Goal: Task Accomplishment & Management: Manage account settings

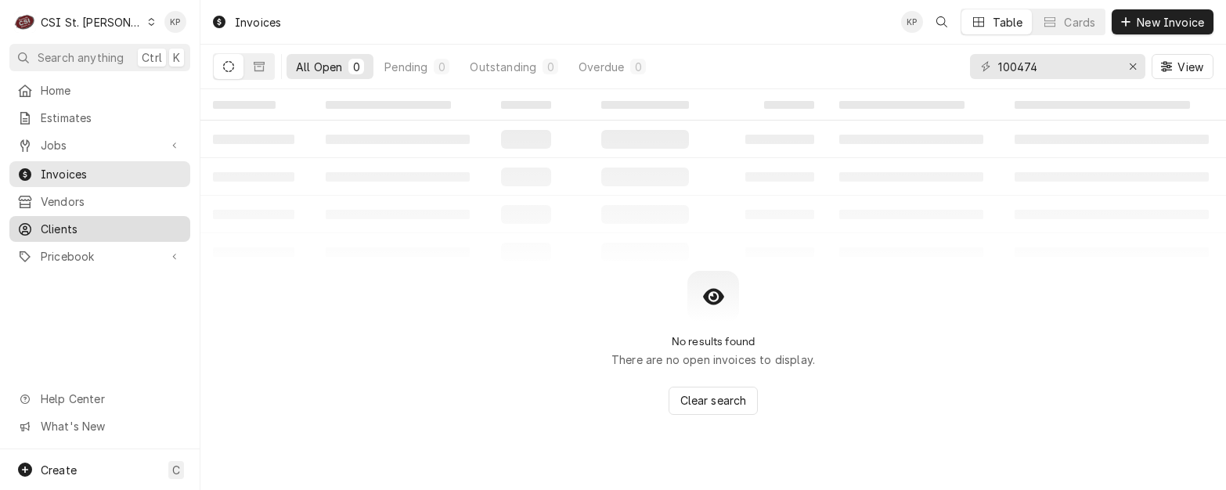
click at [83, 222] on span "Clients" at bounding box center [112, 229] width 142 height 16
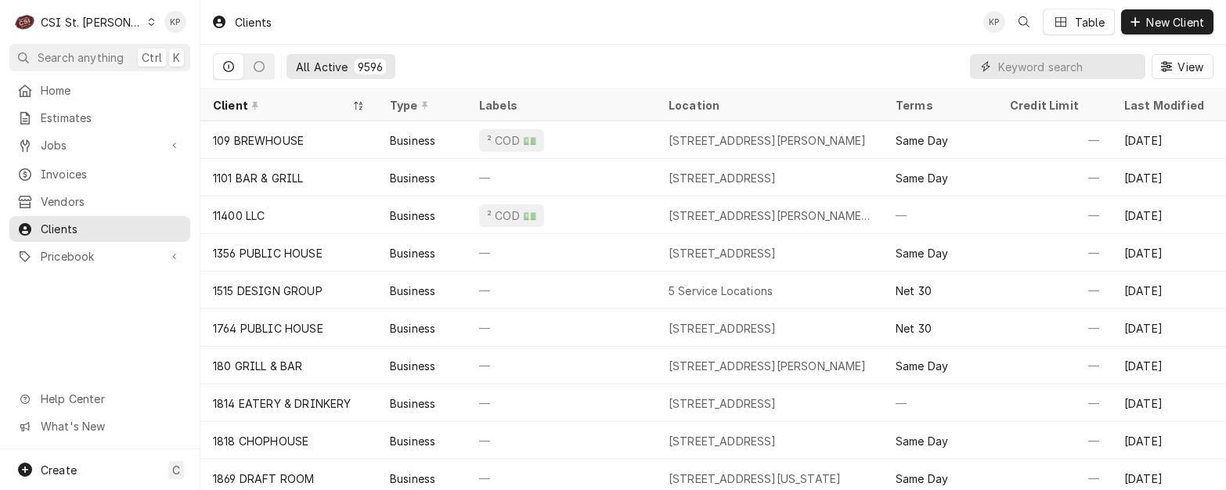
click at [1003, 65] on input "Dynamic Content Wrapper" at bounding box center [1068, 66] width 139 height 25
paste input "Mt. Pisgah Missionary Baptist Church"
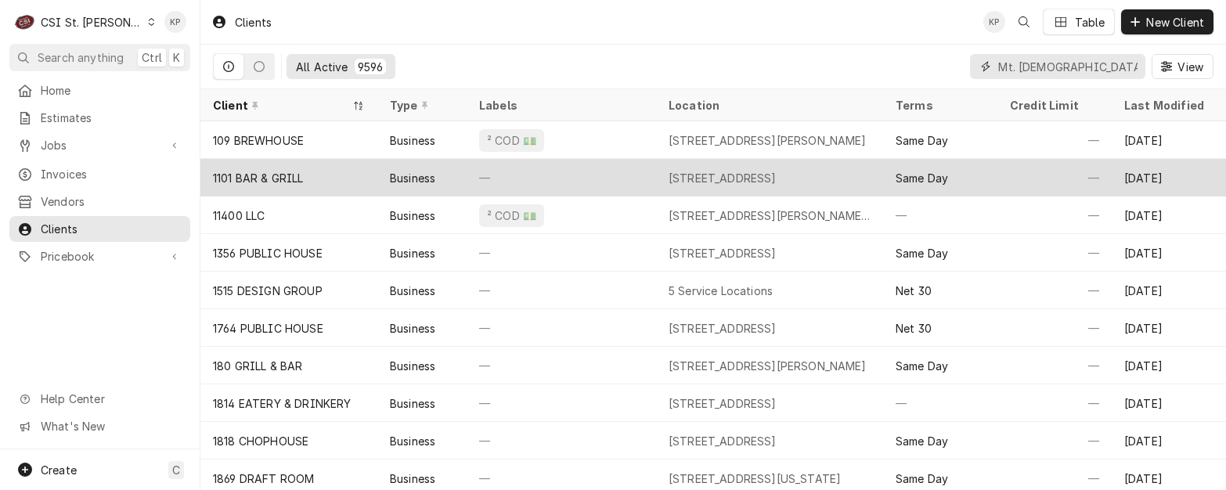
scroll to position [0, 83]
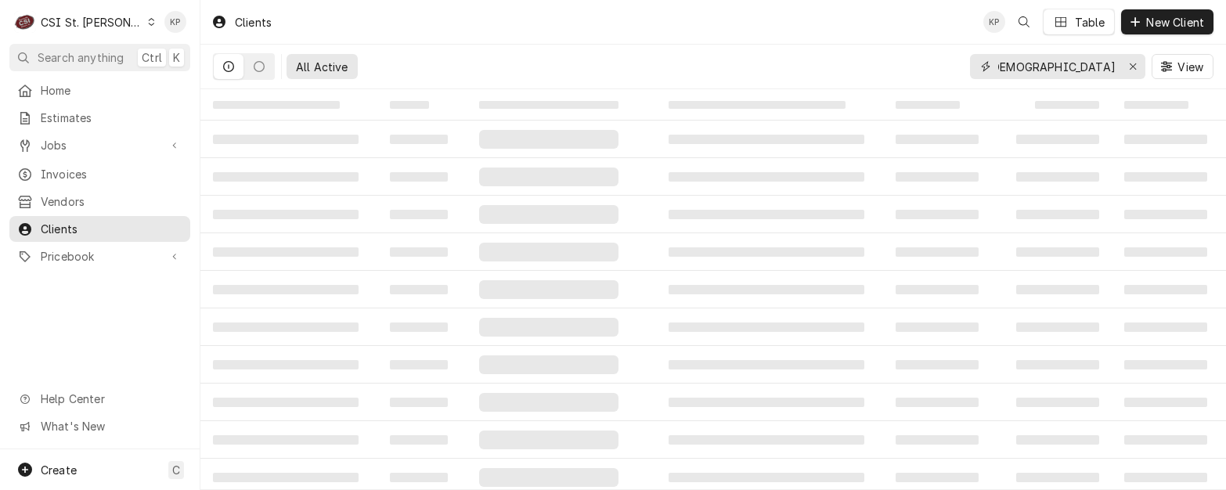
type input "Mt. Pisgah Missionary Baptist Church"
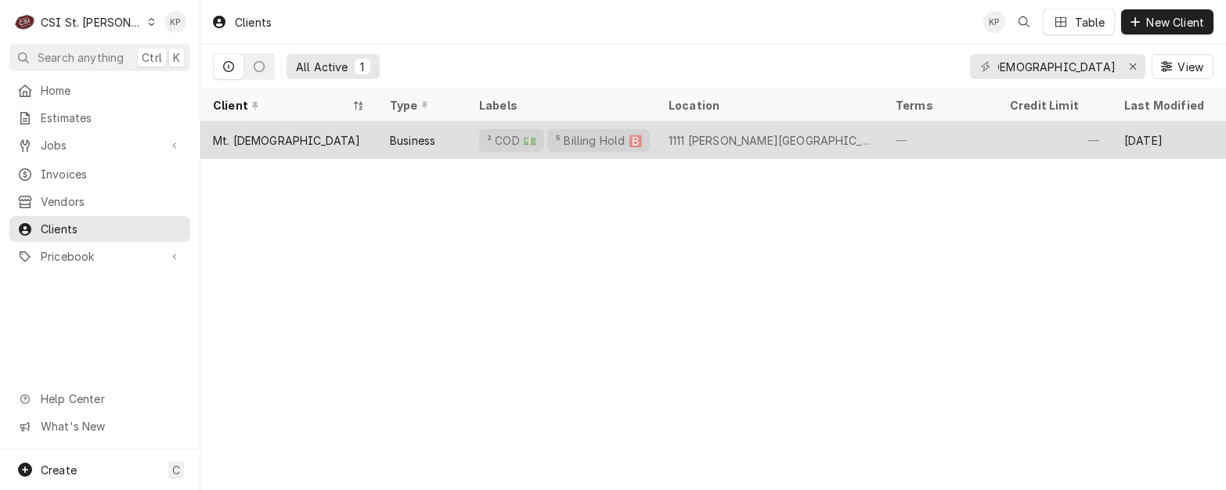
scroll to position [0, 0]
click at [263, 139] on div "Mt. Pisgah Missionary Baptist Church" at bounding box center [287, 140] width 148 height 16
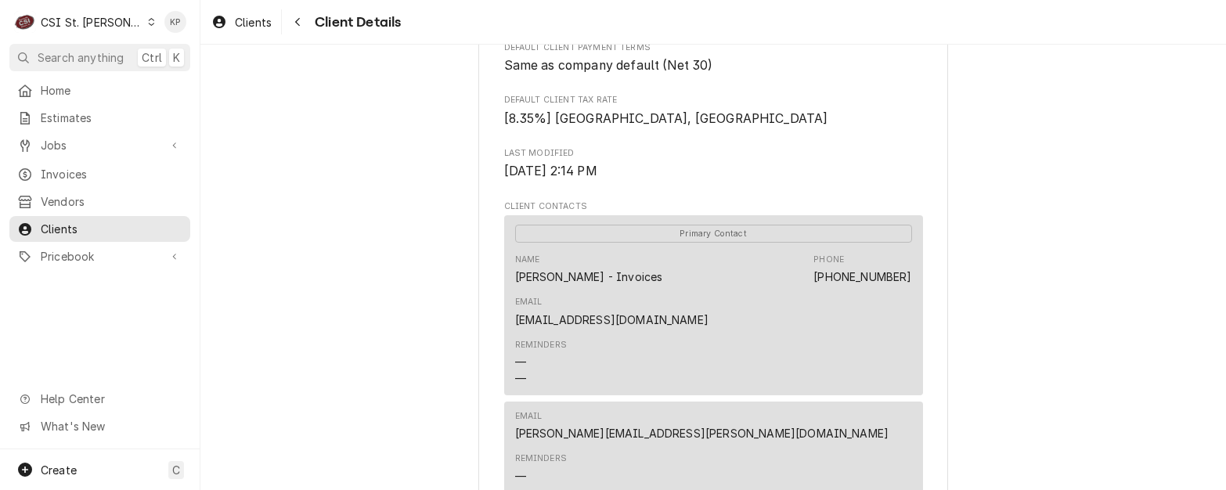
scroll to position [527, 0]
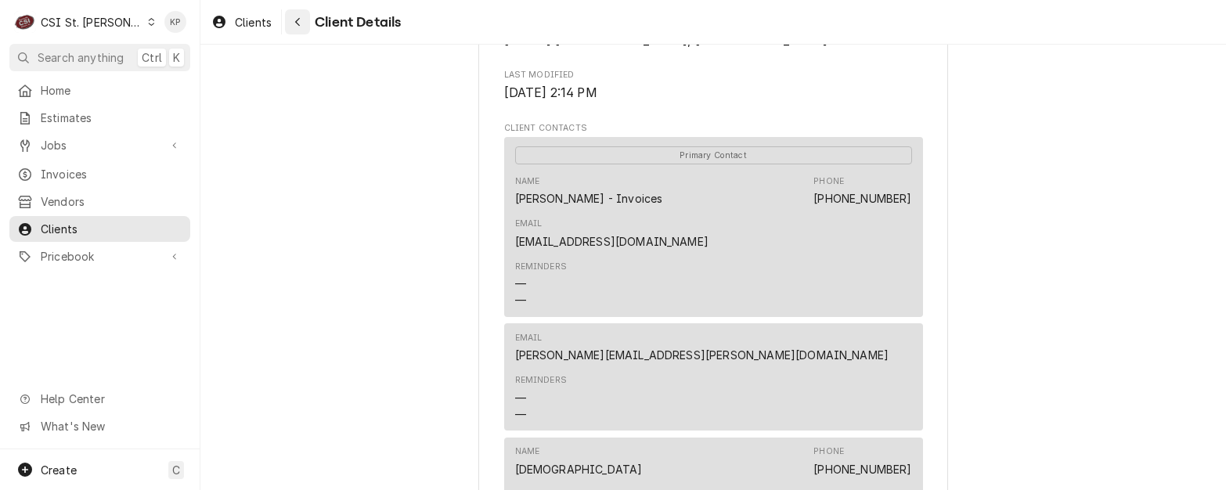
drag, startPoint x: 262, startPoint y: 24, endPoint x: 308, endPoint y: 23, distance: 46.2
click at [262, 24] on span "Clients" at bounding box center [253, 22] width 37 height 16
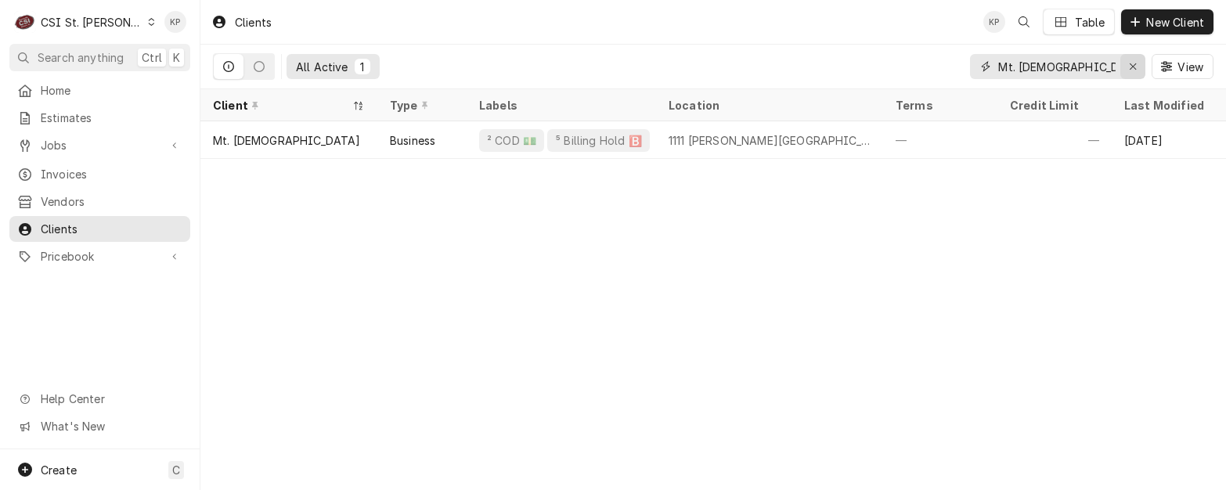
click at [1132, 63] on icon "Erase input" at bounding box center [1133, 66] width 9 height 11
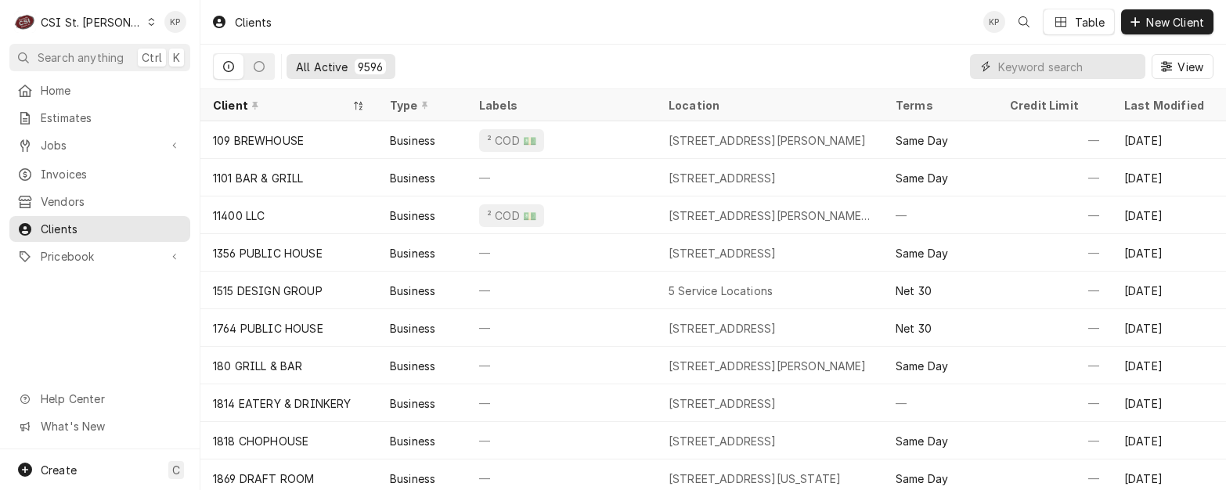
paste input "PANDA EXPRESS #2965 - HAMPTON"
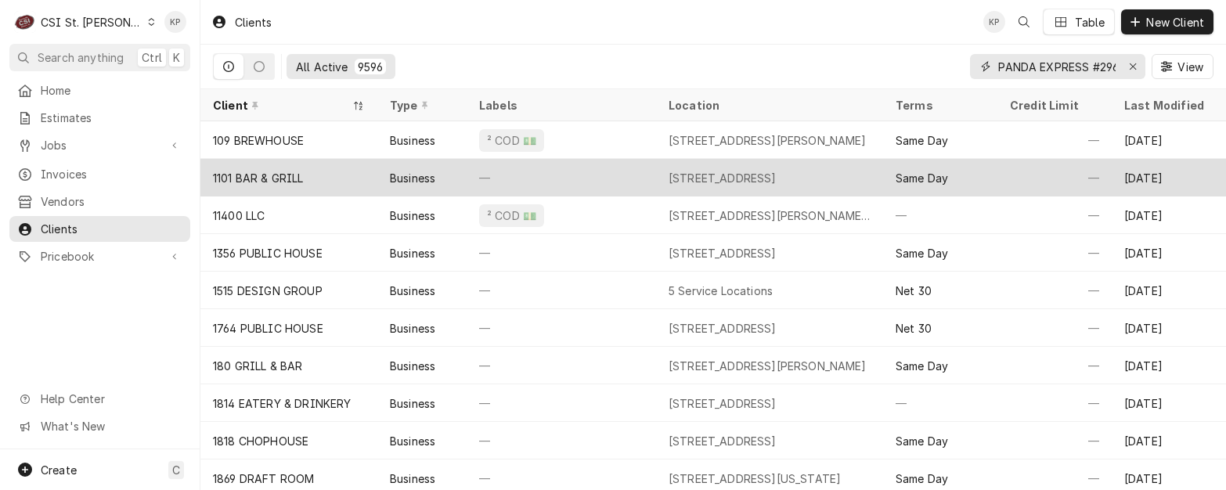
scroll to position [0, 79]
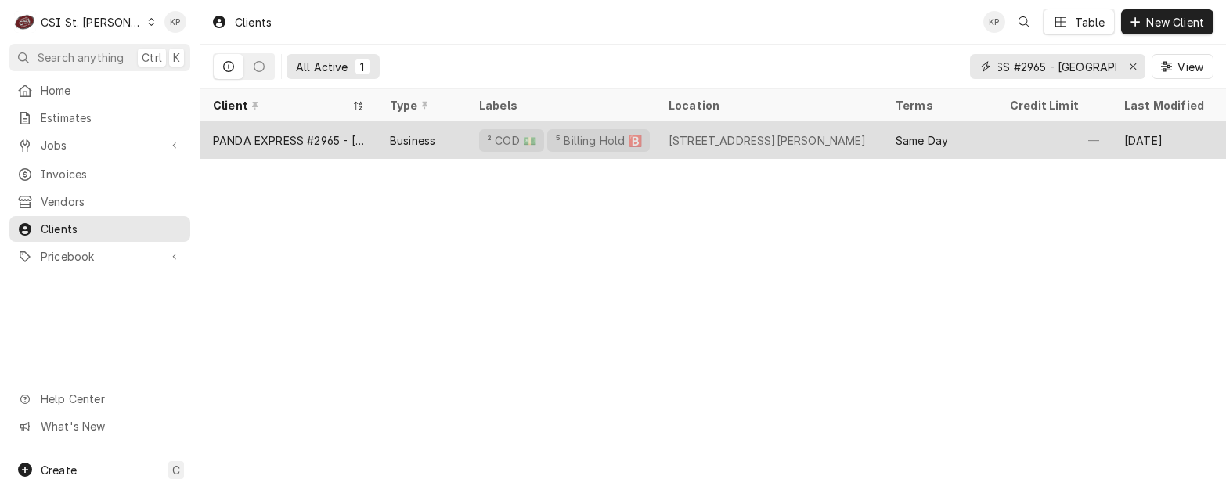
type input "PANDA EXPRESS #2965 - HAMPTON"
click at [301, 137] on div "PANDA EXPRESS #2965 - HAMPTON" at bounding box center [289, 140] width 152 height 16
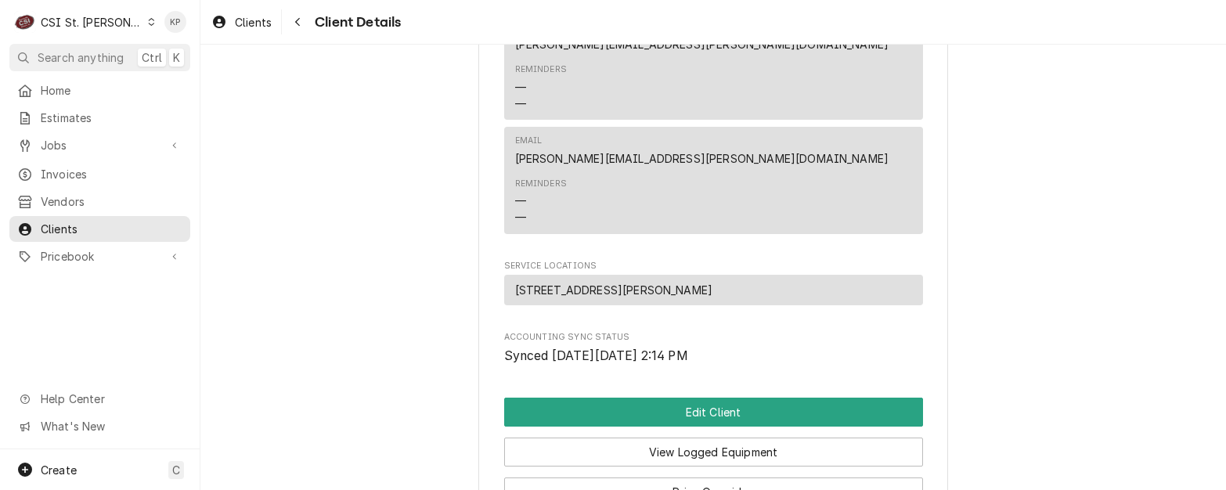
scroll to position [705, 0]
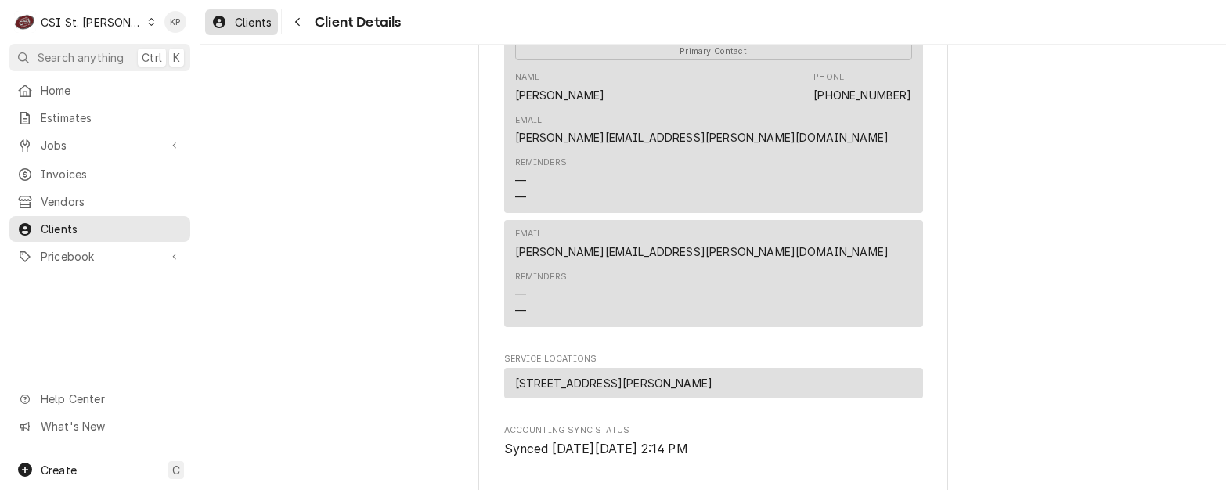
click at [253, 26] on span "Clients" at bounding box center [253, 22] width 37 height 16
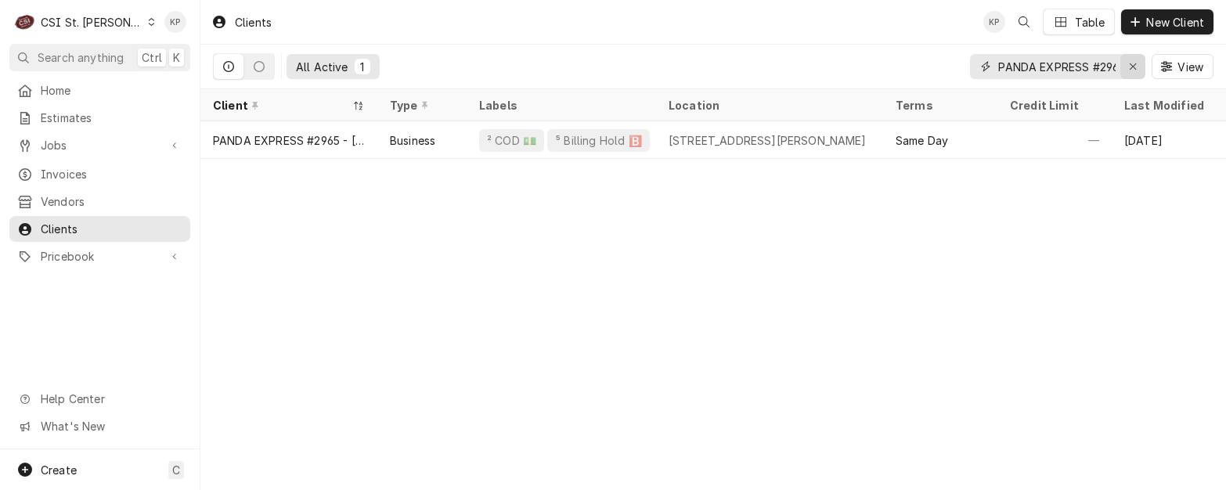
click at [1132, 61] on icon "Erase input" at bounding box center [1133, 66] width 9 height 11
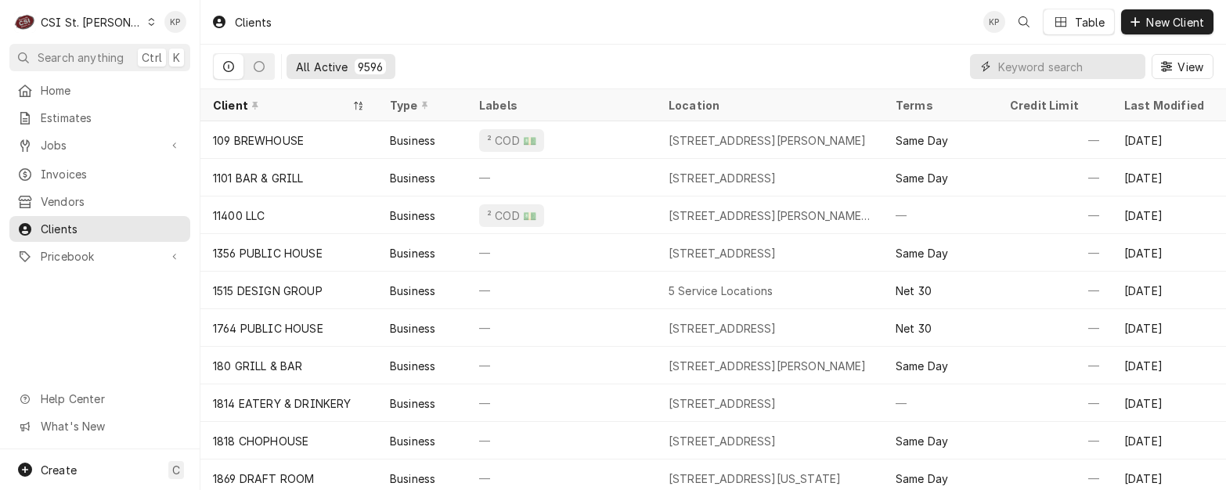
paste input "Salt + Smoke BBQ South County"
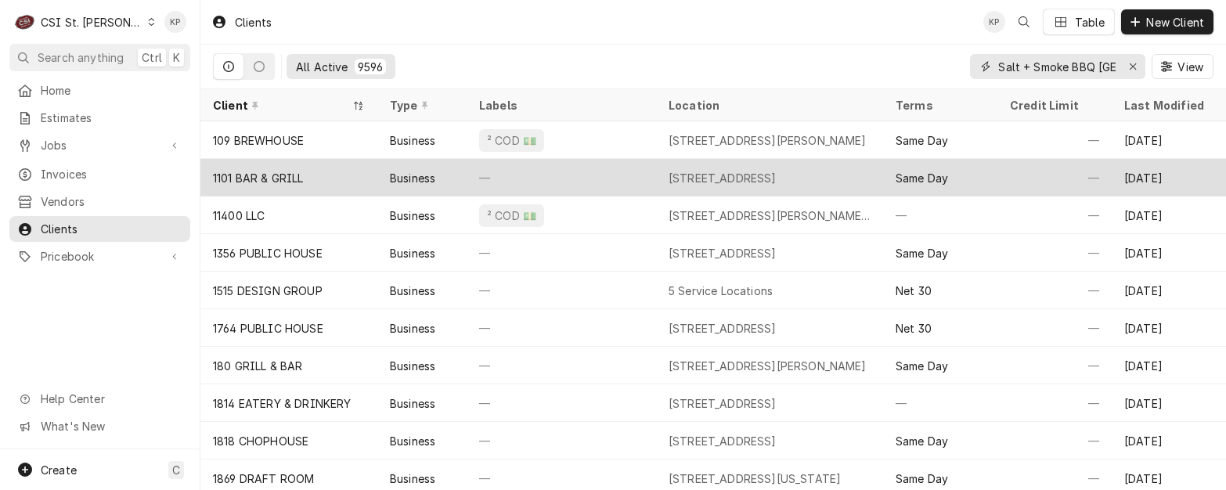
scroll to position [0, 56]
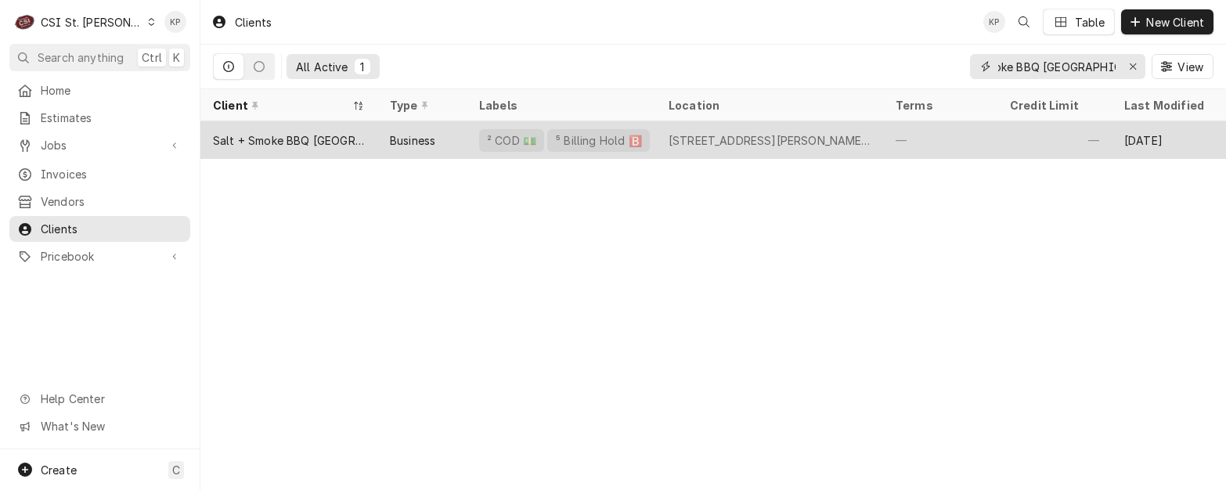
type input "Salt + Smoke BBQ South County"
click at [294, 142] on div "Salt + Smoke BBQ South County" at bounding box center [289, 140] width 152 height 16
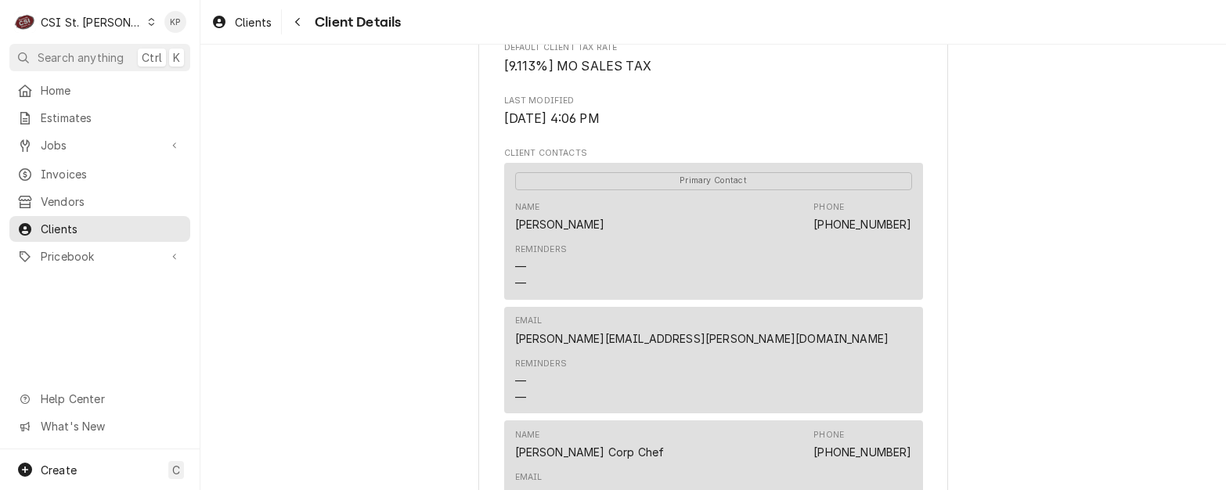
scroll to position [548, 0]
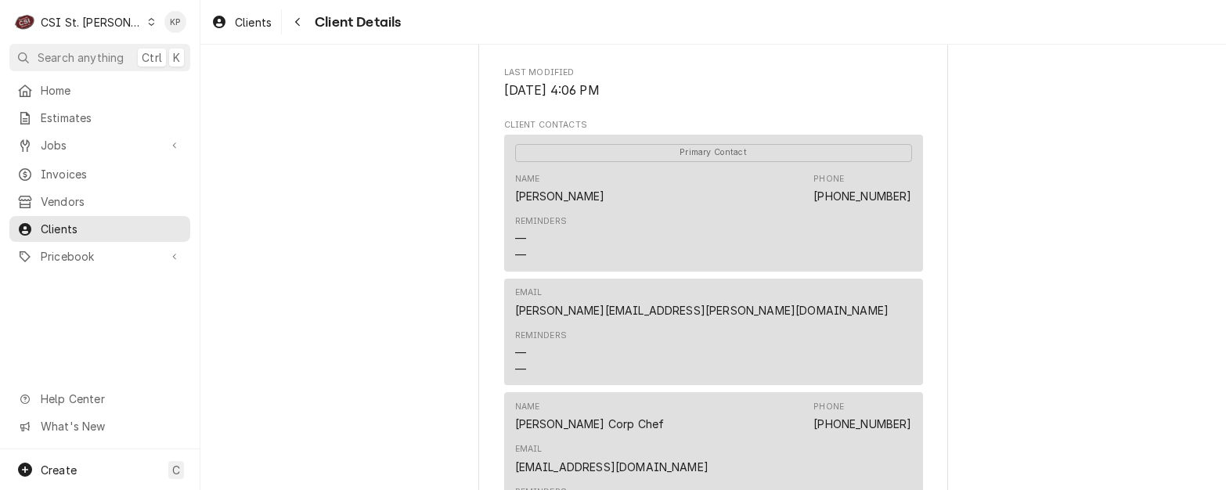
click at [966, 431] on div "Salt + Smoke BBQ South County Client Type Business Industry Type Commercial Bil…" at bounding box center [713, 180] width 1026 height 1369
drag, startPoint x: 914, startPoint y: 442, endPoint x: 759, endPoint y: 445, distance: 155.1
click at [759, 445] on div "Name John Nguyen Corp Chef Phone (316) 308-7009 Email soco@saltandsmokestl.com …" at bounding box center [713, 467] width 419 height 150
copy link "soco@saltandsmokestl.com"
click at [638, 449] on div "Name John Nguyen Corp Chef Phone (316) 308-7009 Email soco@saltandsmokestl.com" at bounding box center [713, 437] width 397 height 85
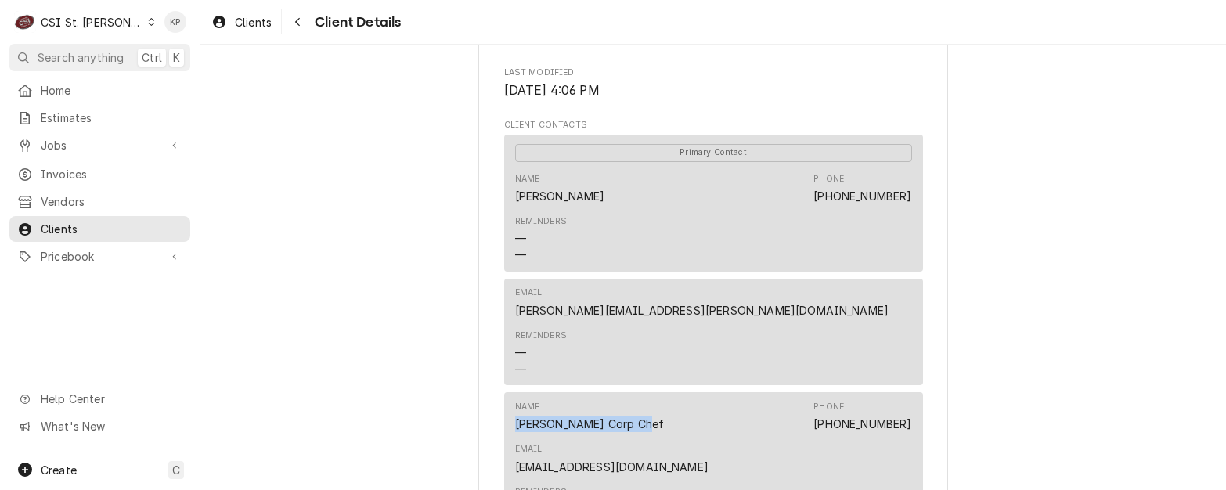
drag, startPoint x: 637, startPoint y: 446, endPoint x: 507, endPoint y: 446, distance: 130.0
click at [507, 446] on div "Name John Nguyen Corp Chef Phone (316) 308-7009 Email soco@saltandsmokestl.com …" at bounding box center [713, 467] width 419 height 150
drag, startPoint x: 507, startPoint y: 446, endPoint x: 540, endPoint y: 446, distance: 32.9
copy div "John Nguyen Corp Chef"
drag, startPoint x: 654, startPoint y: 443, endPoint x: 741, endPoint y: 452, distance: 87.4
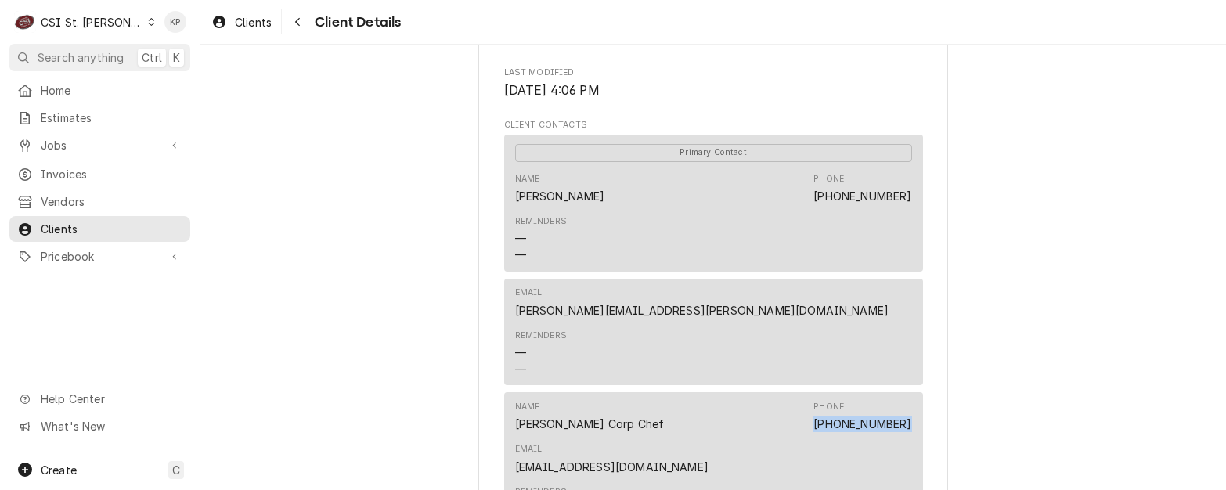
click at [741, 452] on div "Name John Nguyen Corp Chef Phone (316) 308-7009 Email soco@saltandsmokestl.com" at bounding box center [713, 437] width 397 height 85
drag, startPoint x: 741, startPoint y: 452, endPoint x: 726, endPoint y: 442, distance: 18.0
copy link "(316) 308-7009"
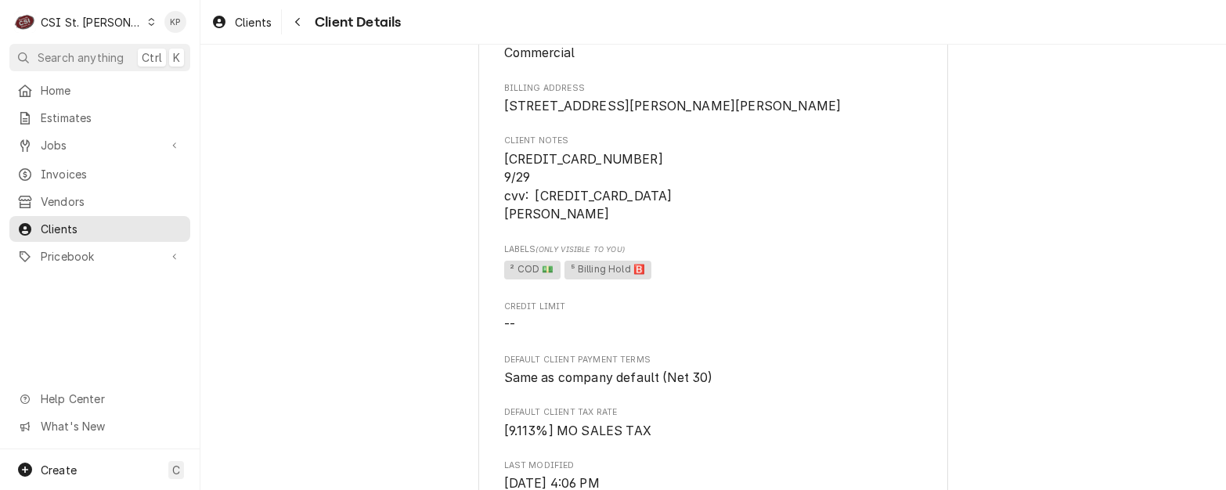
scroll to position [157, 0]
drag, startPoint x: 500, startPoint y: 231, endPoint x: 577, endPoint y: 230, distance: 76.8
click at [577, 221] on span "4154 1778 7547 6774 9/29 cvv: 613 John Nguyen" at bounding box center [591, 185] width 175 height 70
copy span "John Nguyen"
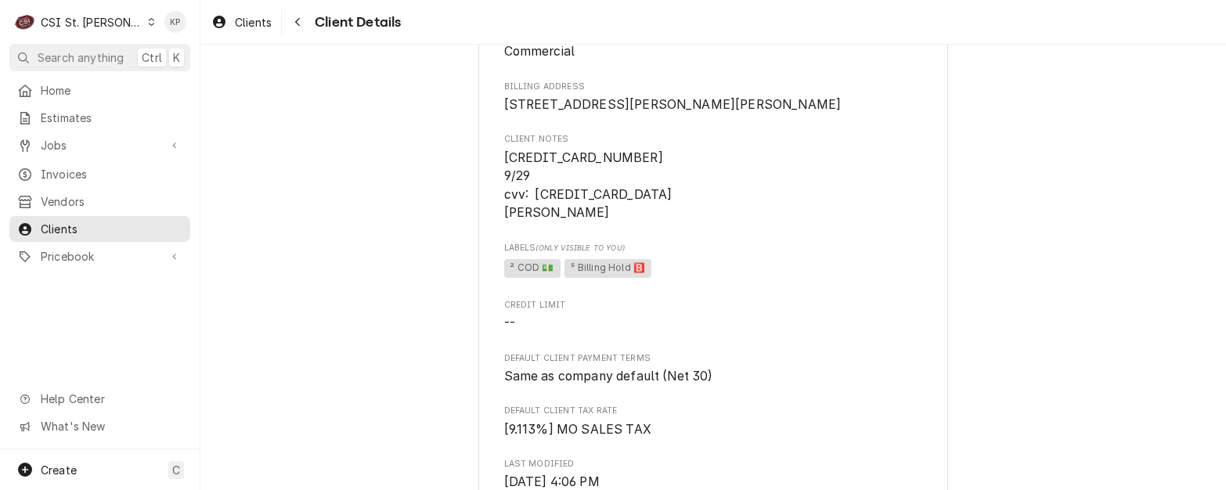
drag, startPoint x: 662, startPoint y: 167, endPoint x: 656, endPoint y: 173, distance: 8.3
click at [661, 167] on span "4154 1778 7547 6774 9/29 cvv: 613 John Nguyen" at bounding box center [713, 186] width 419 height 74
drag, startPoint x: 641, startPoint y: 178, endPoint x: 499, endPoint y: 178, distance: 142.5
click at [504, 178] on span "4154 1778 7547 6774 9/29 cvv: 613 John Nguyen" at bounding box center [713, 186] width 419 height 74
drag, startPoint x: 499, startPoint y: 178, endPoint x: 529, endPoint y: 173, distance: 30.1
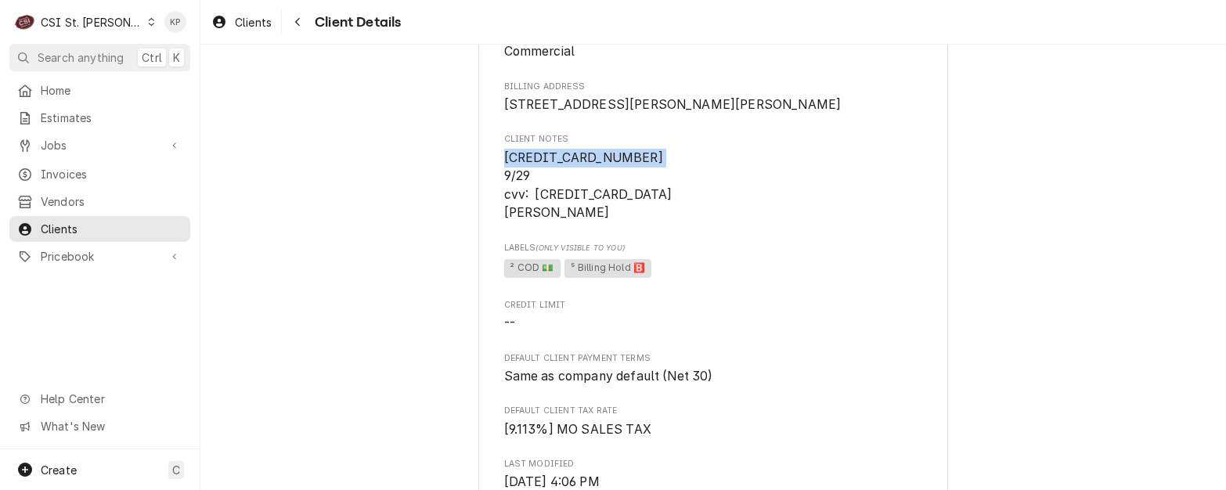
copy span "4154 1778 7547 6774"
drag, startPoint x: 720, startPoint y: 179, endPoint x: 769, endPoint y: 110, distance: 84.3
click at [720, 179] on span "4154 1778 7547 6774 9/29 cvv: 613 John Nguyen" at bounding box center [713, 186] width 419 height 74
click at [631, 103] on span "4130 Rusty Rd St. Louis, MO 63128" at bounding box center [713, 105] width 419 height 19
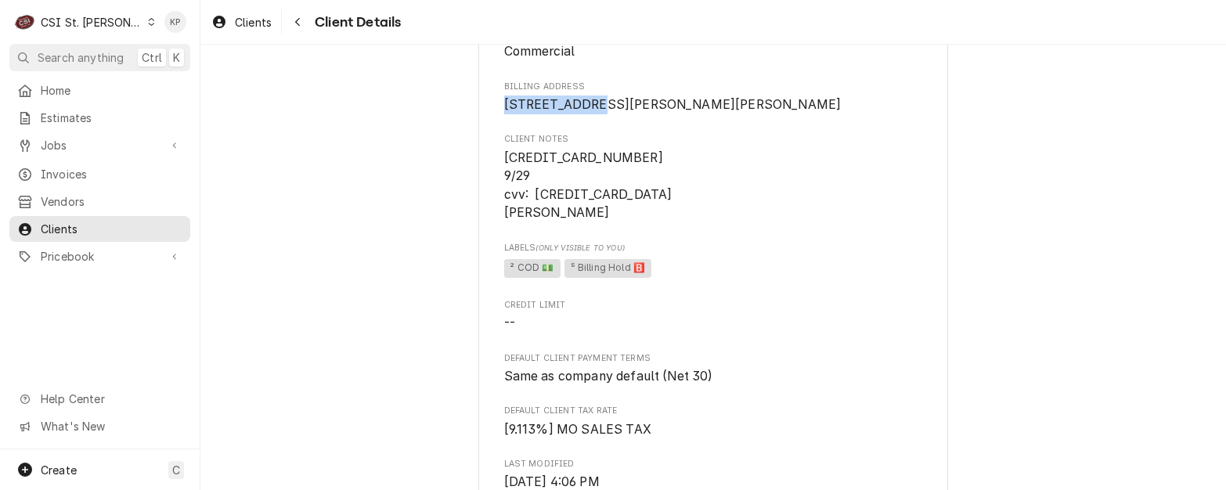
click at [504, 103] on span "4130 Rusty Rd St. Louis, MO 63128" at bounding box center [673, 104] width 338 height 15
click at [506, 99] on span "4130 Rusty Rd St. Louis, MO 63128" at bounding box center [673, 104] width 338 height 15
drag, startPoint x: 500, startPoint y: 101, endPoint x: 591, endPoint y: 101, distance: 91.6
click at [591, 101] on span "4130 Rusty Rd St. Louis, MO 63128" at bounding box center [713, 105] width 419 height 19
drag, startPoint x: 591, startPoint y: 101, endPoint x: 580, endPoint y: 106, distance: 12.7
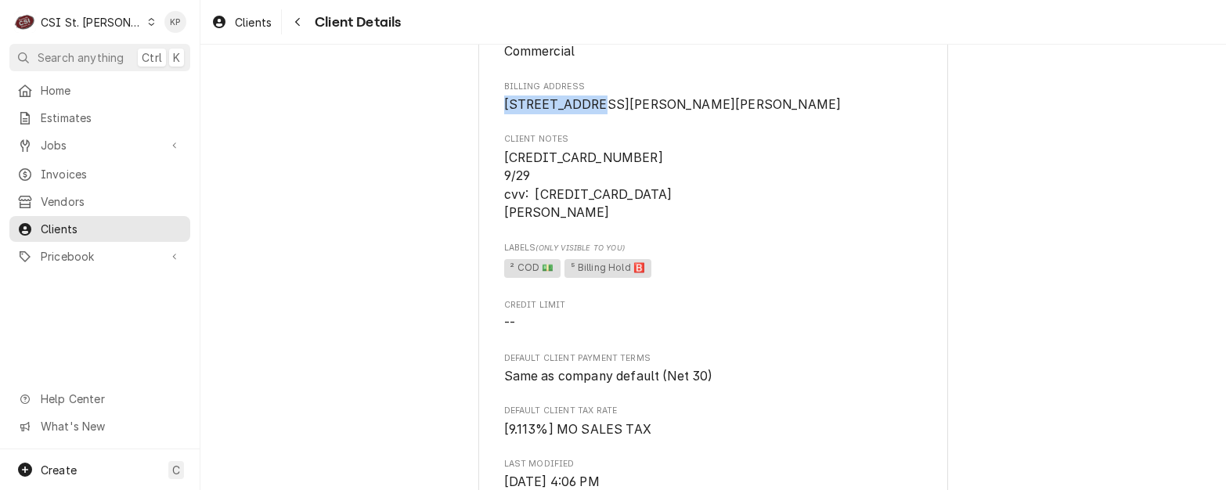
copy span "4130 Rusty Rd"
click at [741, 312] on span "Credit Limit" at bounding box center [713, 305] width 419 height 13
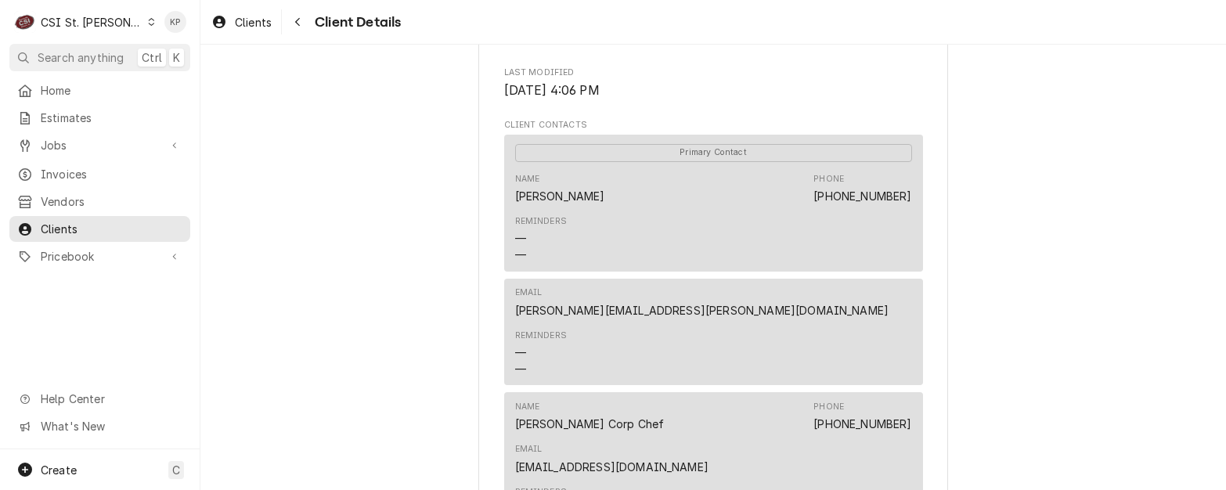
scroll to position [705, 0]
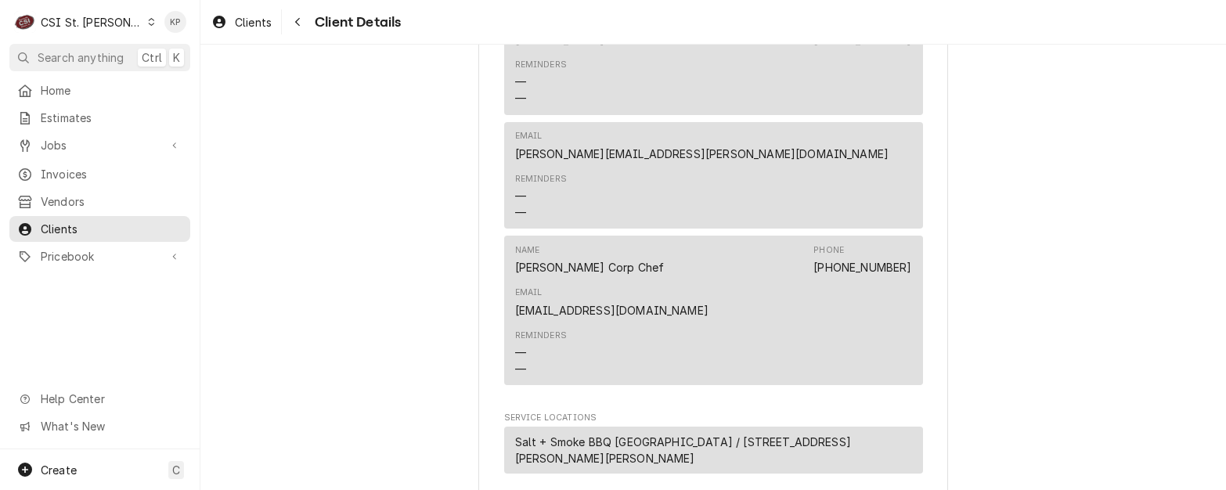
drag, startPoint x: 951, startPoint y: 287, endPoint x: 941, endPoint y: 291, distance: 10.2
click at [951, 287] on div "Salt + Smoke BBQ South County Client Type Business Industry Type Commercial Bil…" at bounding box center [713, 24] width 1026 height 1369
drag, startPoint x: 908, startPoint y: 291, endPoint x: 758, endPoint y: 294, distance: 149.6
click at [758, 294] on div "Name John Nguyen Corp Chef Phone (316) 308-7009 Email soco@saltandsmokestl.com …" at bounding box center [713, 311] width 419 height 150
drag, startPoint x: 758, startPoint y: 294, endPoint x: 768, endPoint y: 288, distance: 12.0
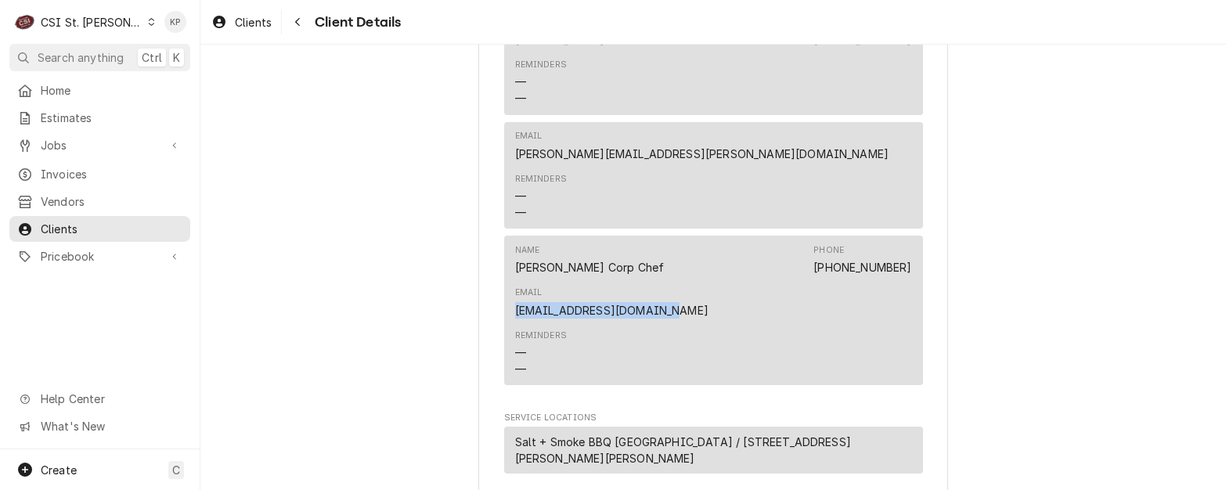
copy link "soco@saltandsmokestl.com"
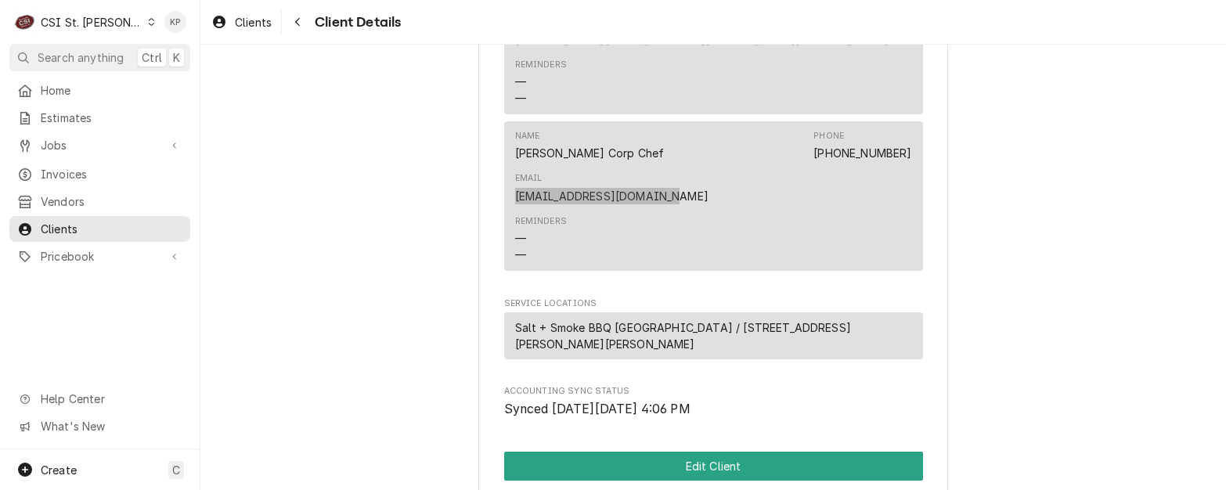
scroll to position [957, 0]
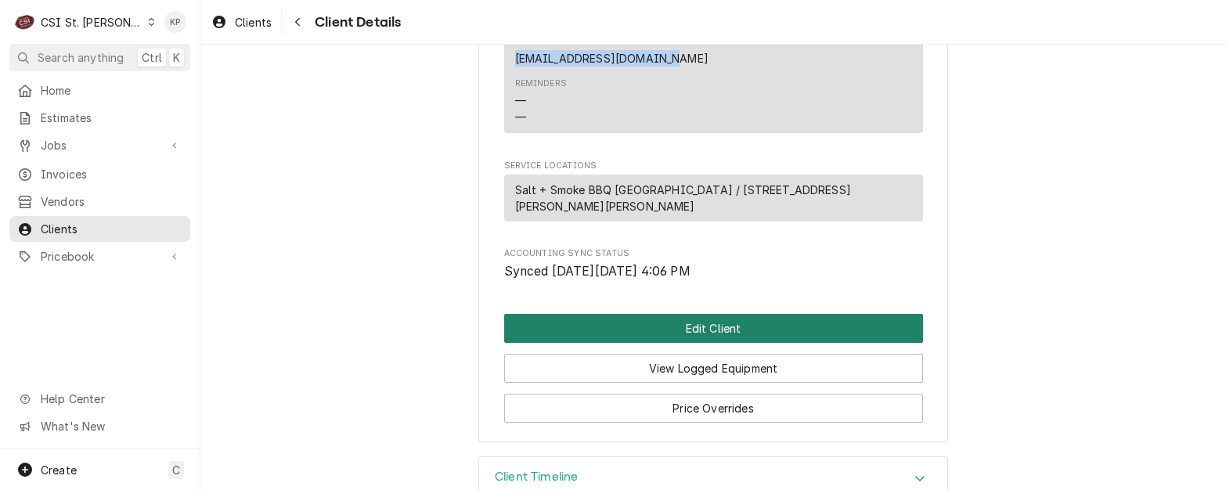
click at [649, 314] on button "Edit Client" at bounding box center [713, 328] width 419 height 29
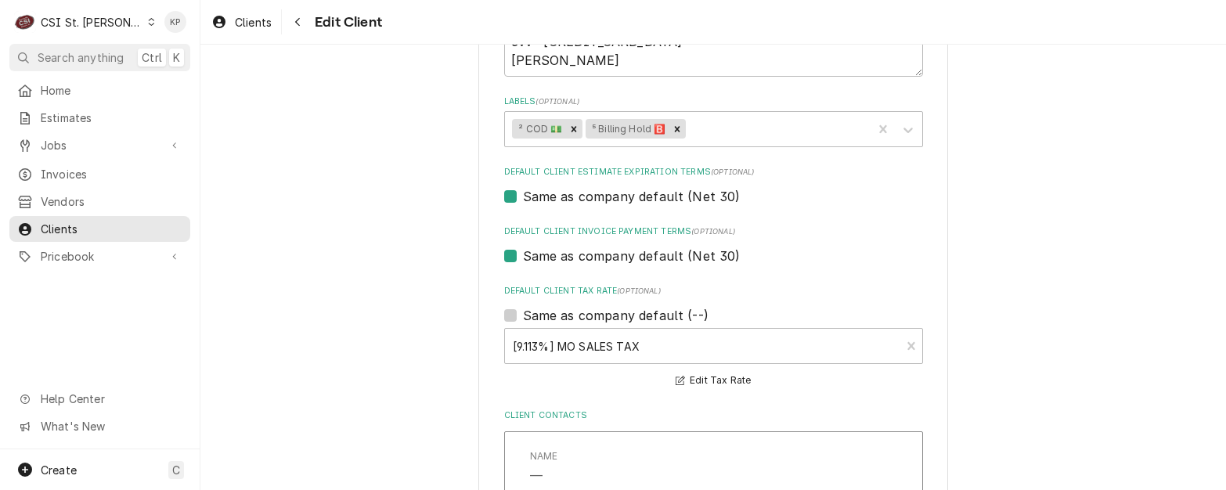
scroll to position [783, 0]
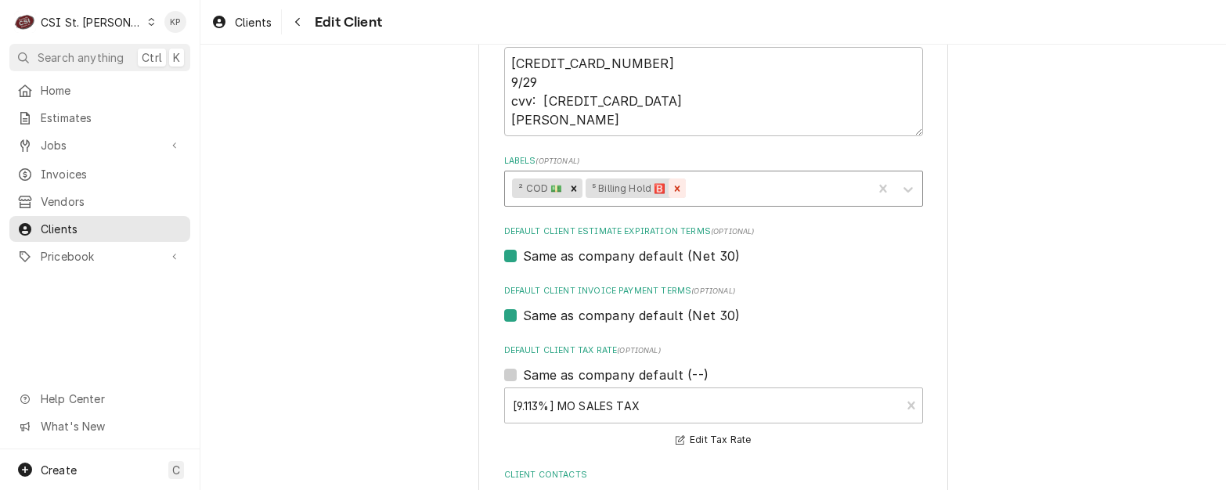
click at [672, 188] on icon "Remove ⁵ Billing Hold 🅱️" at bounding box center [677, 188] width 11 height 11
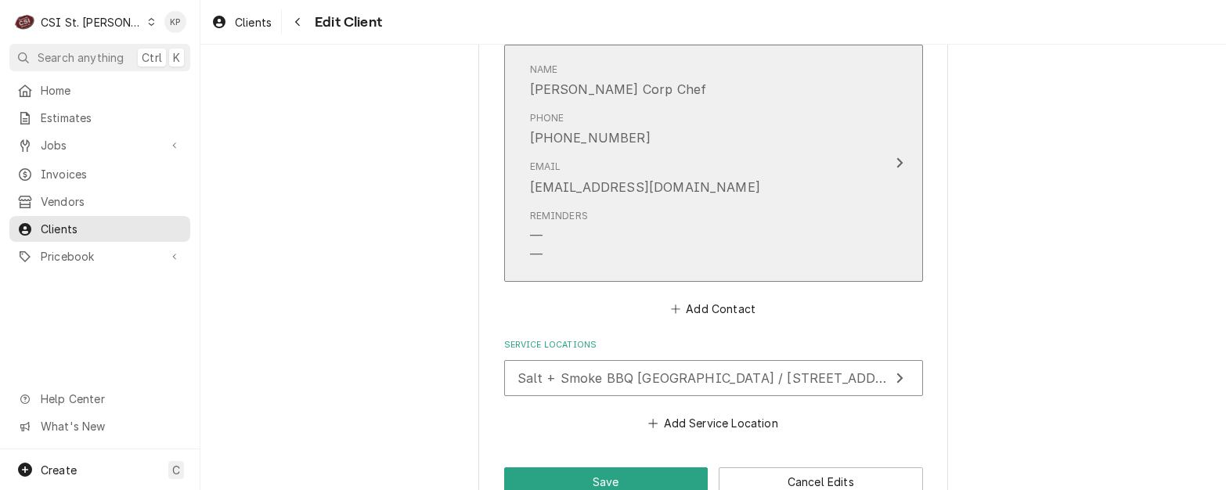
scroll to position [1792, 0]
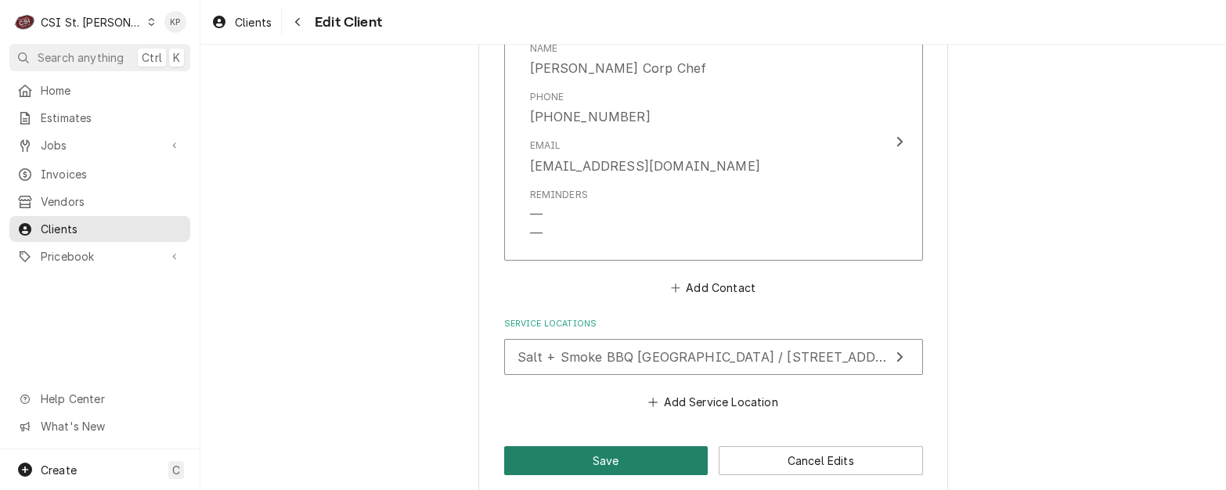
click at [615, 446] on button "Save" at bounding box center [606, 460] width 204 height 29
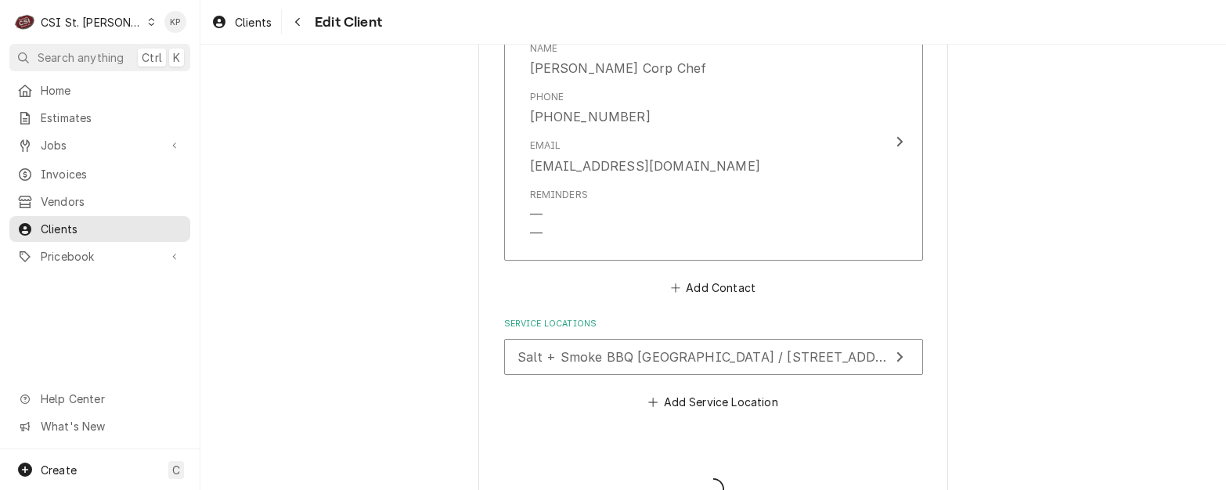
type textarea "x"
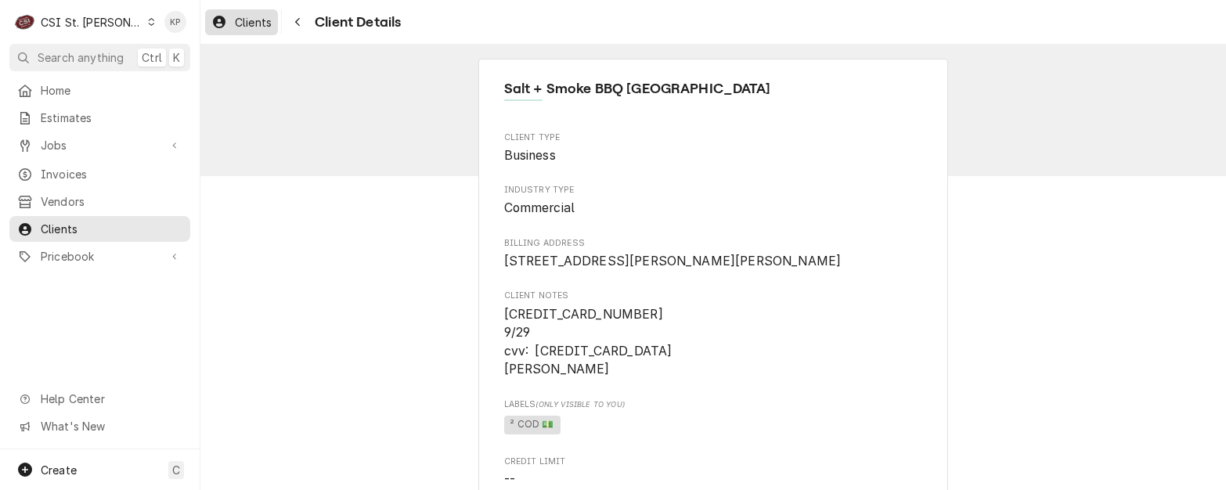
click at [271, 22] on span "Clients" at bounding box center [253, 22] width 37 height 16
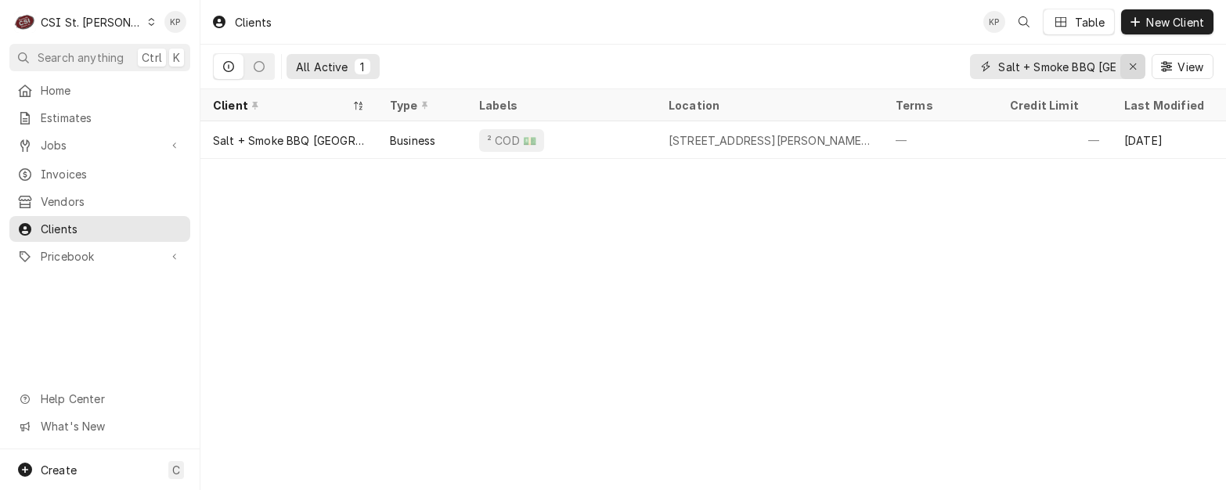
click at [1129, 66] on icon "Erase input" at bounding box center [1133, 66] width 9 height 11
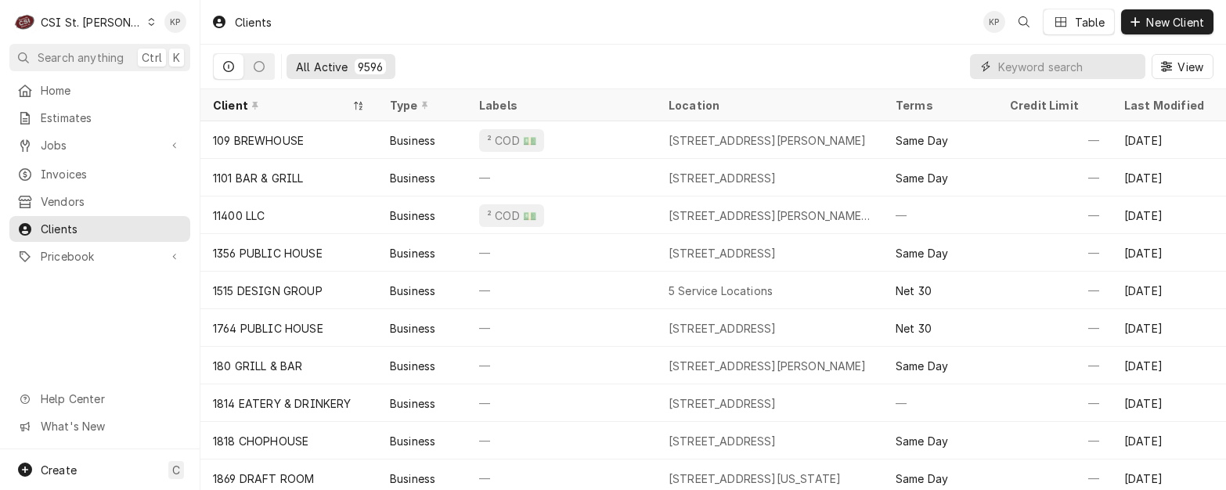
paste input "SIX STAR QUICK STOP [GEOGRAPHIC_DATA]"
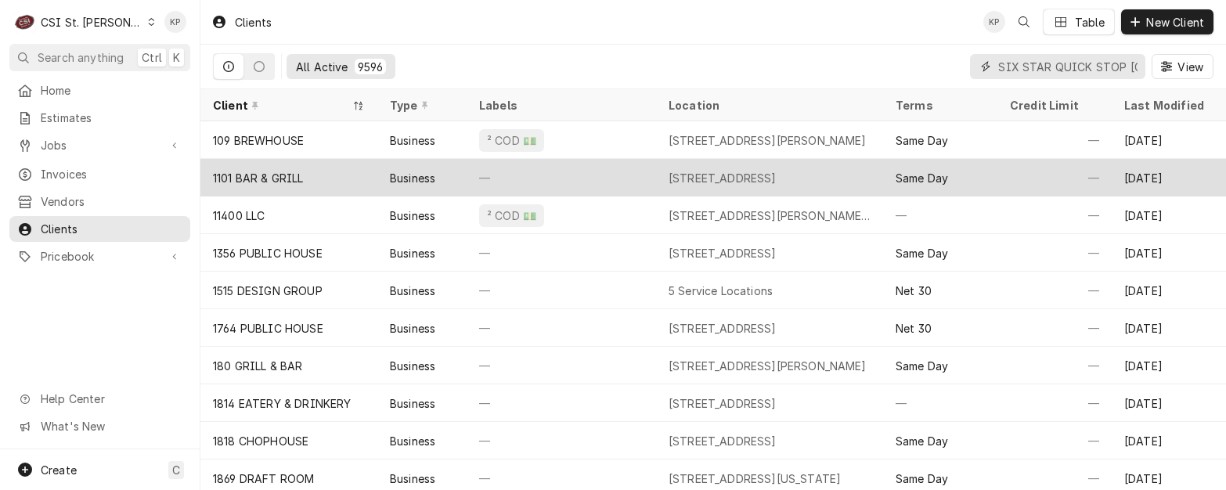
scroll to position [0, 88]
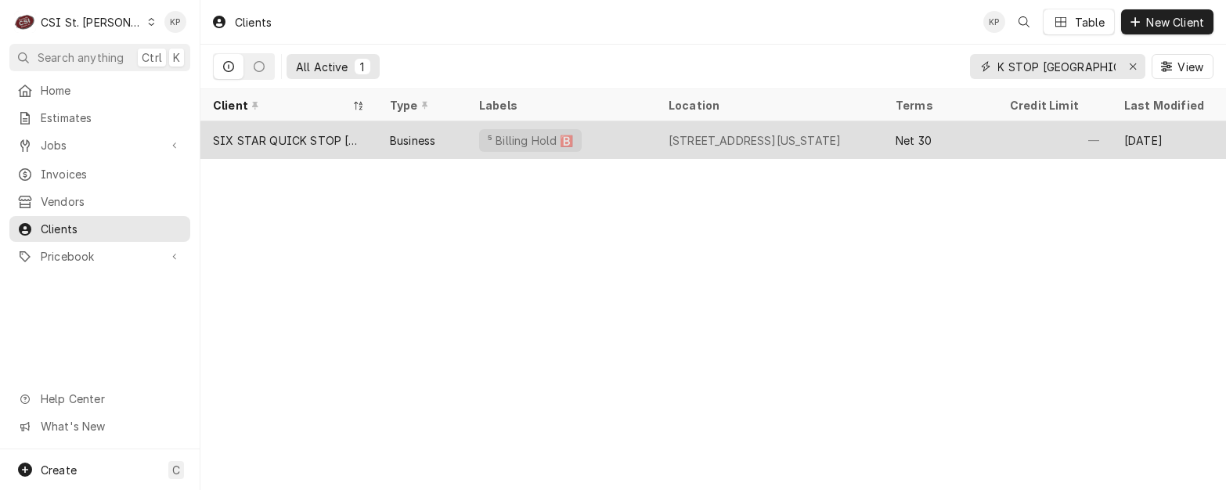
type input "SIX STAR QUICK STOP [GEOGRAPHIC_DATA]"
click at [314, 139] on div "SIX STAR QUICK STOP [GEOGRAPHIC_DATA]" at bounding box center [289, 140] width 152 height 16
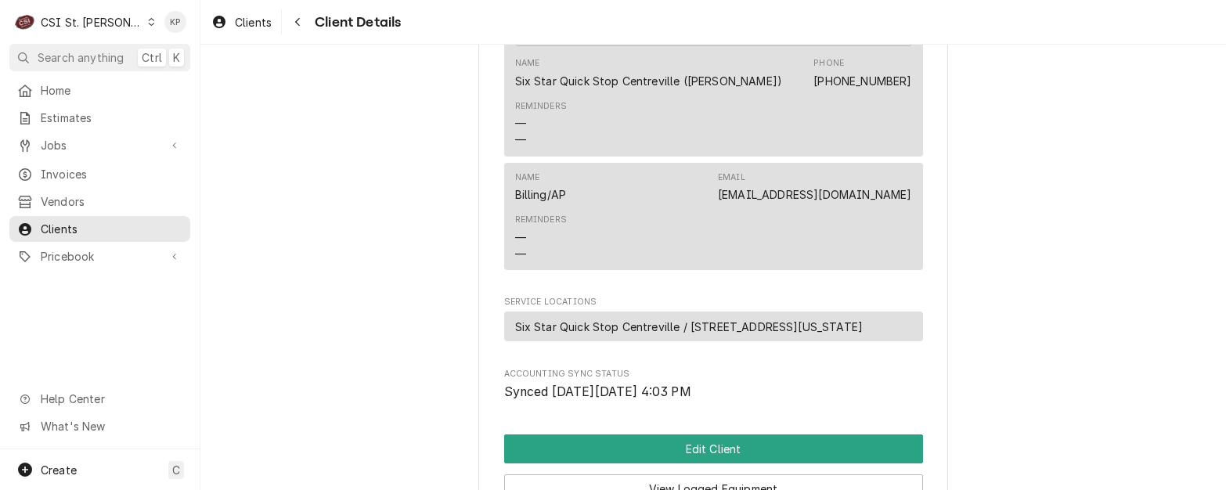
scroll to position [783, 0]
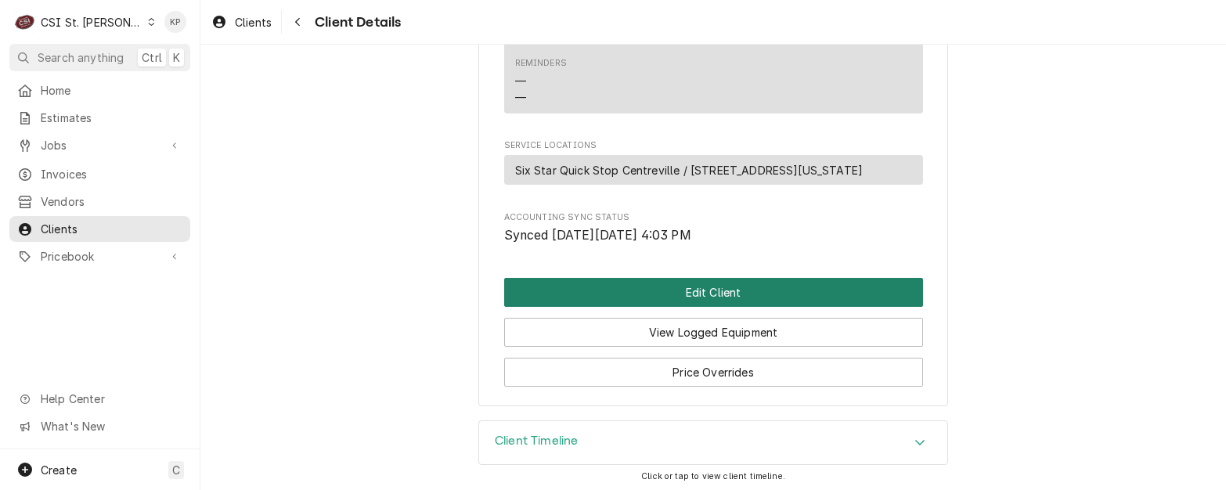
click at [672, 307] on button "Edit Client" at bounding box center [713, 292] width 419 height 29
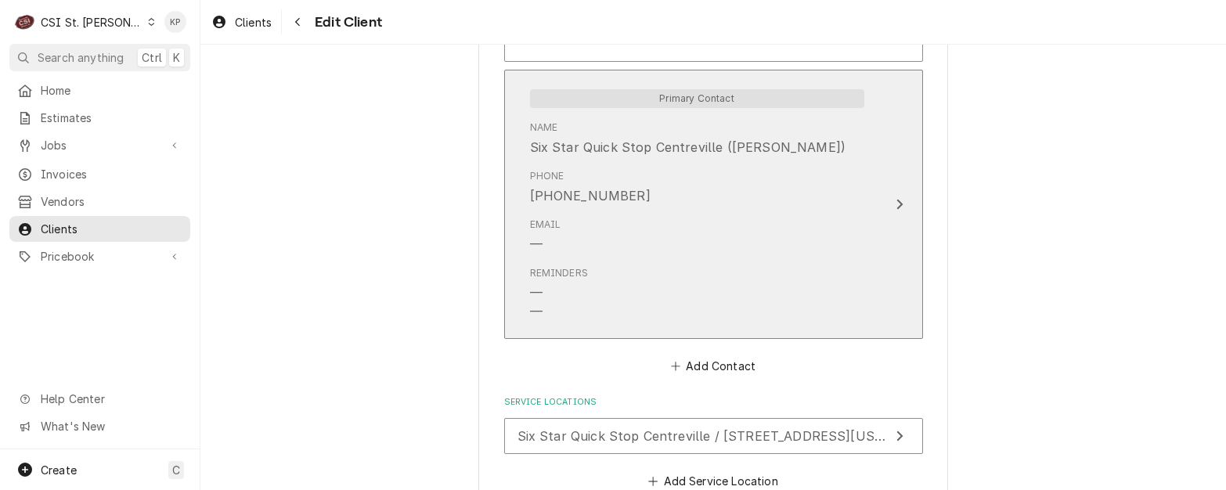
scroll to position [1410, 0]
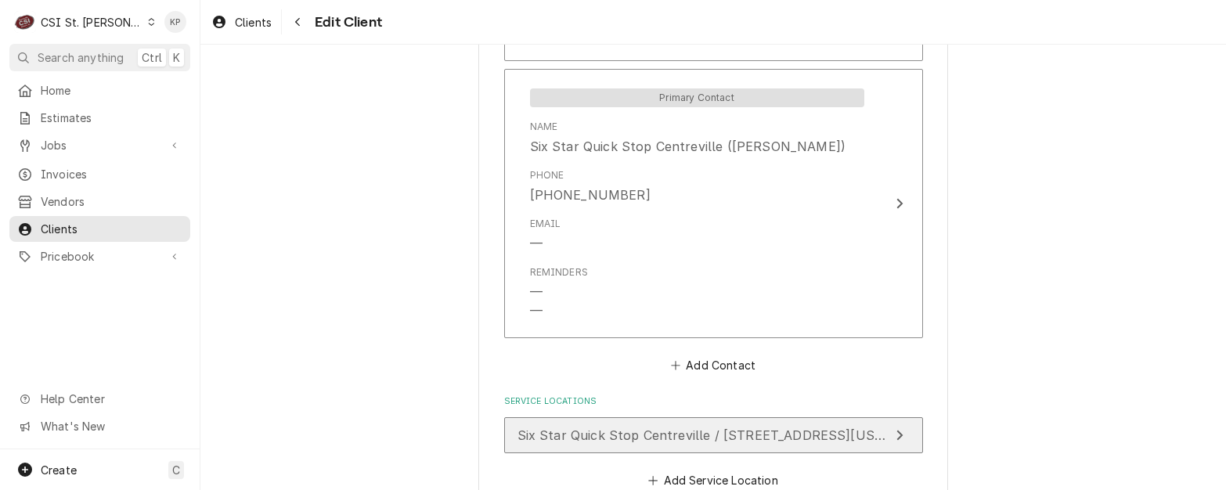
click at [693, 434] on span "Six Star Quick Stop Centreville / [STREET_ADDRESS][US_STATE]" at bounding box center [723, 436] width 410 height 16
type textarea "x"
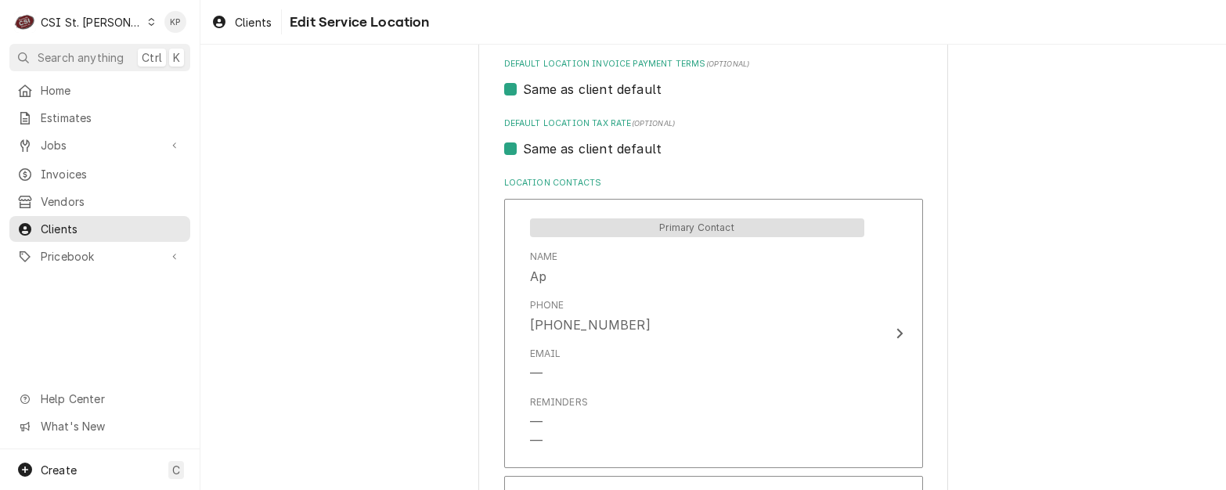
scroll to position [705, 0]
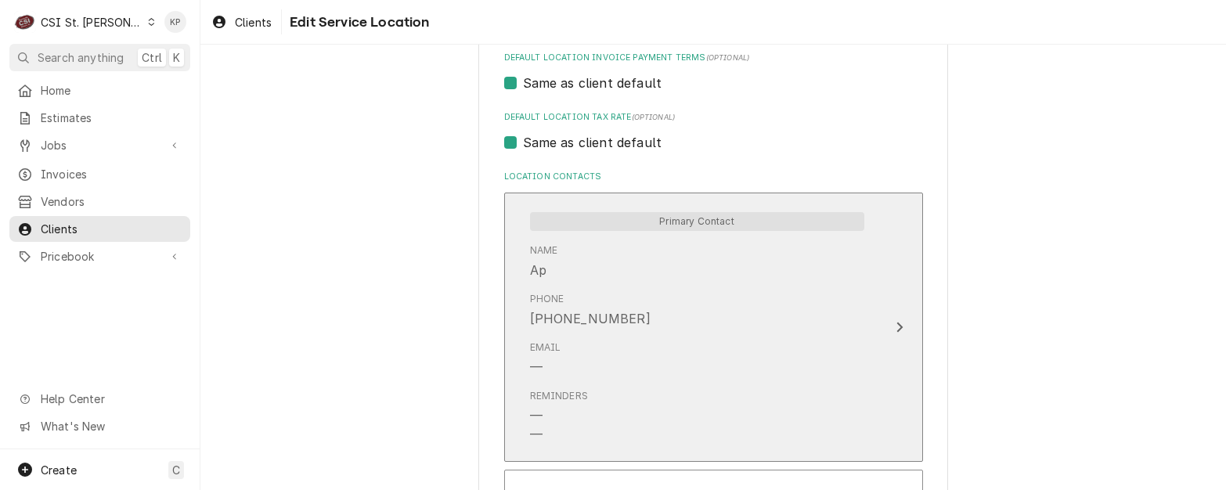
click at [612, 323] on div "[PHONE_NUMBER]" at bounding box center [590, 318] width 121 height 19
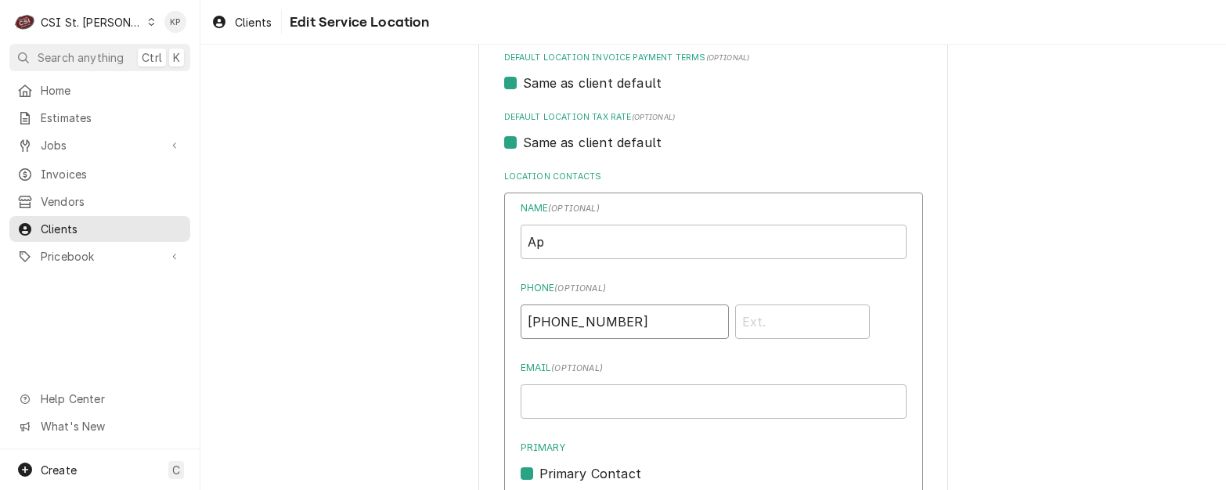
drag, startPoint x: 616, startPoint y: 322, endPoint x: 538, endPoint y: 317, distance: 78.5
click at [511, 315] on div "Name ( optional ) Ap Phone ( optional ) [PHONE_NUMBER] Email ( optional ) Prima…" at bounding box center [713, 486] width 419 height 586
drag, startPoint x: 560, startPoint y: 244, endPoint x: 489, endPoint y: 239, distance: 70.7
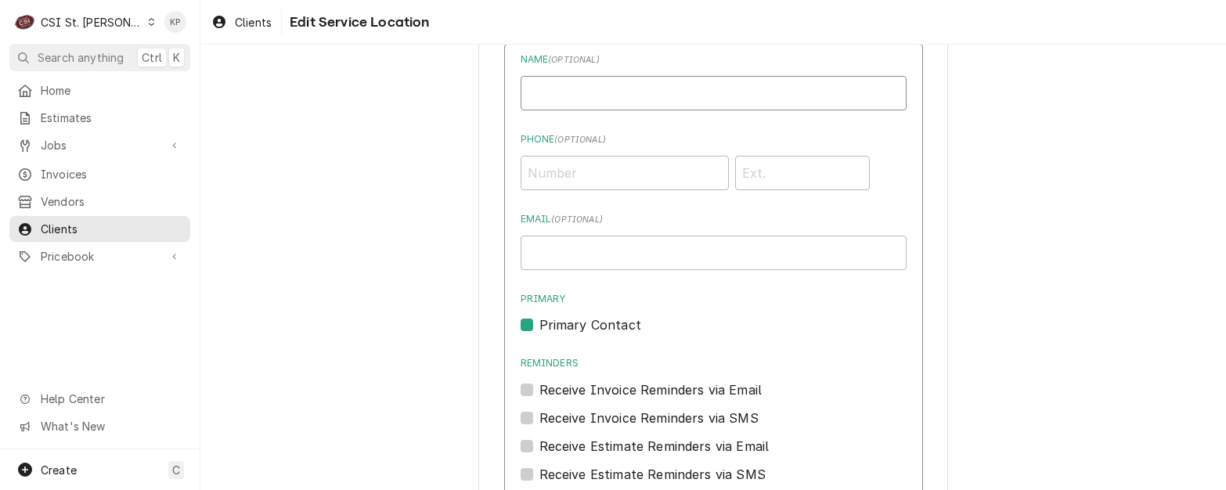
scroll to position [1018, 0]
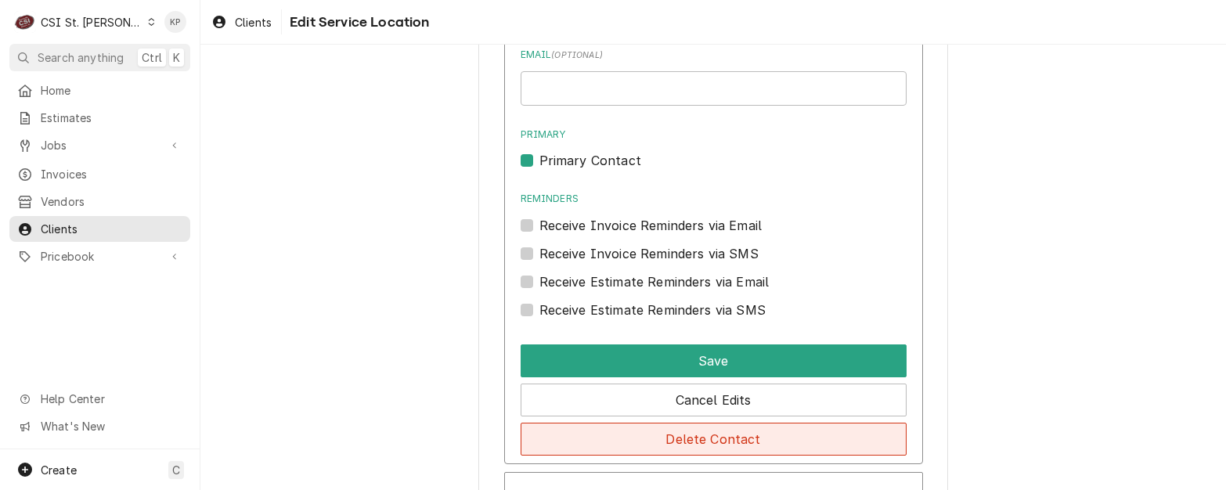
click at [688, 451] on button "Delete Contact" at bounding box center [714, 439] width 386 height 33
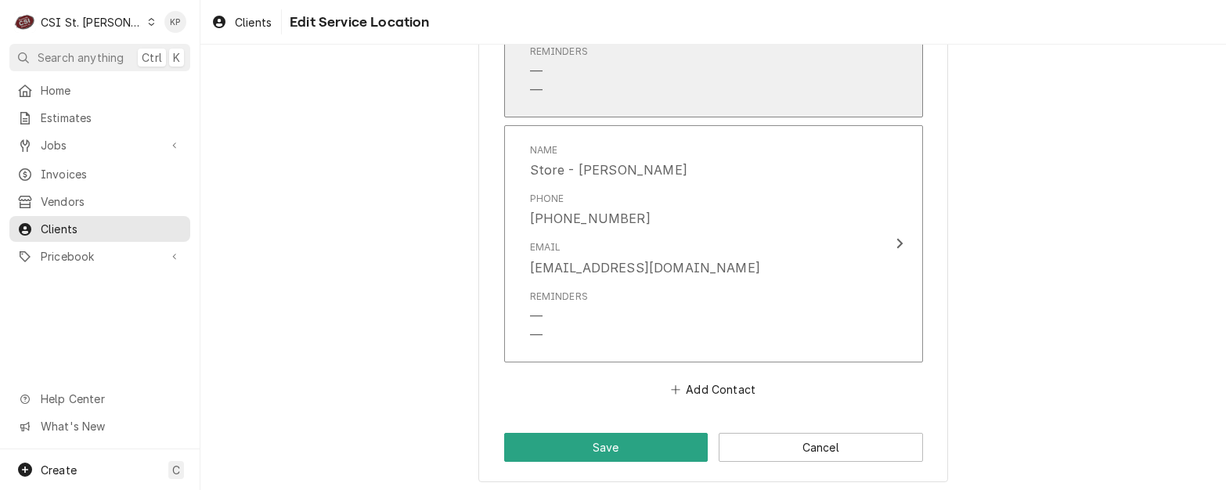
scroll to position [1267, 0]
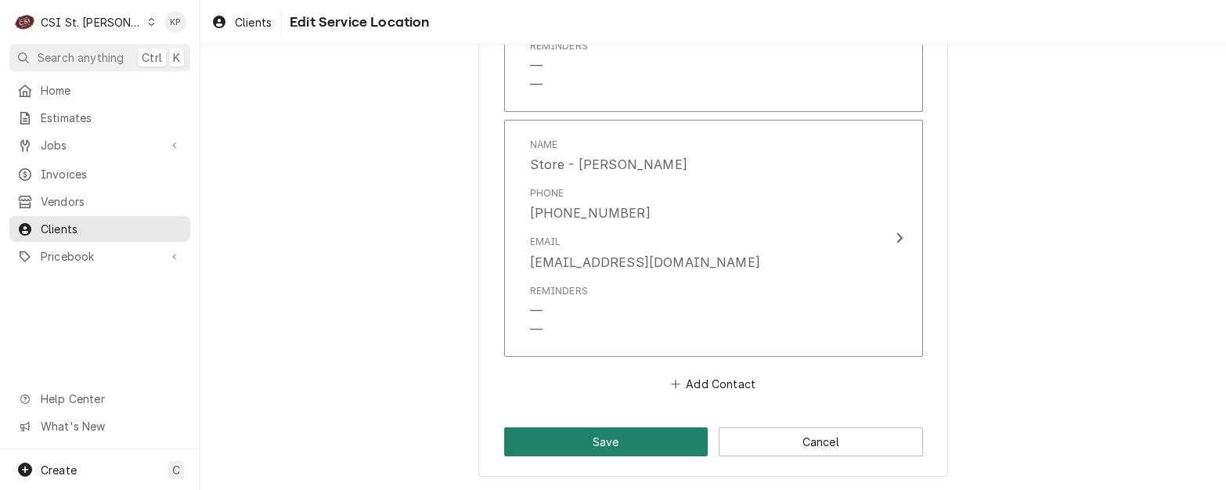
click at [625, 438] on button "Save" at bounding box center [606, 442] width 204 height 29
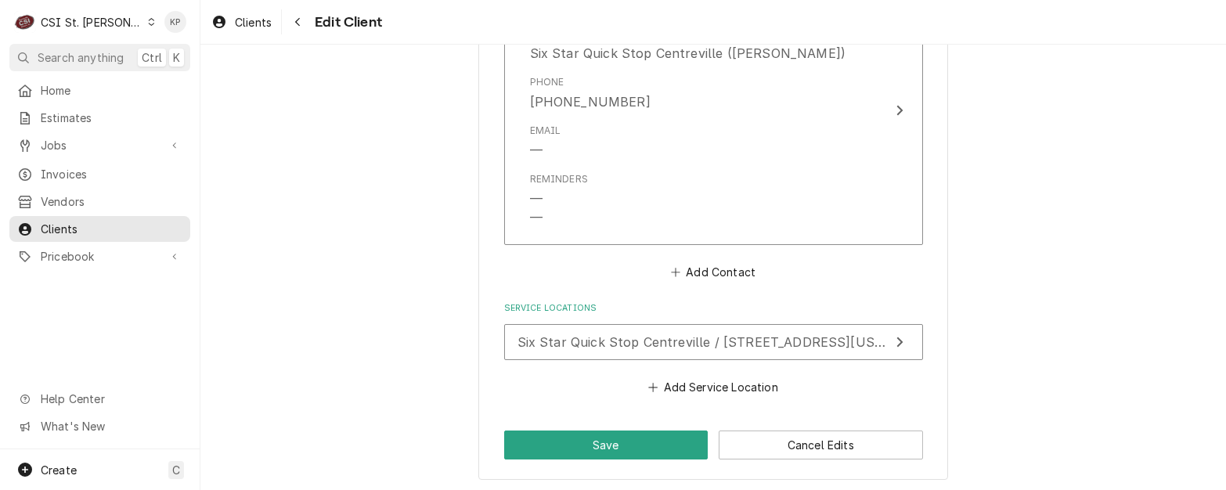
scroll to position [1506, 0]
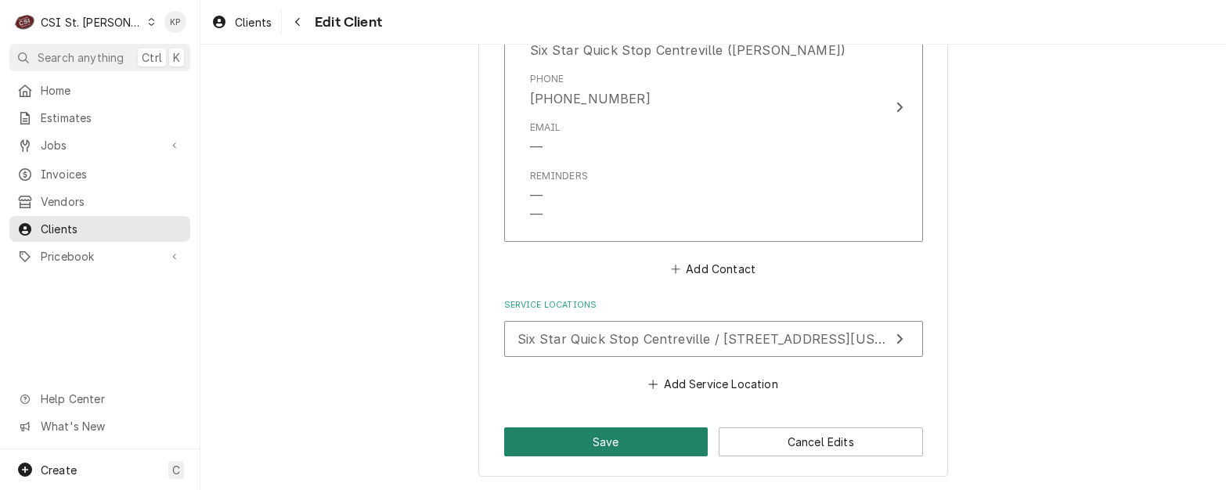
click at [627, 452] on button "Save" at bounding box center [606, 442] width 204 height 29
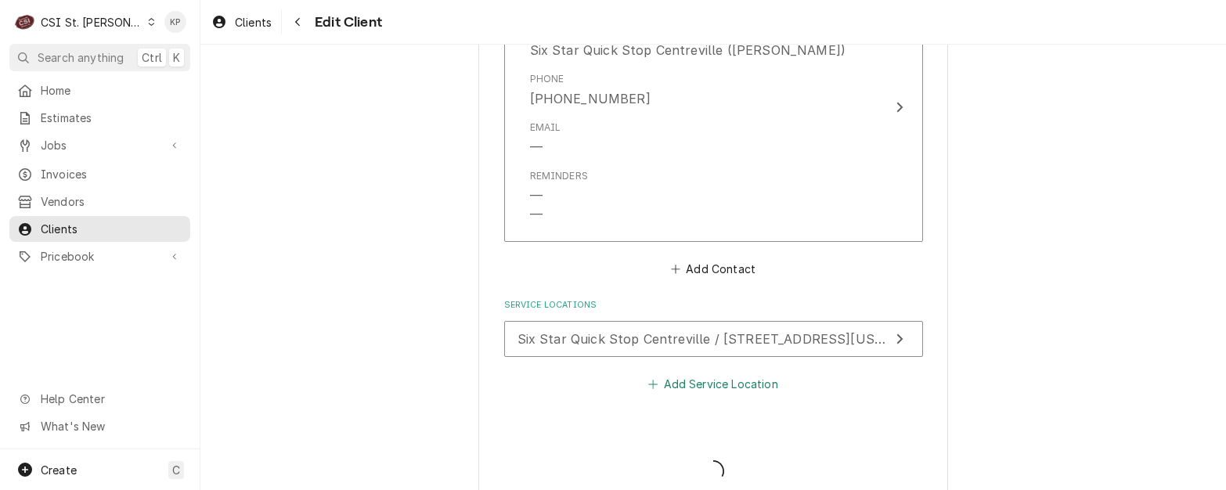
type textarea "x"
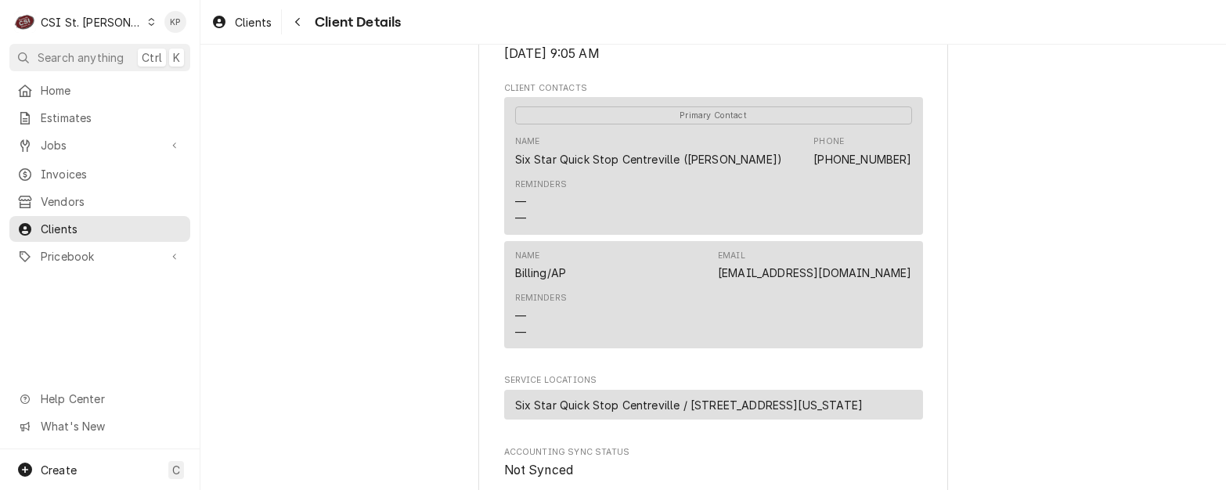
scroll to position [822, 0]
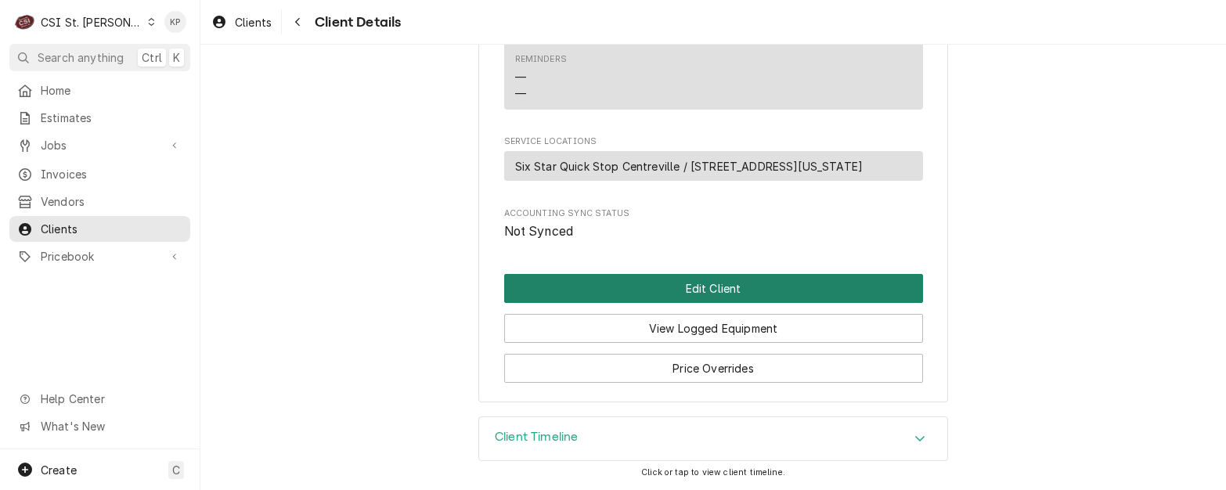
click at [609, 287] on button "Edit Client" at bounding box center [713, 288] width 419 height 29
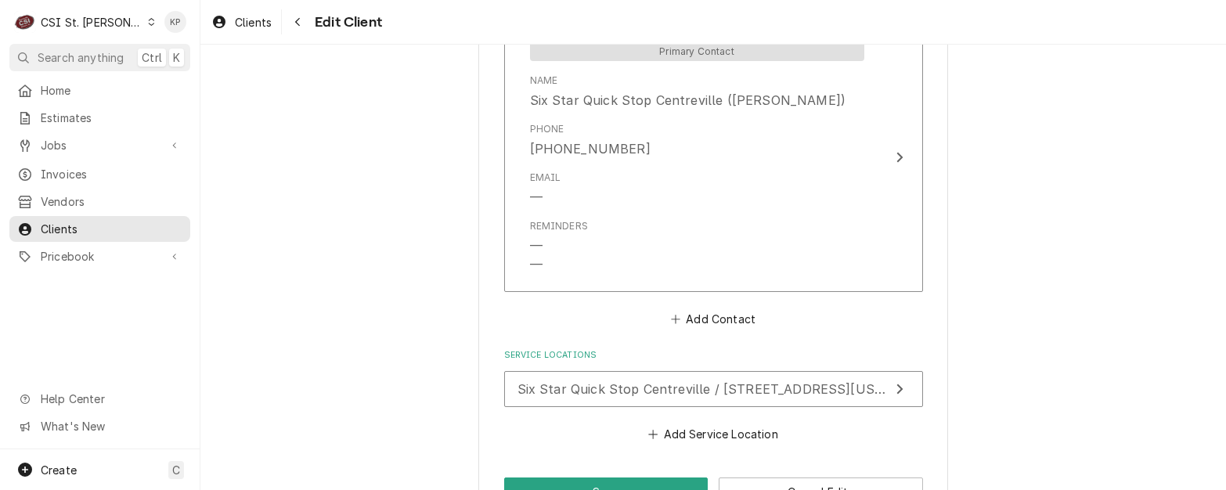
scroll to position [1506, 0]
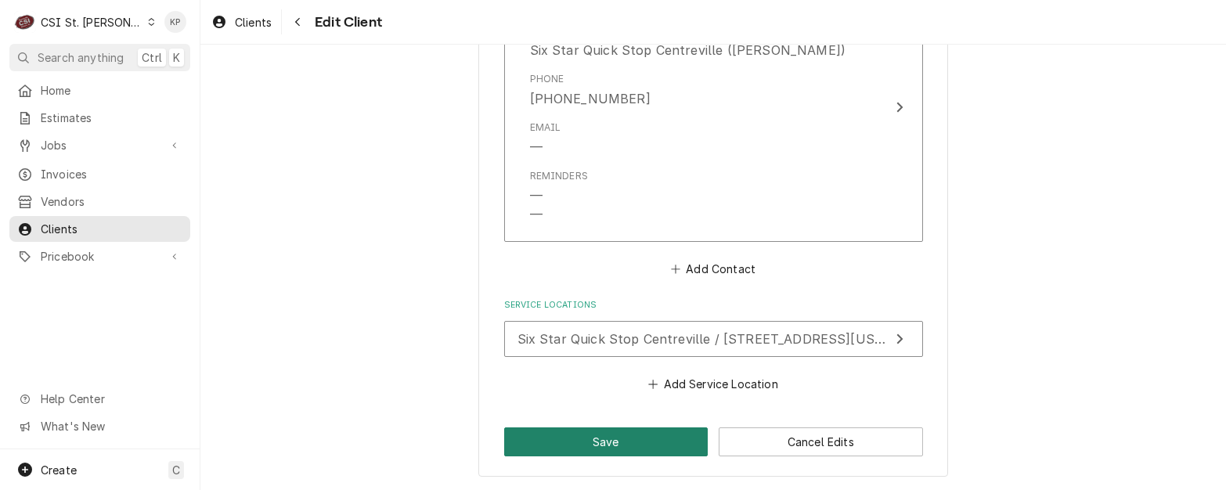
click at [611, 435] on button "Save" at bounding box center [606, 442] width 204 height 29
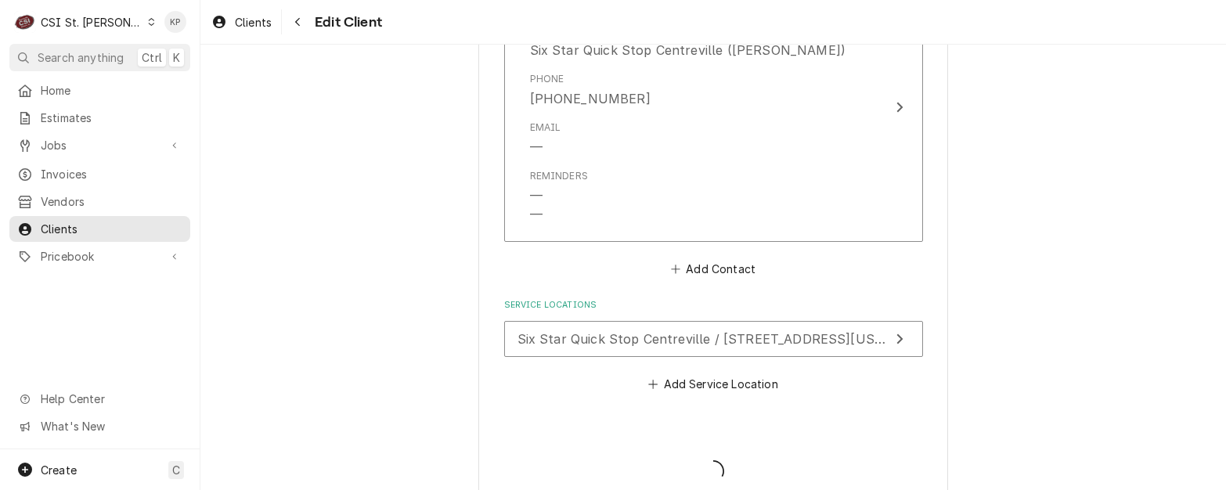
type textarea "x"
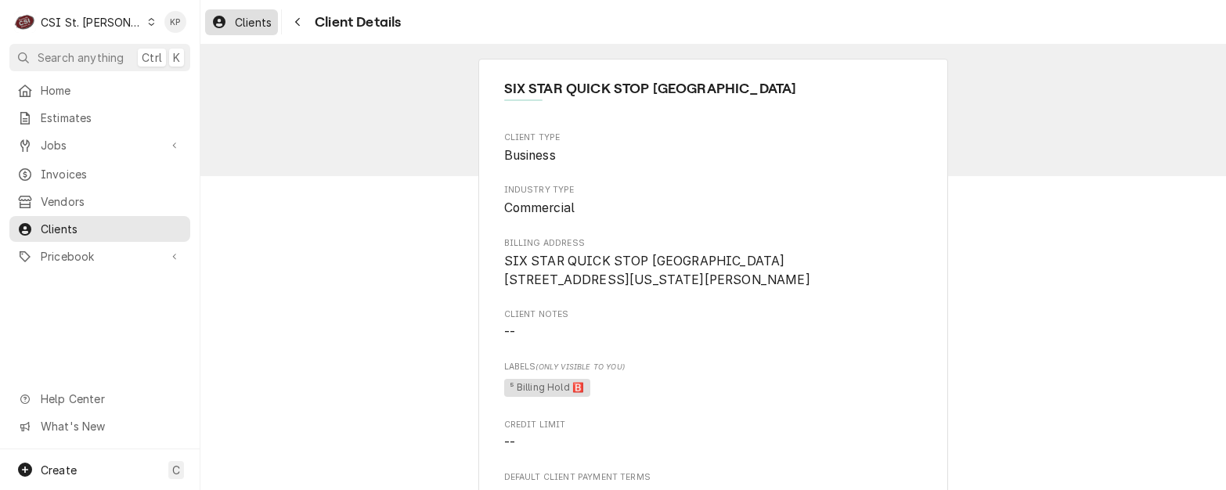
click at [251, 18] on span "Clients" at bounding box center [253, 22] width 37 height 16
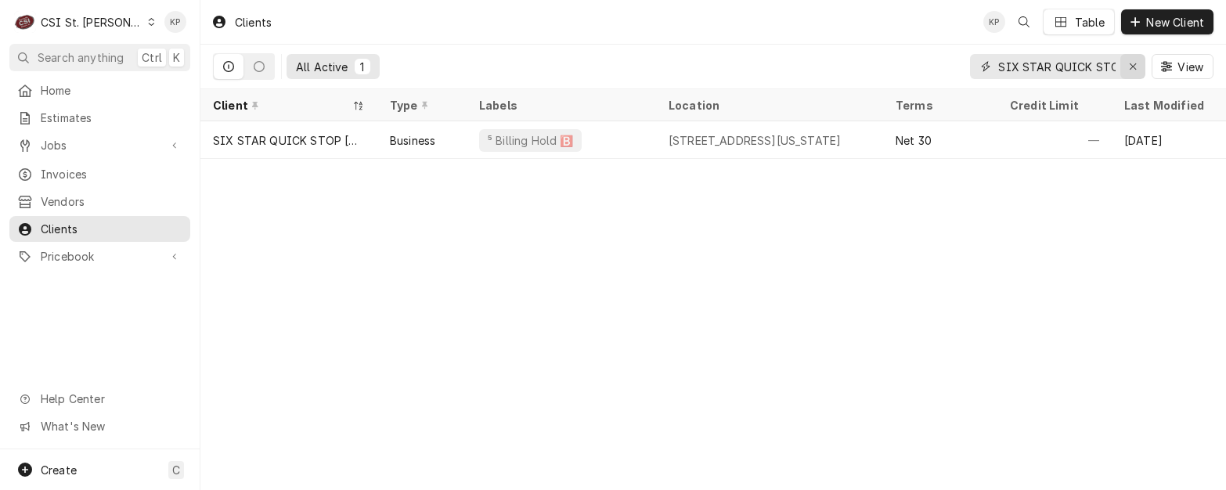
drag, startPoint x: 1132, startPoint y: 68, endPoint x: 1011, endPoint y: 70, distance: 120.6
click at [1132, 67] on icon "Erase input" at bounding box center [1133, 66] width 9 height 11
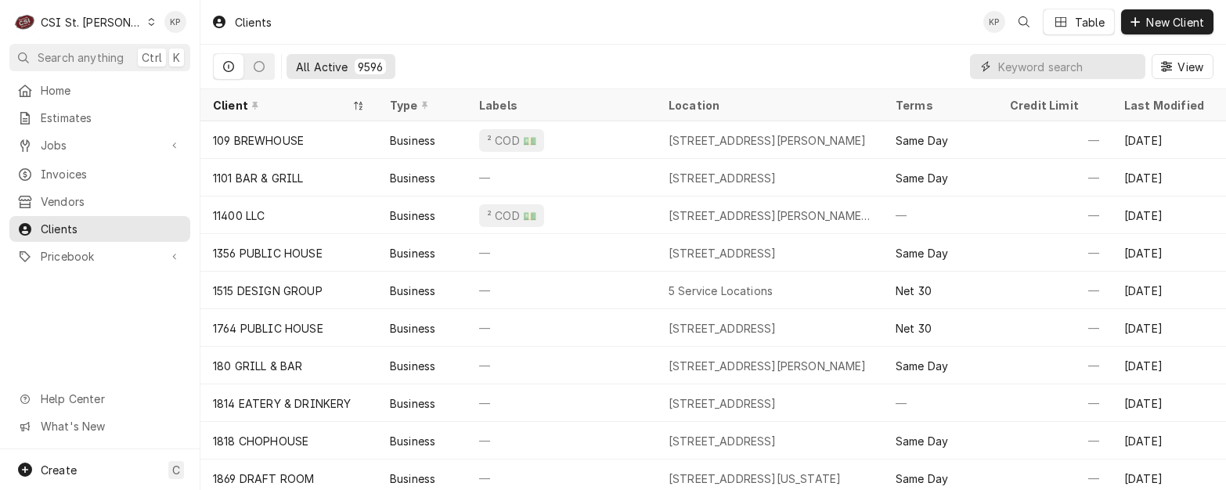
paste input "VFW Post #5651 New Melle"
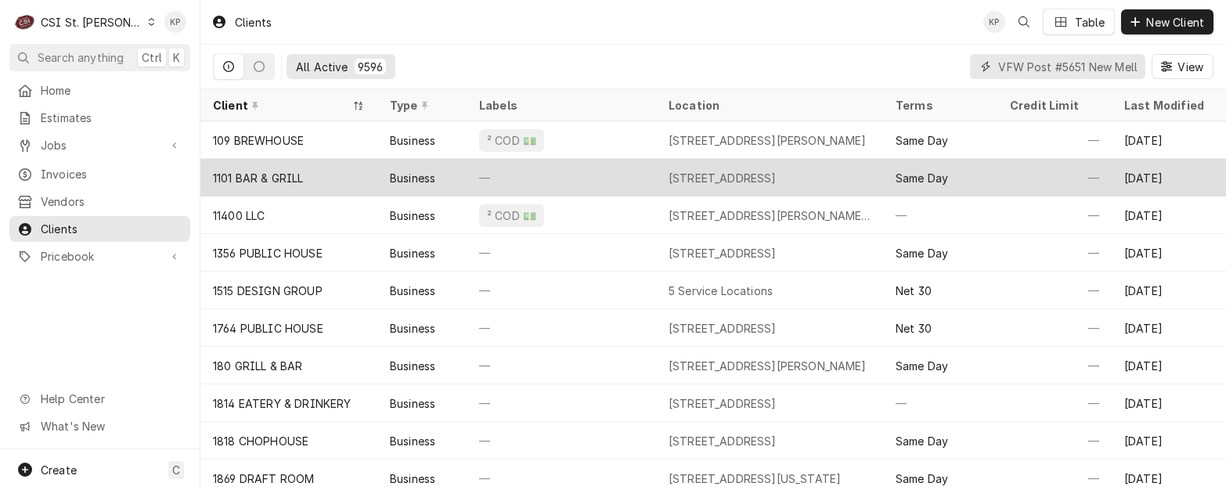
scroll to position [0, 30]
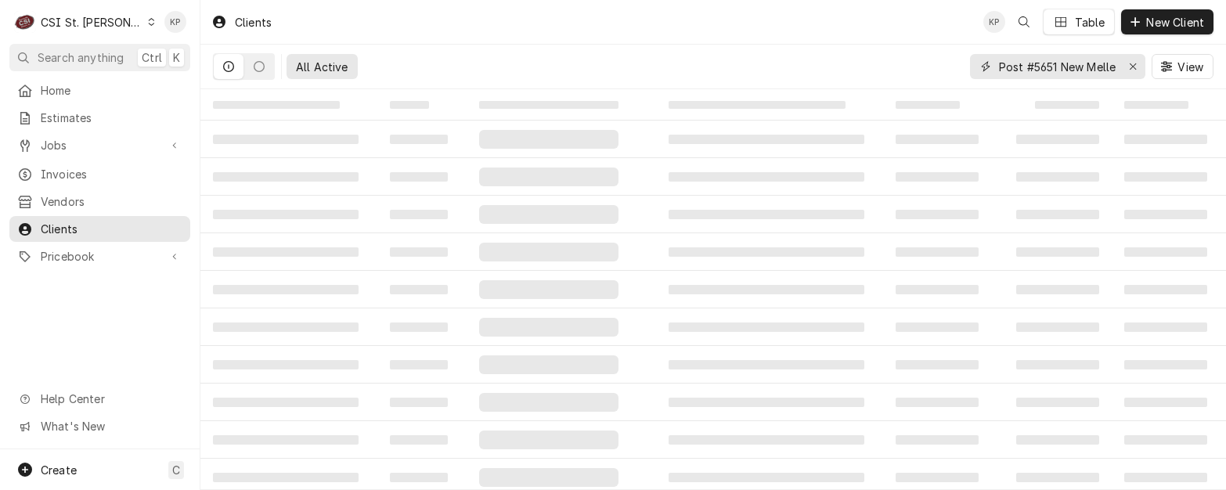
type input "VFW Post #5651 New Melle"
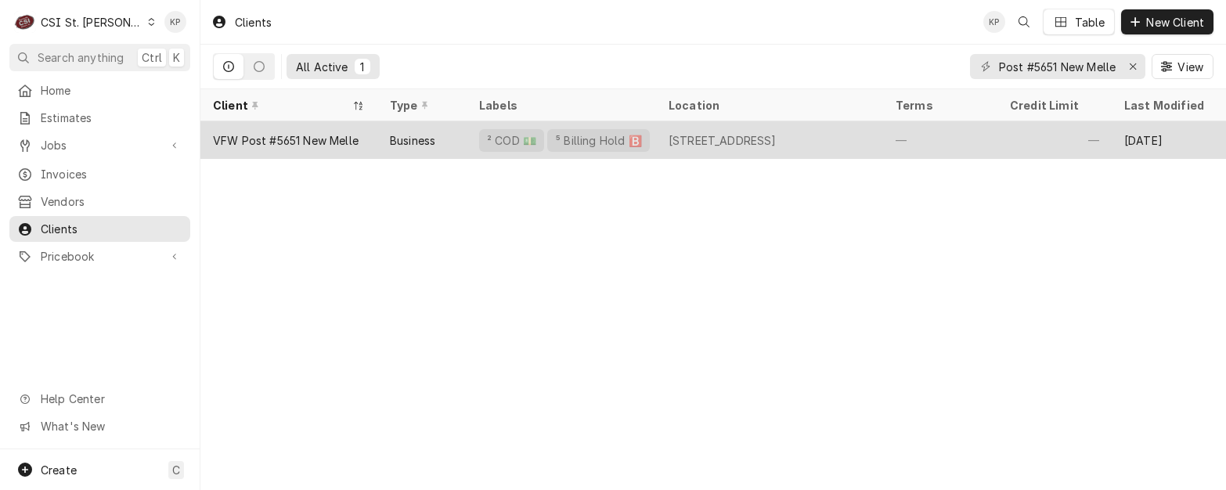
click at [278, 136] on div "VFW Post #5651 New Melle" at bounding box center [286, 140] width 146 height 16
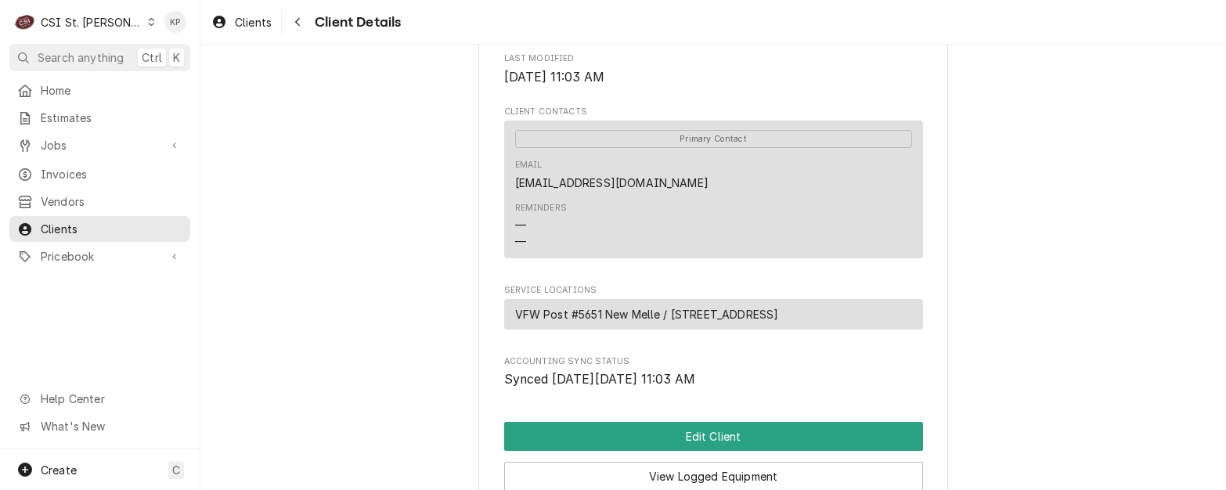
scroll to position [692, 0]
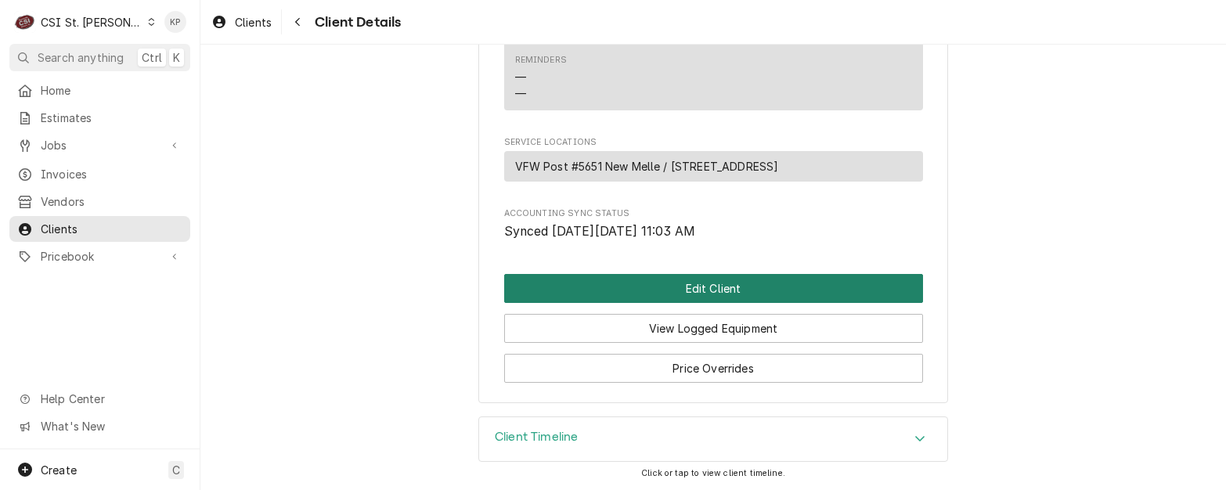
click at [726, 294] on button "Edit Client" at bounding box center [713, 288] width 419 height 29
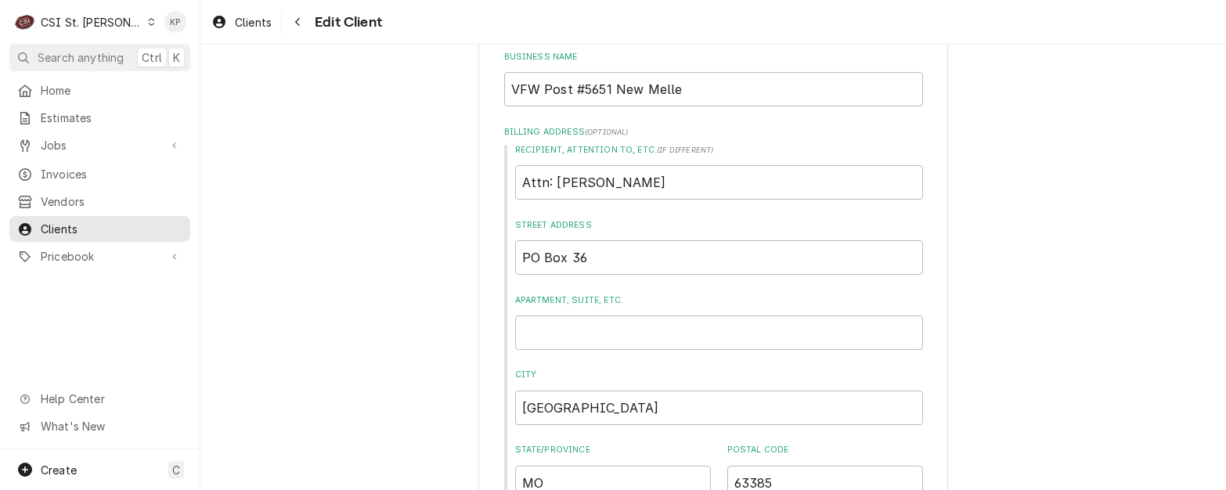
scroll to position [186, 0]
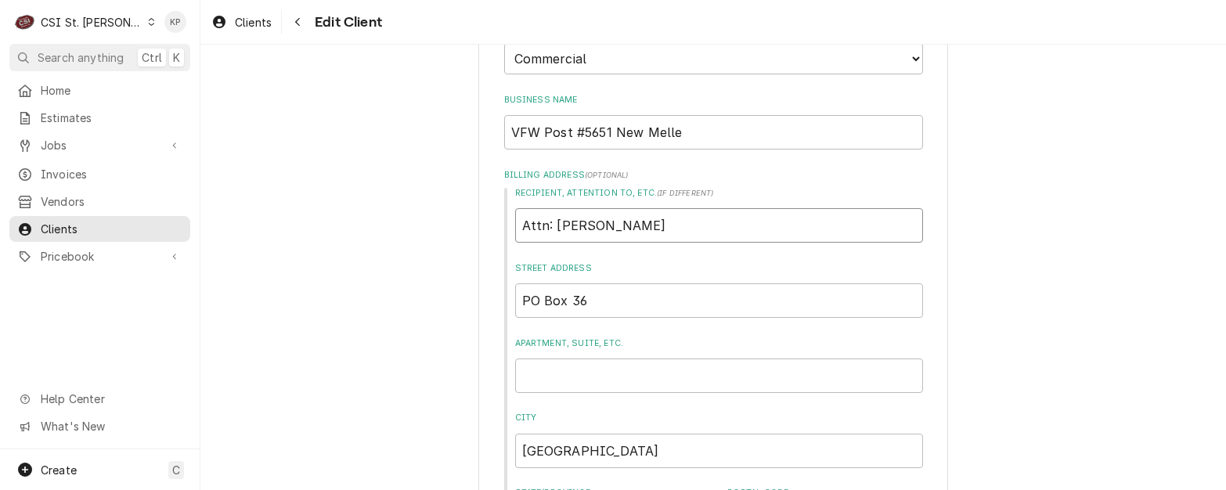
drag, startPoint x: 600, startPoint y: 225, endPoint x: 529, endPoint y: 190, distance: 79.5
type textarea "x"
drag, startPoint x: 680, startPoint y: 145, endPoint x: 433, endPoint y: 125, distance: 247.5
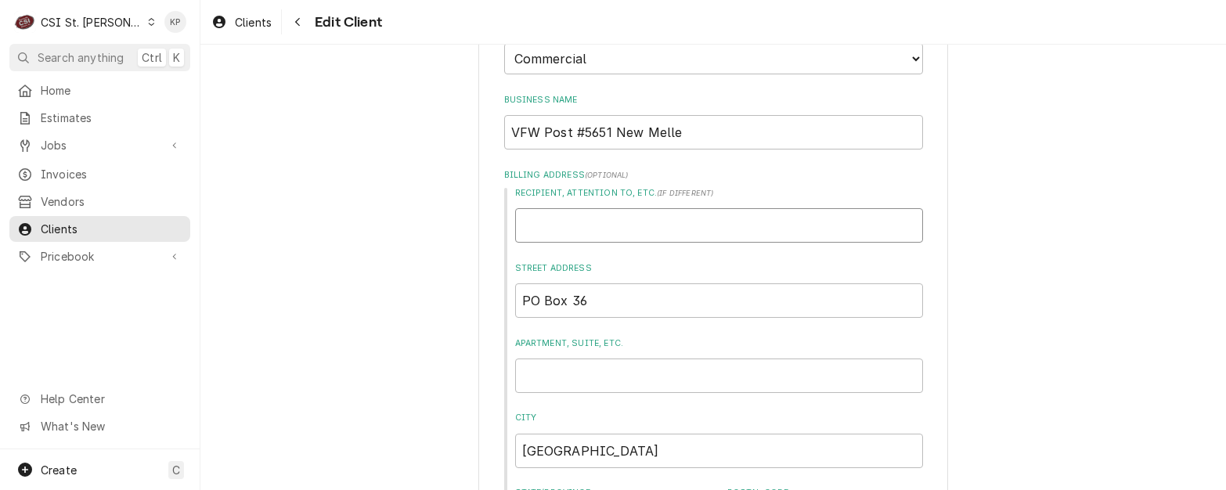
click at [536, 222] on input "Recipient, Attention To, etc. ( if different )" at bounding box center [719, 225] width 408 height 34
paste input "VFW Post #5651 New Melle"
type textarea "x"
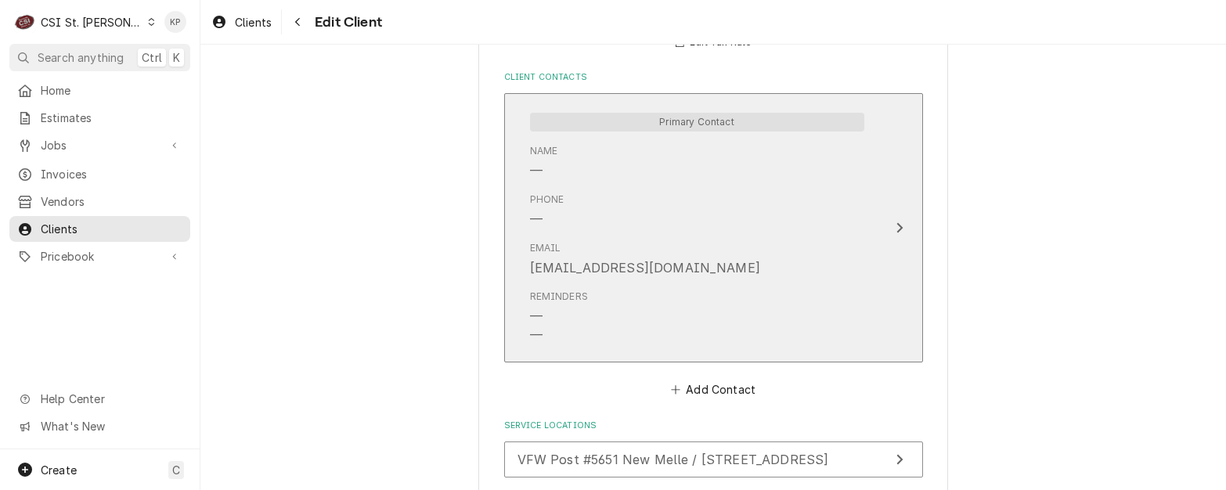
scroll to position [1283, 0]
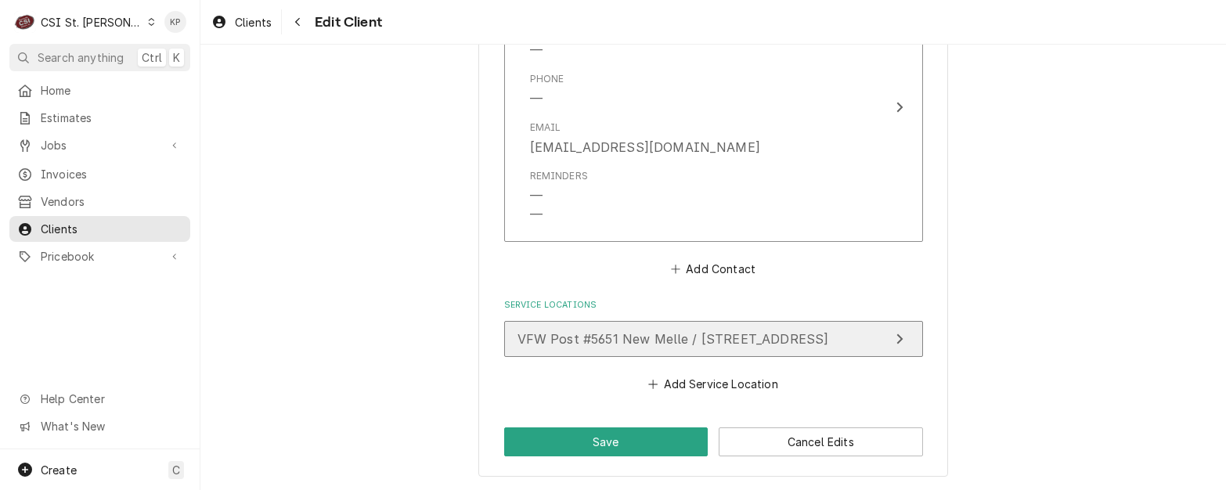
type input "VFW Post #5651 New Melle"
click at [643, 338] on span "VFW Post #5651 New Melle / [STREET_ADDRESS]" at bounding box center [674, 339] width 312 height 16
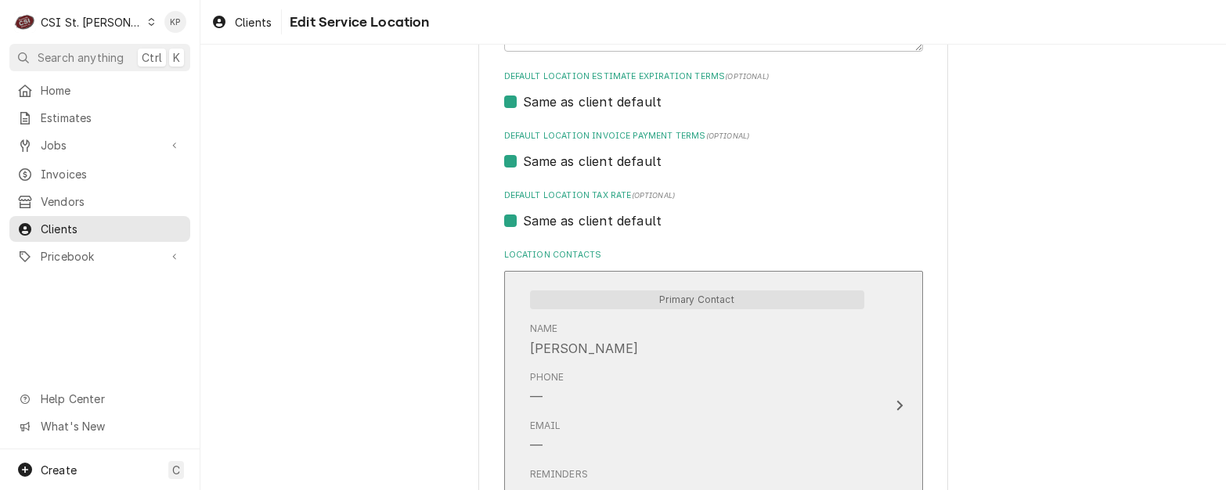
scroll to position [940, 0]
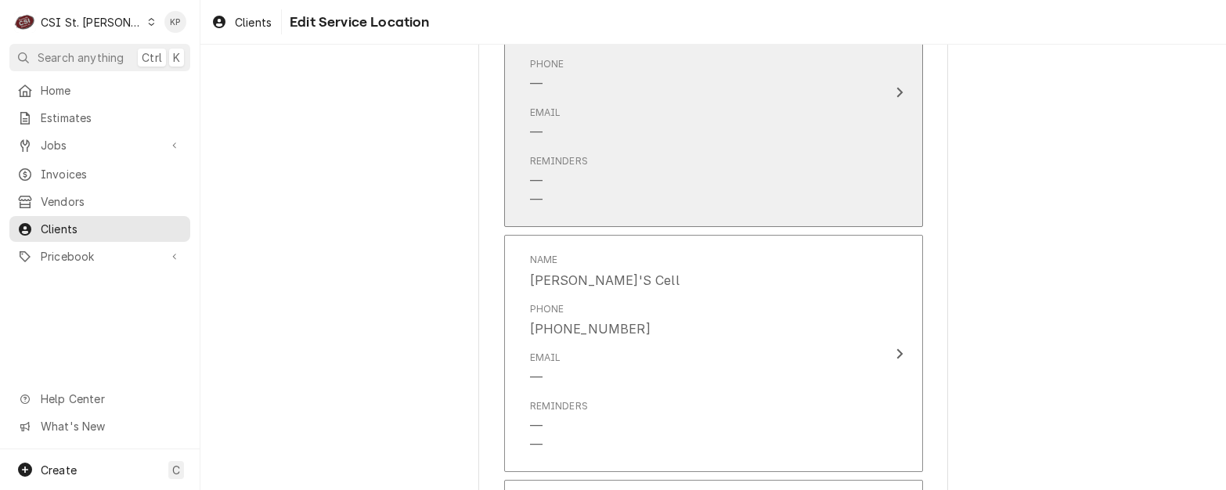
click at [897, 84] on div "Update Contact" at bounding box center [900, 92] width 20 height 19
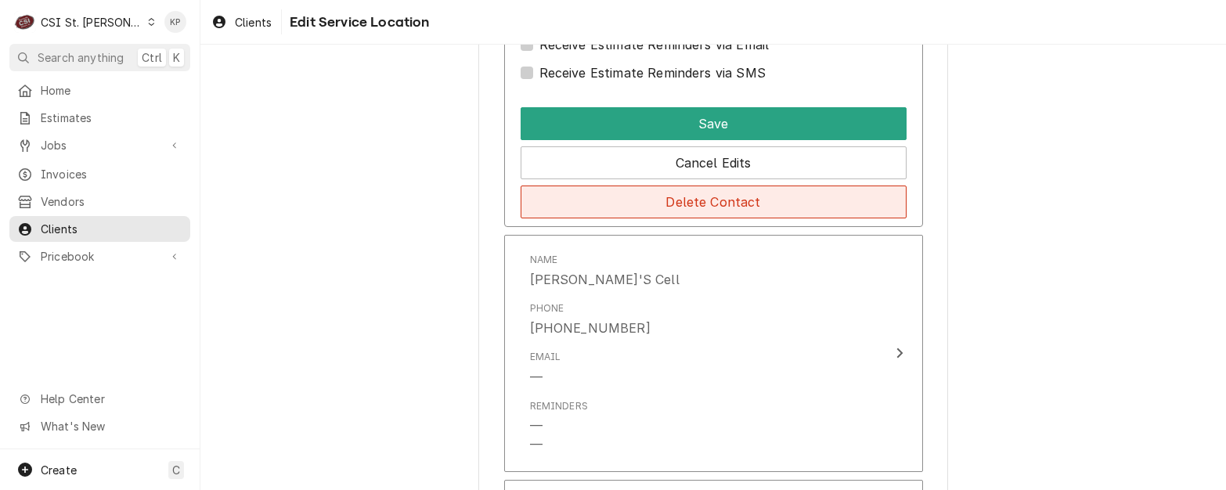
click at [746, 213] on button "Delete Contact" at bounding box center [714, 202] width 386 height 33
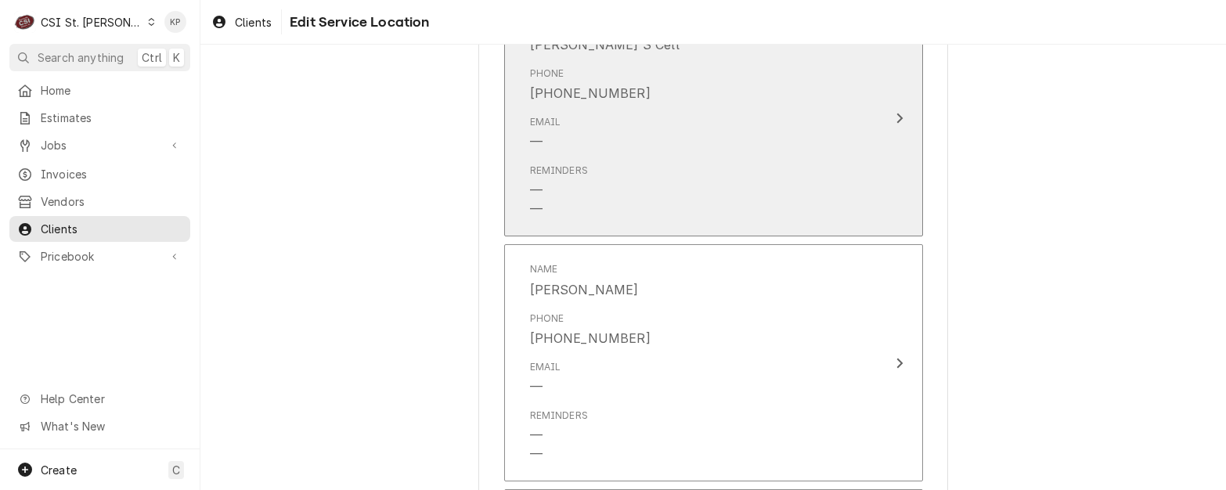
click at [695, 180] on div "Reminders — —" at bounding box center [697, 190] width 334 height 67
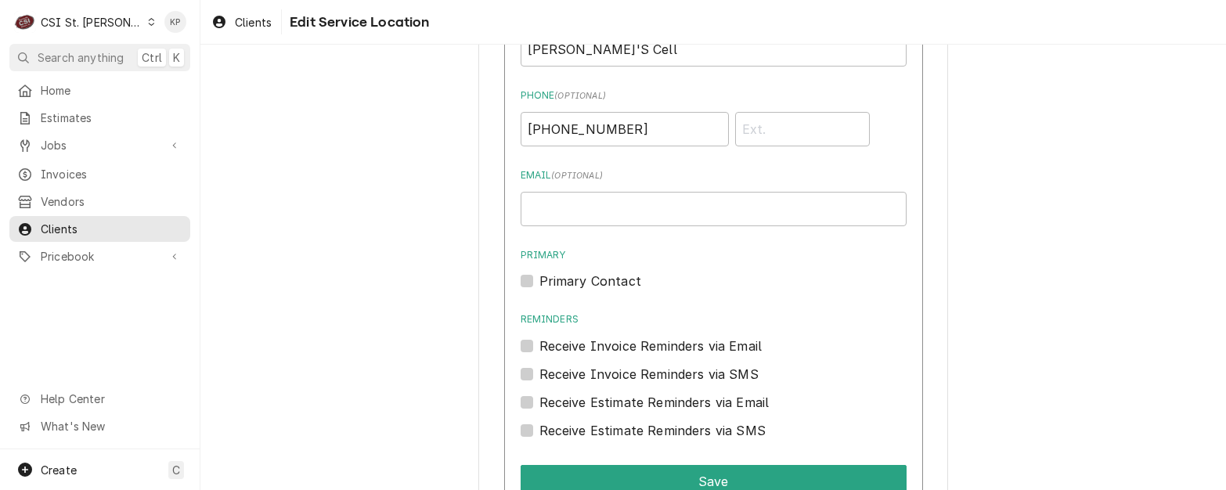
scroll to position [1246, 0]
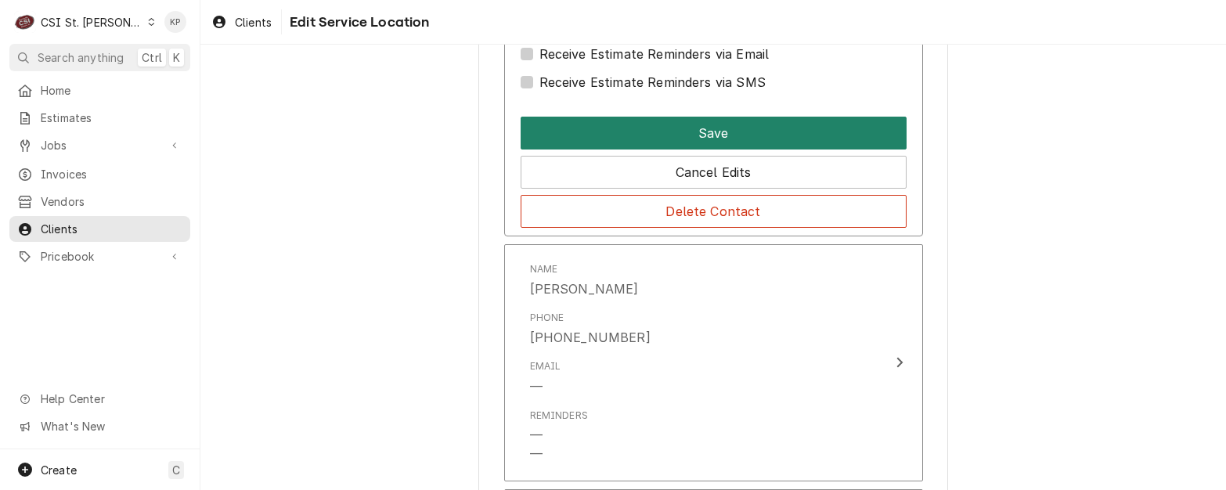
click at [760, 134] on button "Save" at bounding box center [714, 133] width 386 height 33
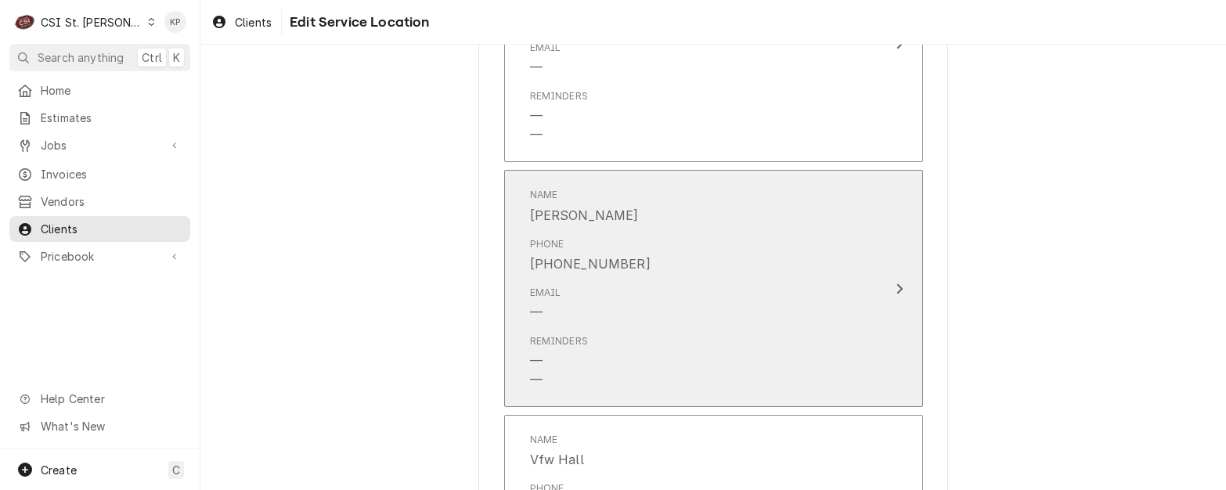
scroll to position [1054, 0]
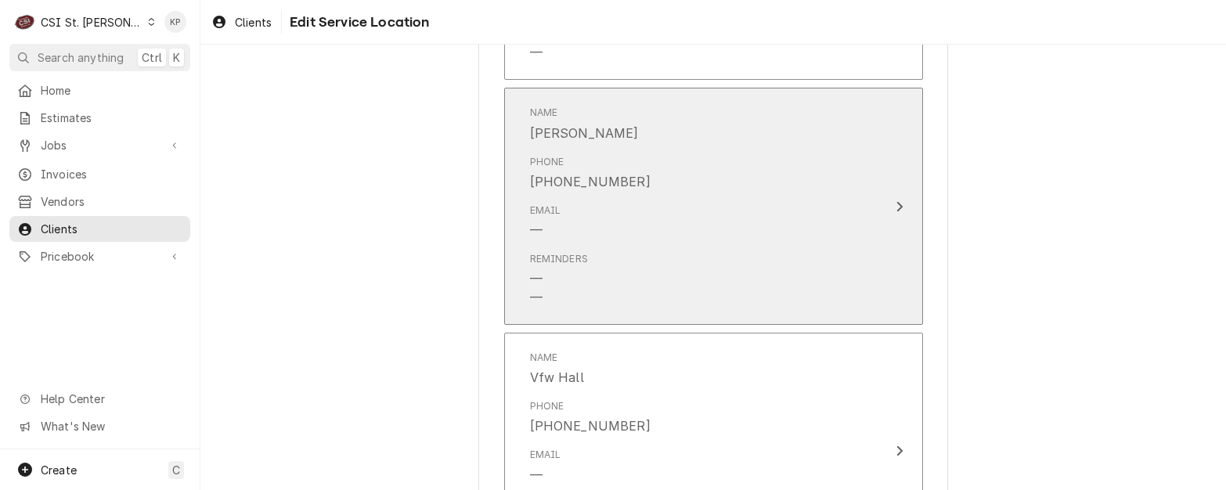
click at [634, 192] on div "Phone (314) 276-5492" at bounding box center [697, 173] width 334 height 49
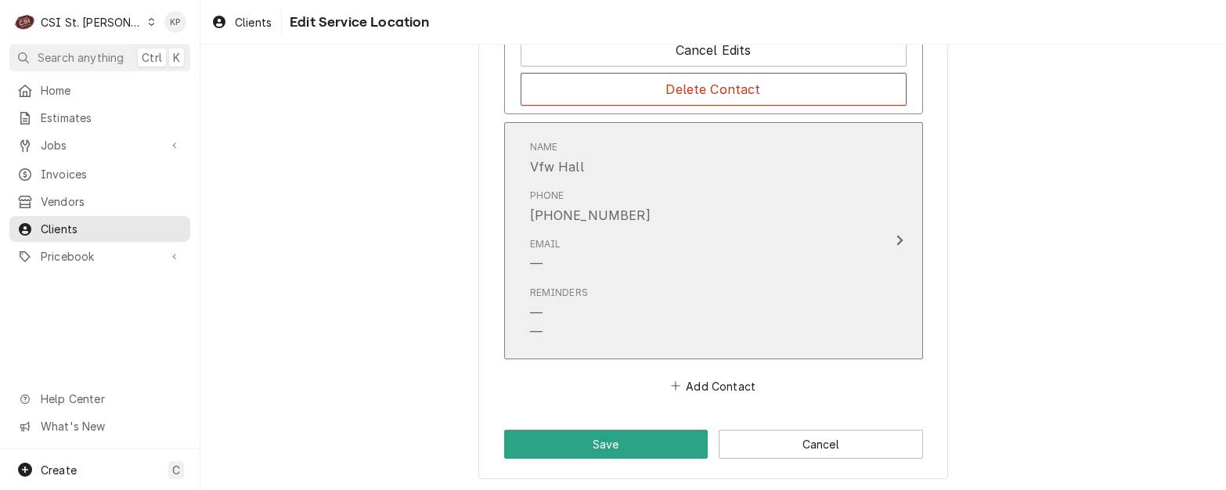
scroll to position [1616, 0]
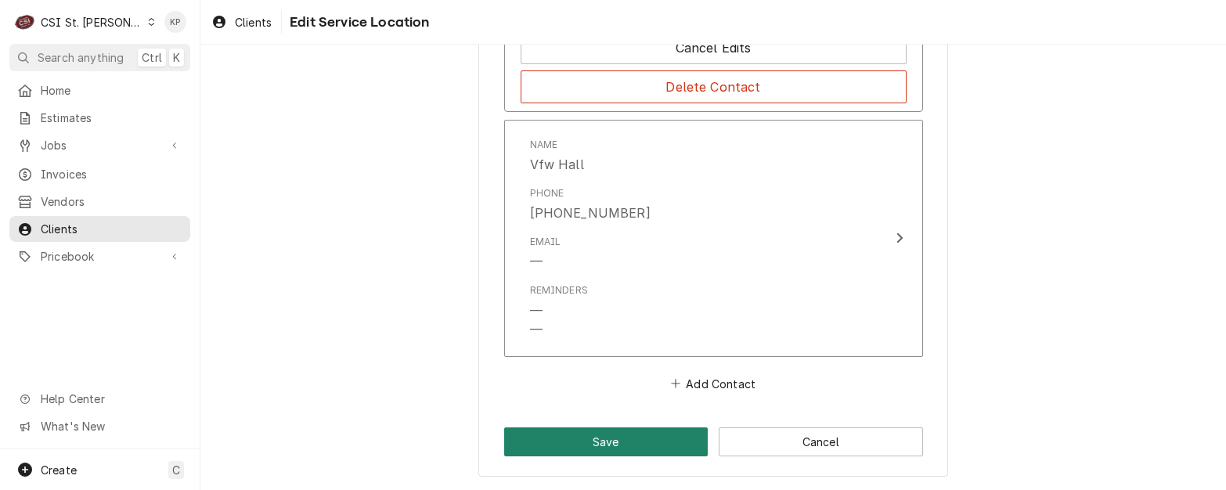
click at [604, 438] on button "Save" at bounding box center [606, 442] width 204 height 29
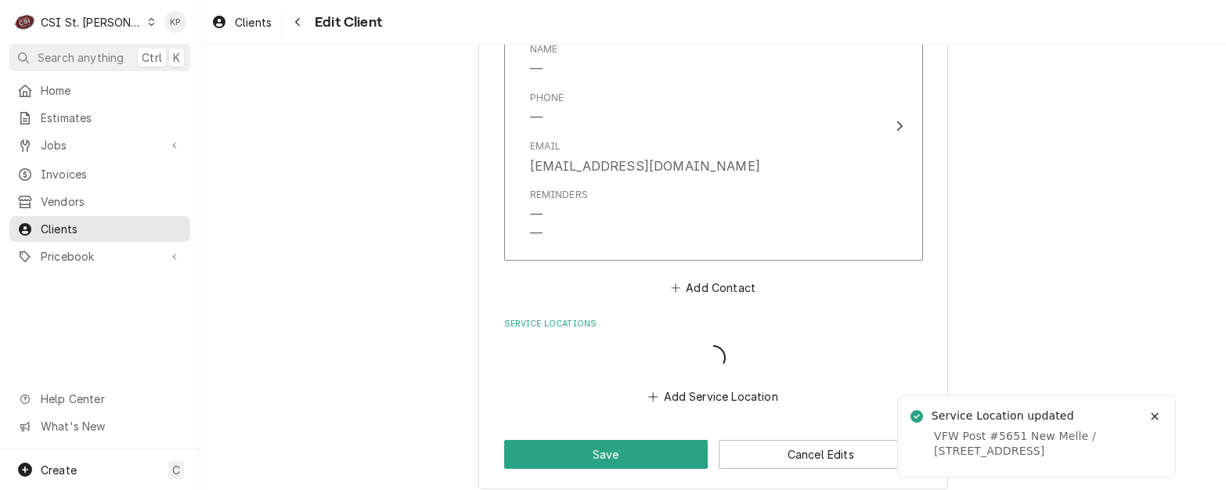
scroll to position [1264, 0]
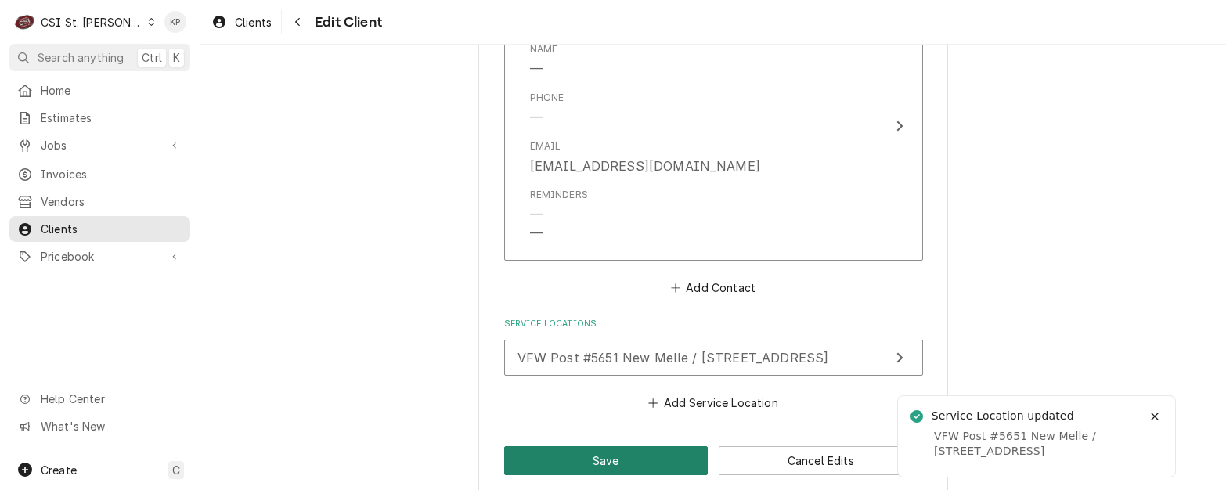
click at [619, 467] on button "Save" at bounding box center [606, 460] width 204 height 29
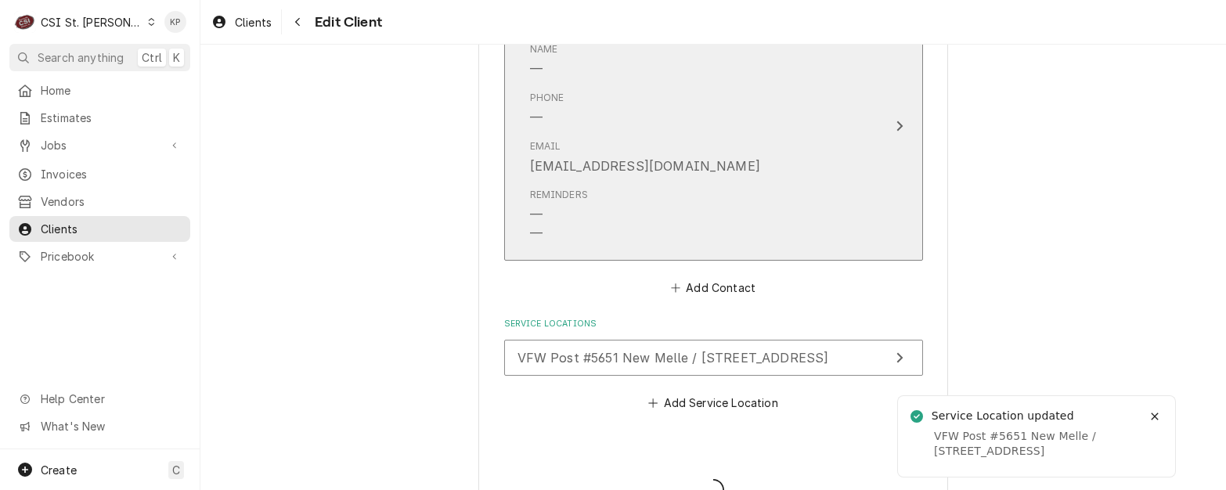
type textarea "x"
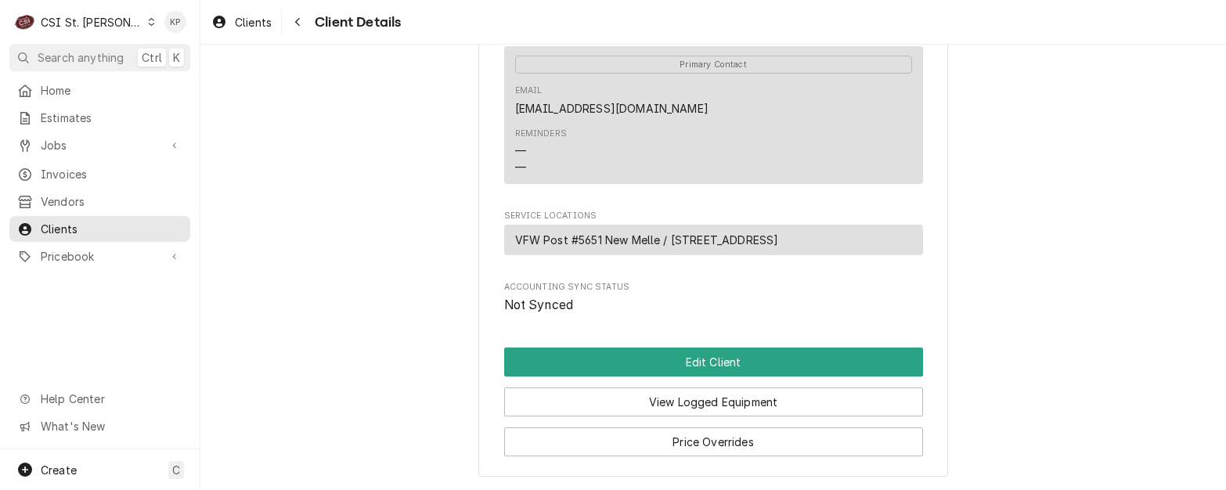
scroll to position [627, 0]
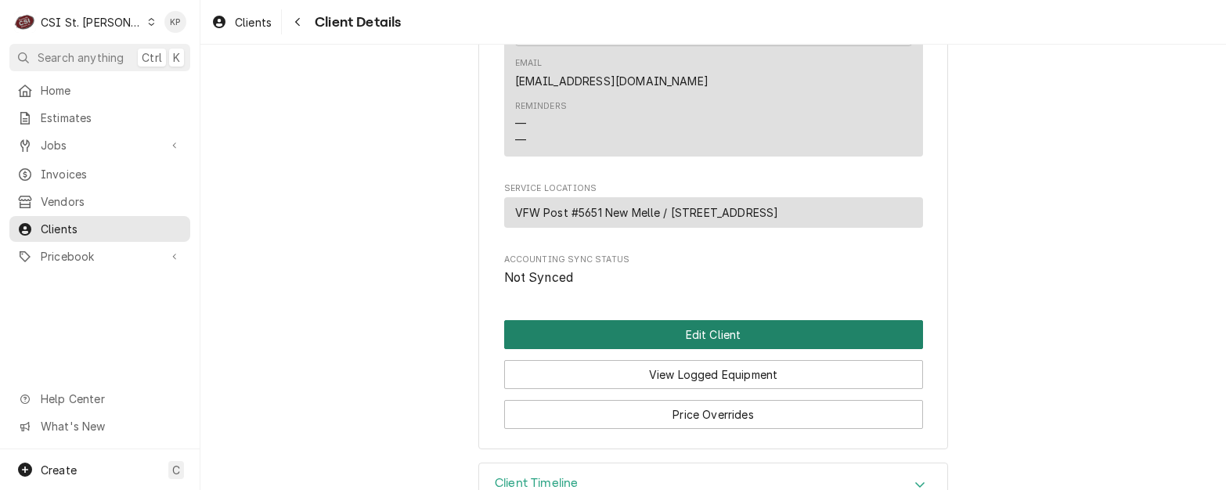
click at [663, 349] on button "Edit Client" at bounding box center [713, 334] width 419 height 29
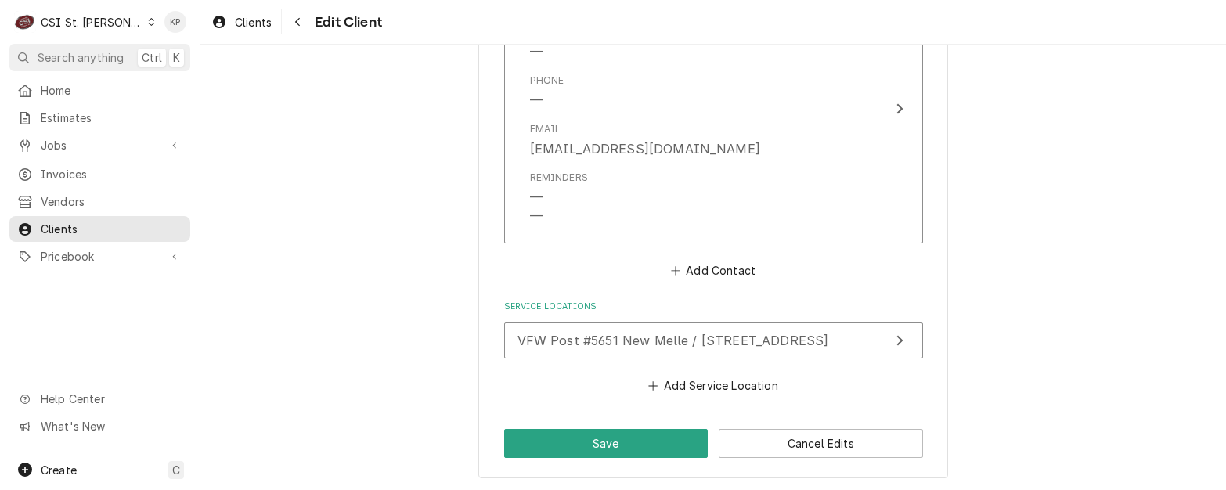
scroll to position [1283, 0]
click at [620, 442] on button "Save" at bounding box center [606, 442] width 204 height 29
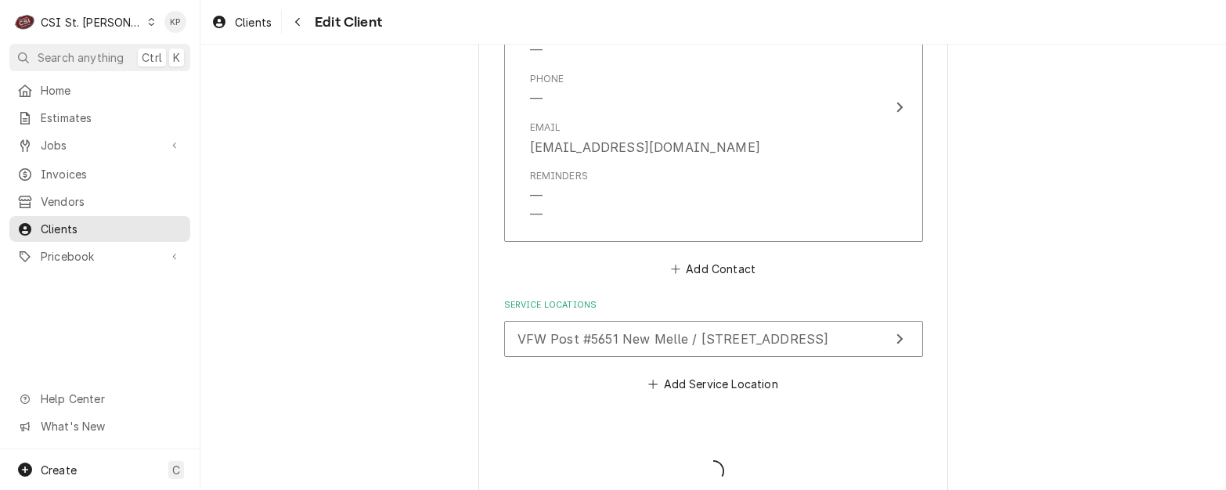
type textarea "x"
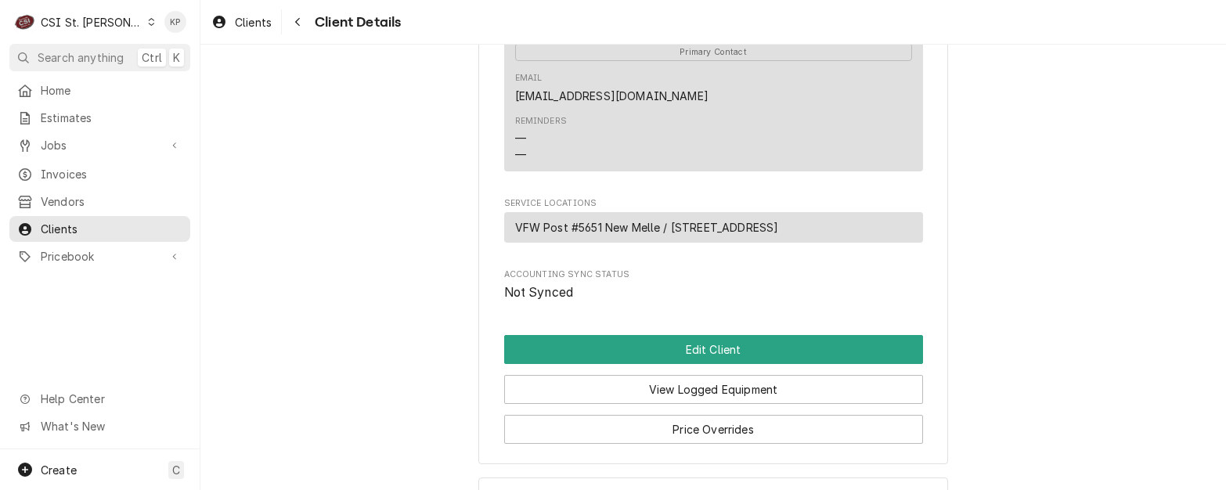
scroll to position [692, 0]
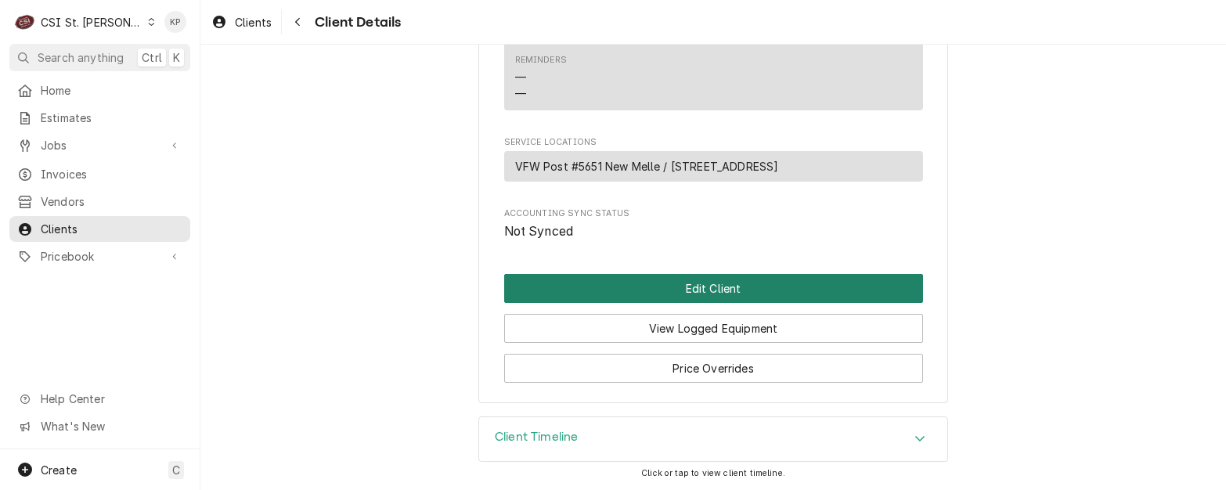
click at [730, 287] on button "Edit Client" at bounding box center [713, 288] width 419 height 29
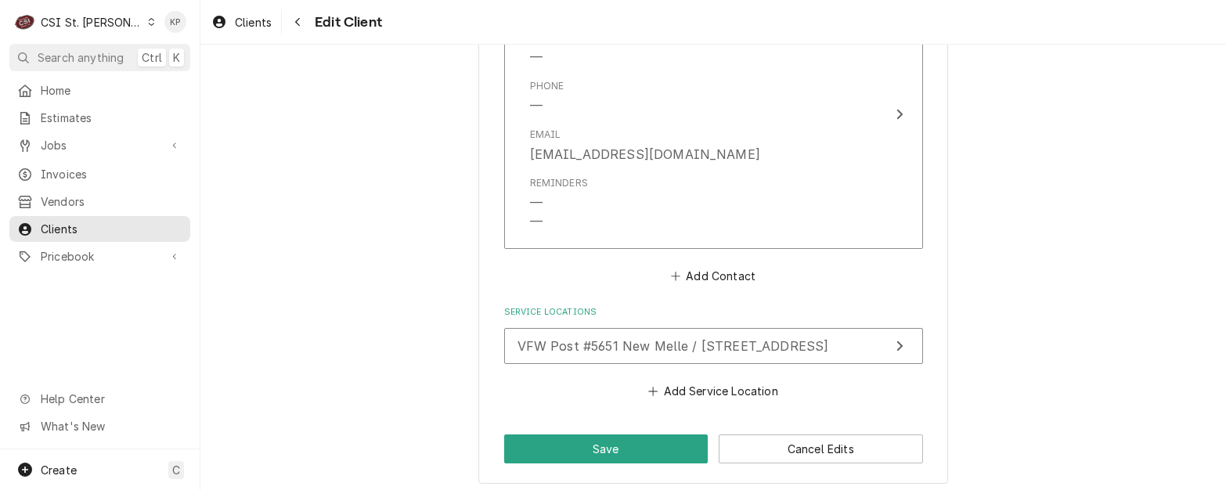
scroll to position [1283, 0]
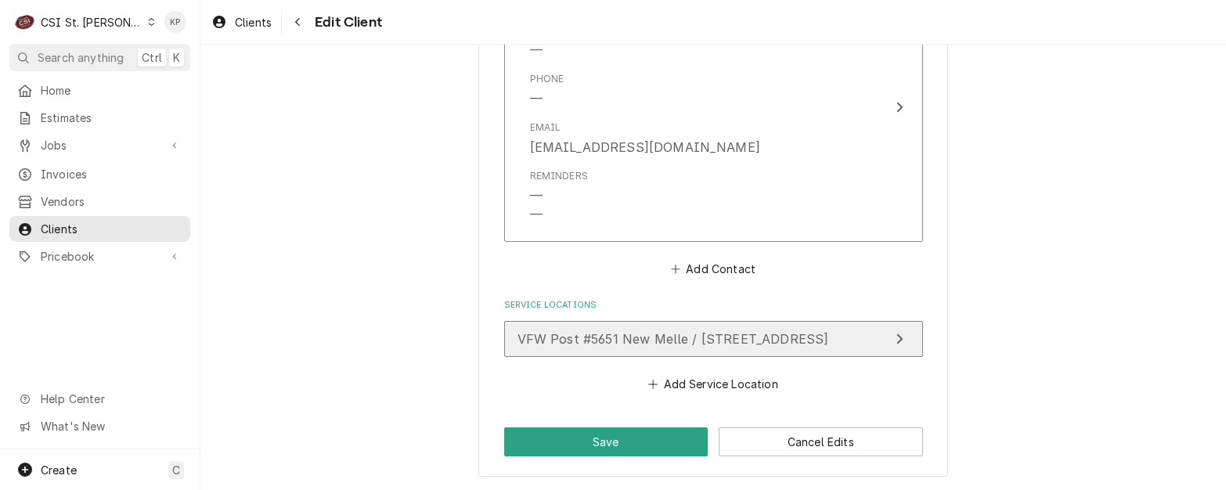
click at [648, 344] on span "VFW Post #5651 New Melle / [STREET_ADDRESS]" at bounding box center [674, 339] width 312 height 16
type textarea "x"
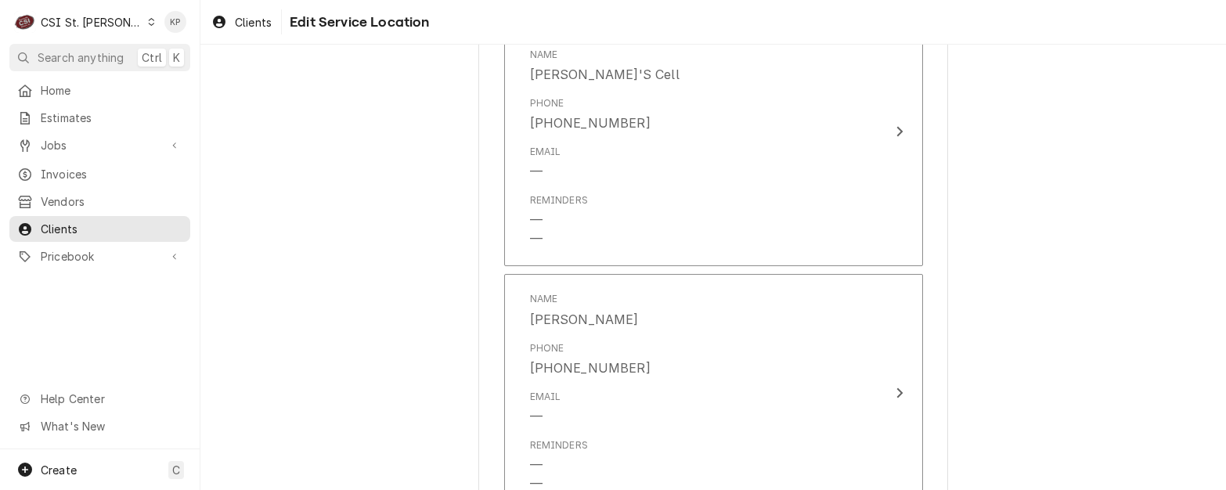
scroll to position [940, 0]
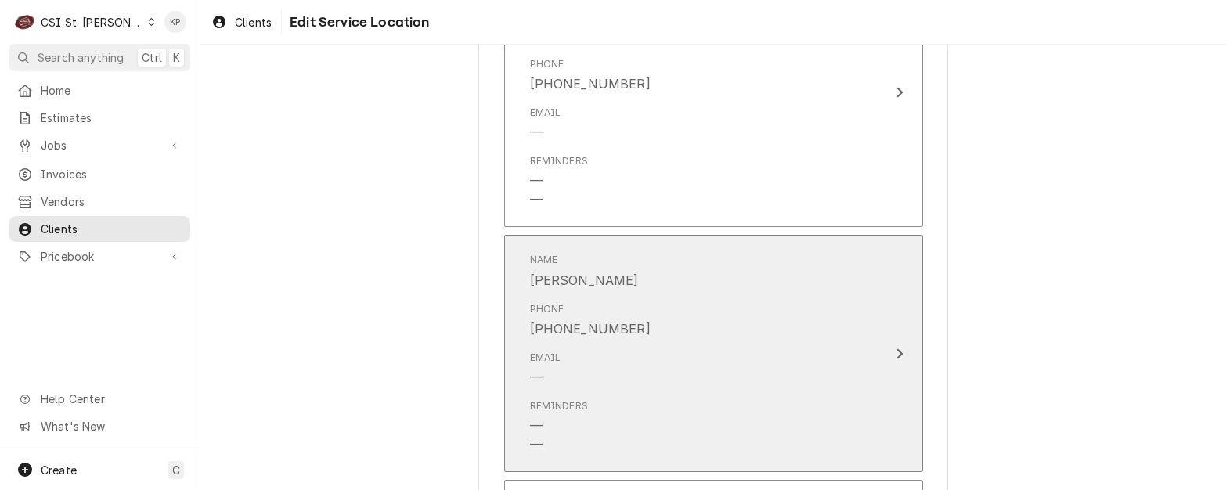
click at [896, 358] on icon "Update Contact" at bounding box center [900, 354] width 8 height 13
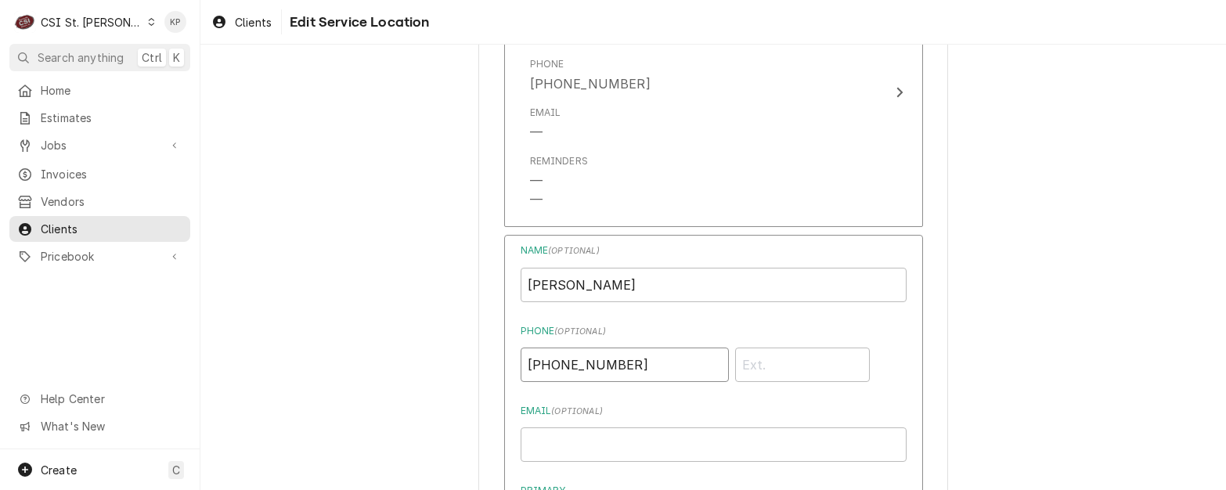
drag, startPoint x: 619, startPoint y: 362, endPoint x: 486, endPoint y: 362, distance: 133.1
click at [486, 362] on div "Use the fields below to edit this service location: Location Name ( optional ) …" at bounding box center [713, 160] width 470 height 2050
click at [592, 452] on input "Email ( optional )" at bounding box center [714, 445] width 386 height 34
paste input "Post5651@centurytel.com"
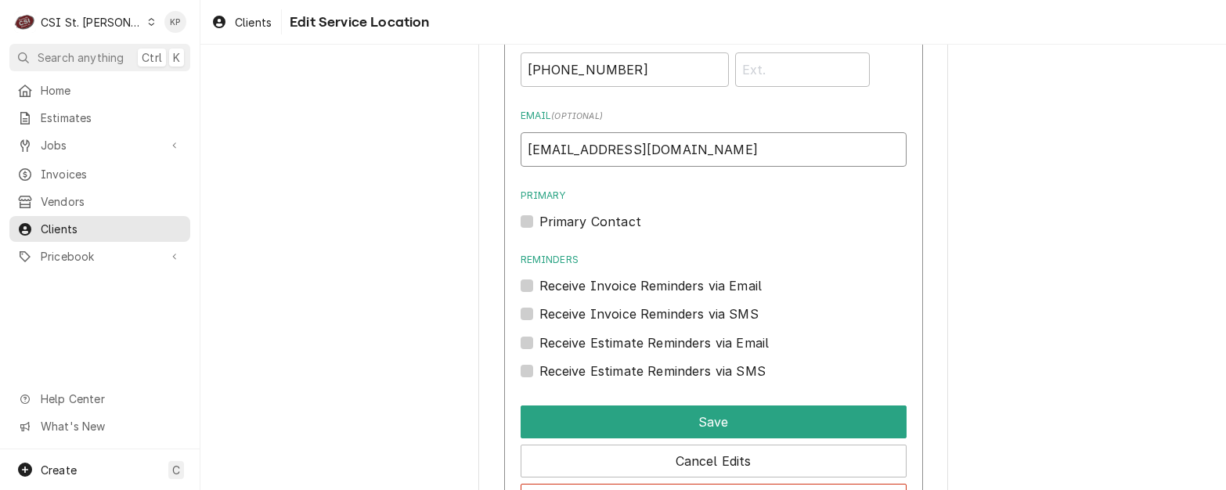
scroll to position [1253, 0]
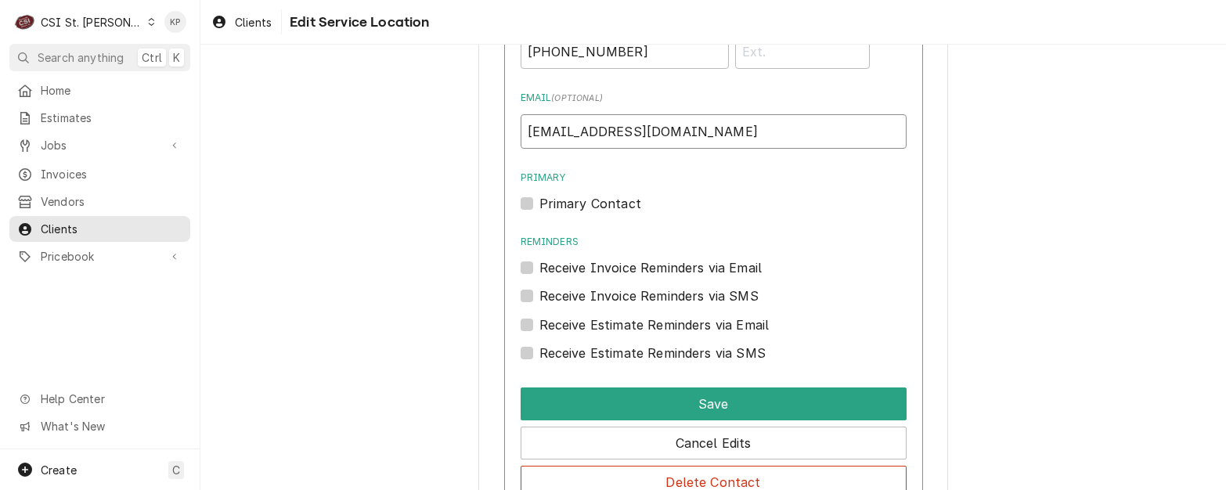
type input "Post5651@centurytel.com"
click at [540, 202] on label "Primary Contact" at bounding box center [591, 203] width 102 height 19
click at [540, 202] on input "Primary" at bounding box center [733, 211] width 386 height 34
checkbox input "true"
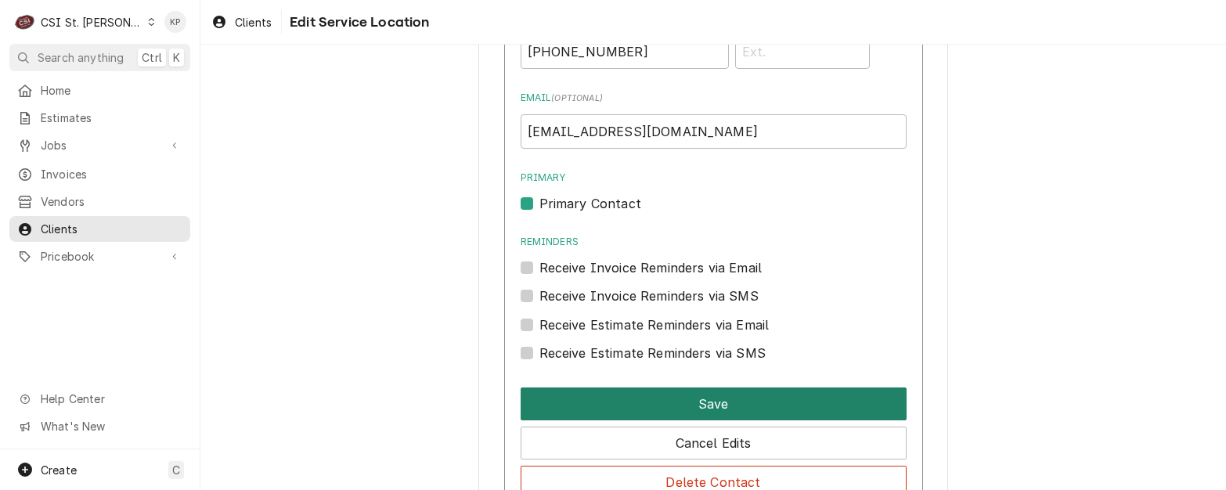
click at [642, 416] on button "Save" at bounding box center [714, 404] width 386 height 33
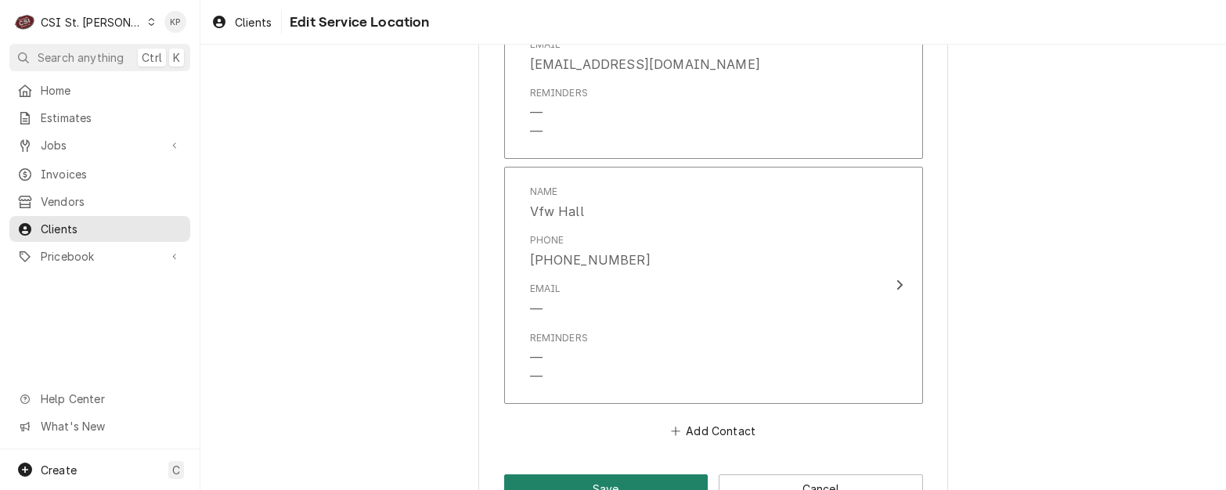
click at [648, 480] on button "Save" at bounding box center [606, 489] width 204 height 29
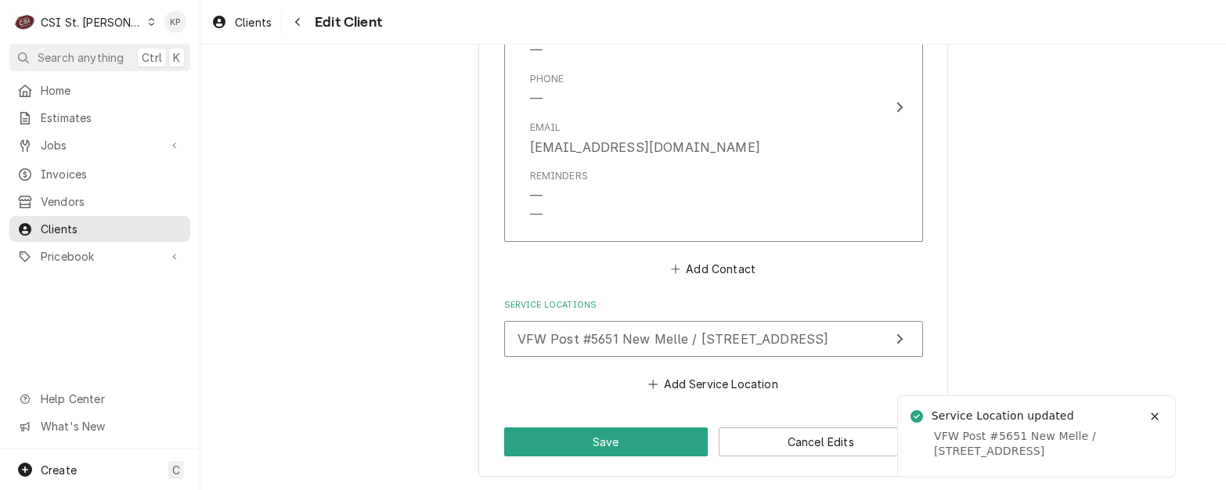
scroll to position [1264, 0]
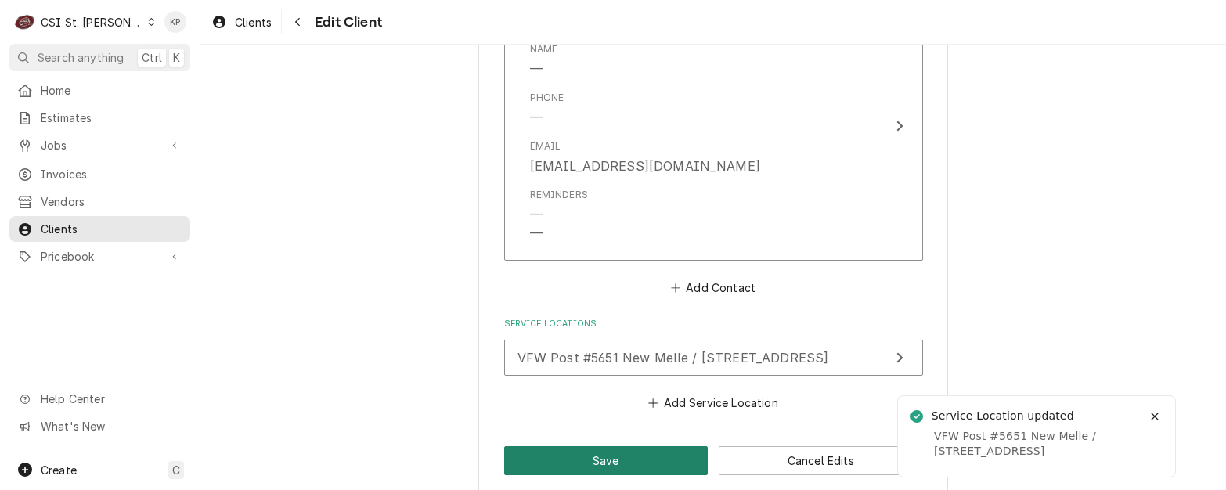
click at [643, 467] on button "Save" at bounding box center [606, 460] width 204 height 29
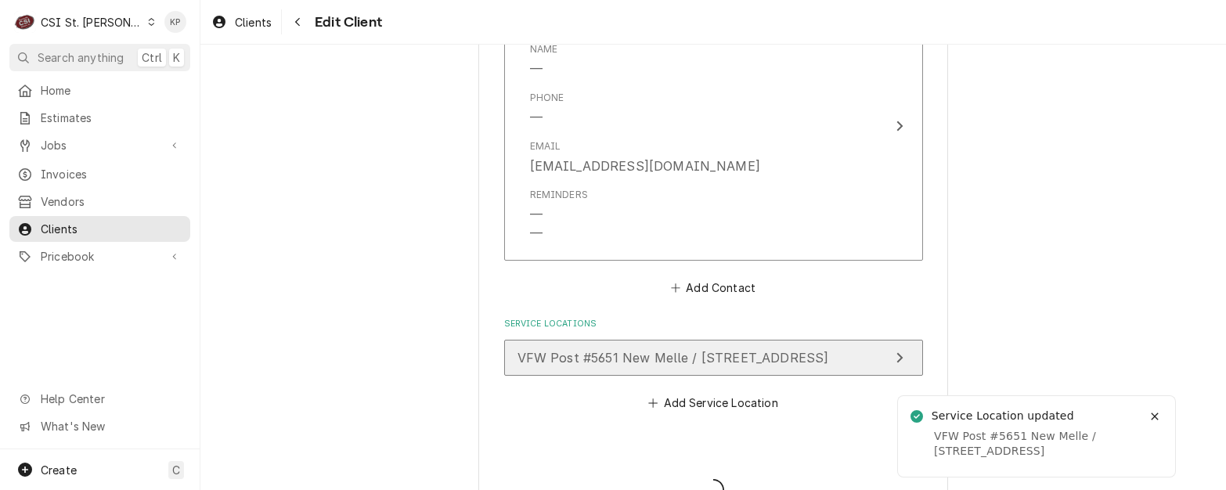
type textarea "x"
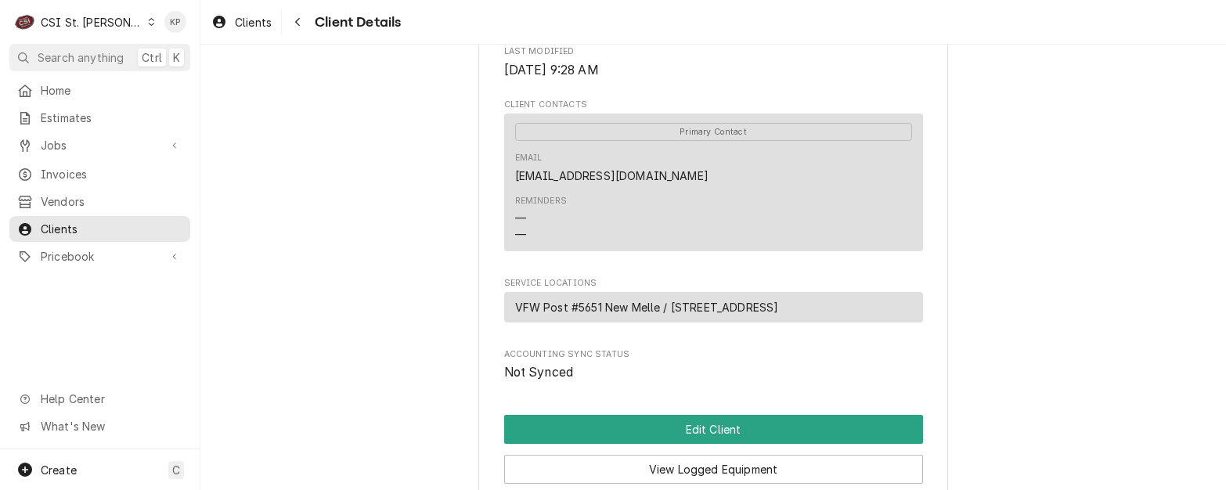
scroll to position [692, 0]
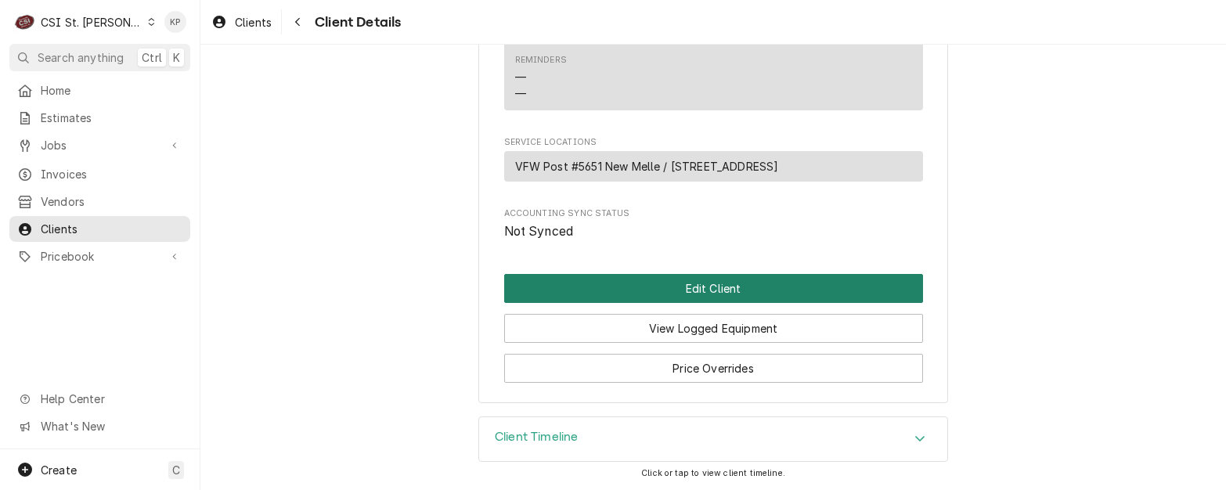
click at [728, 283] on button "Edit Client" at bounding box center [713, 288] width 419 height 29
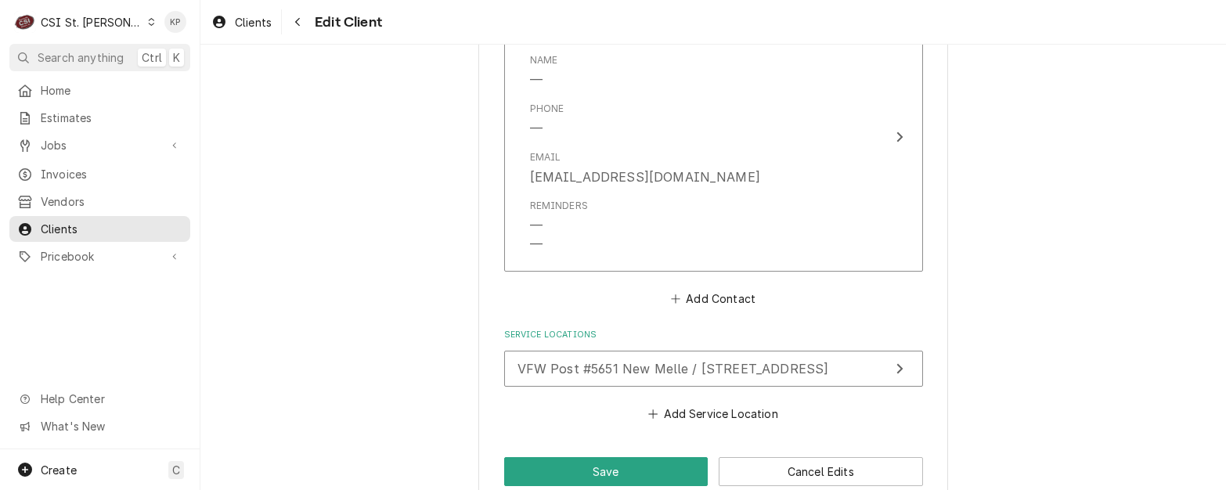
scroll to position [1175, 0]
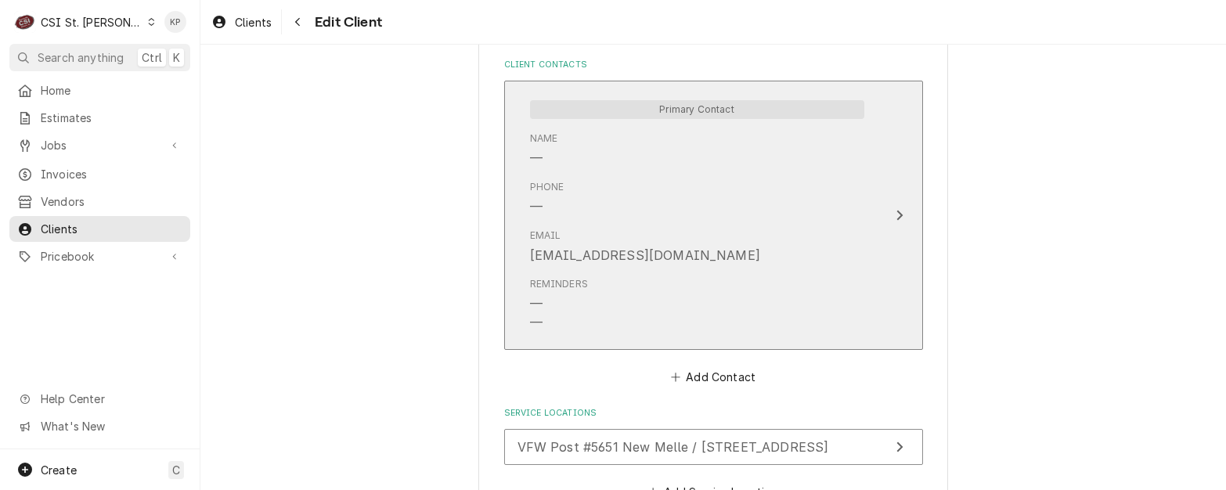
click at [576, 147] on div "Name —" at bounding box center [697, 149] width 334 height 49
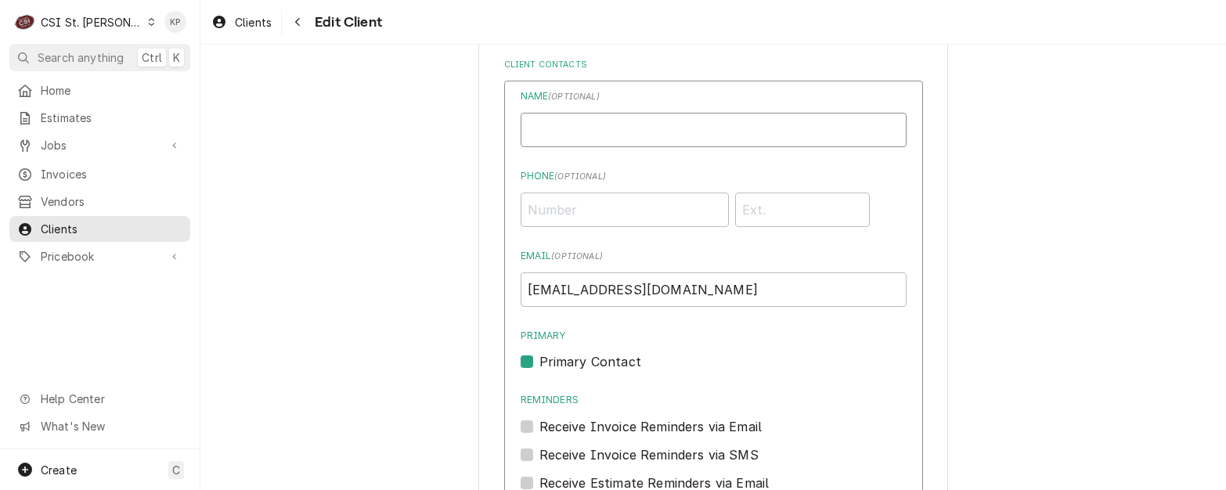
click at [568, 125] on input "Business Name" at bounding box center [714, 130] width 386 height 34
type input "[PERSON_NAME]"
click at [530, 208] on input "Phone ( optional )" at bounding box center [625, 210] width 208 height 34
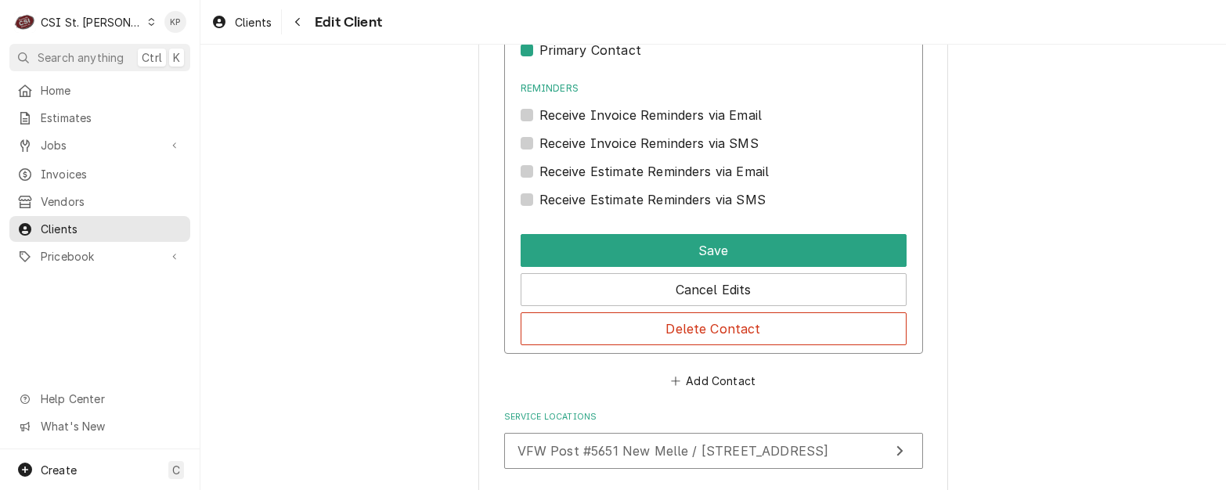
scroll to position [1566, 0]
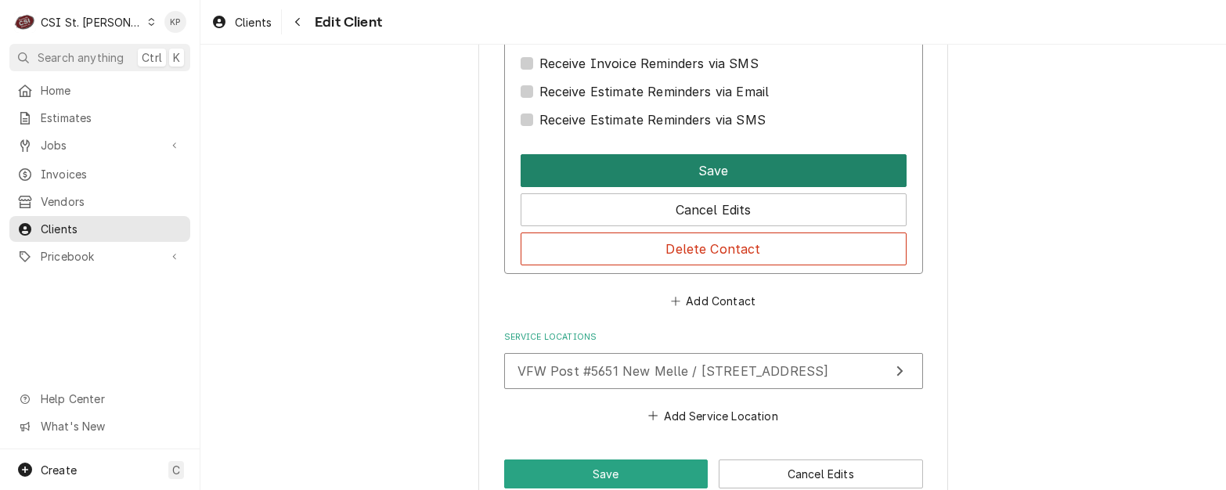
type input "[PHONE_NUMBER]"
click at [637, 165] on button "Save" at bounding box center [714, 170] width 386 height 33
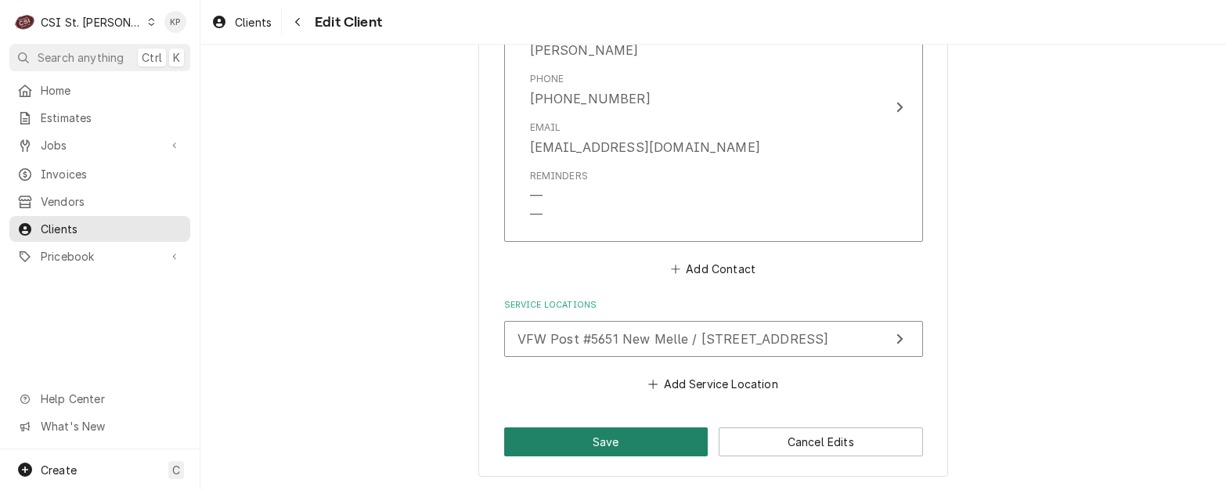
click at [583, 441] on button "Save" at bounding box center [606, 442] width 204 height 29
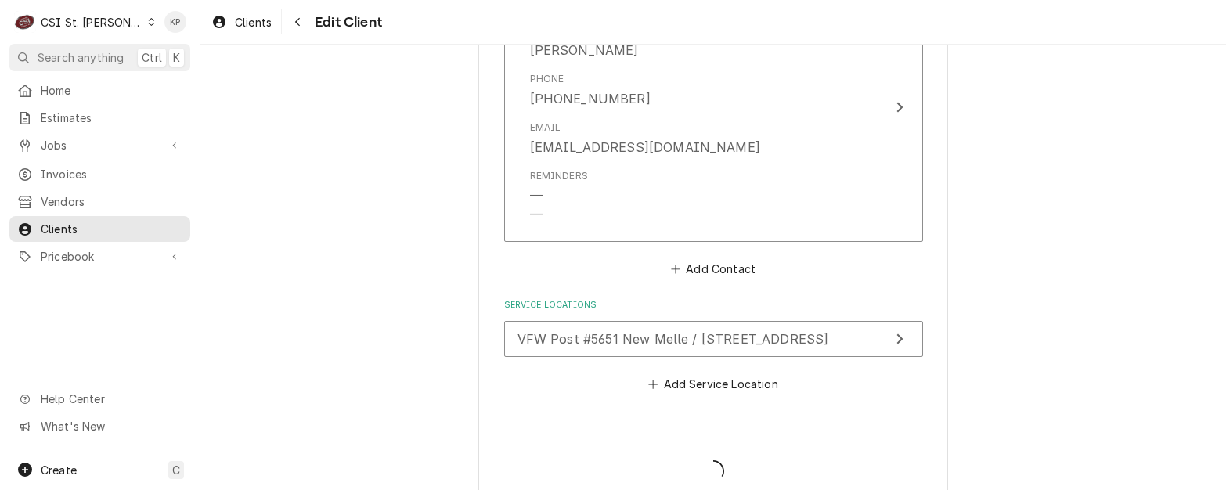
type textarea "x"
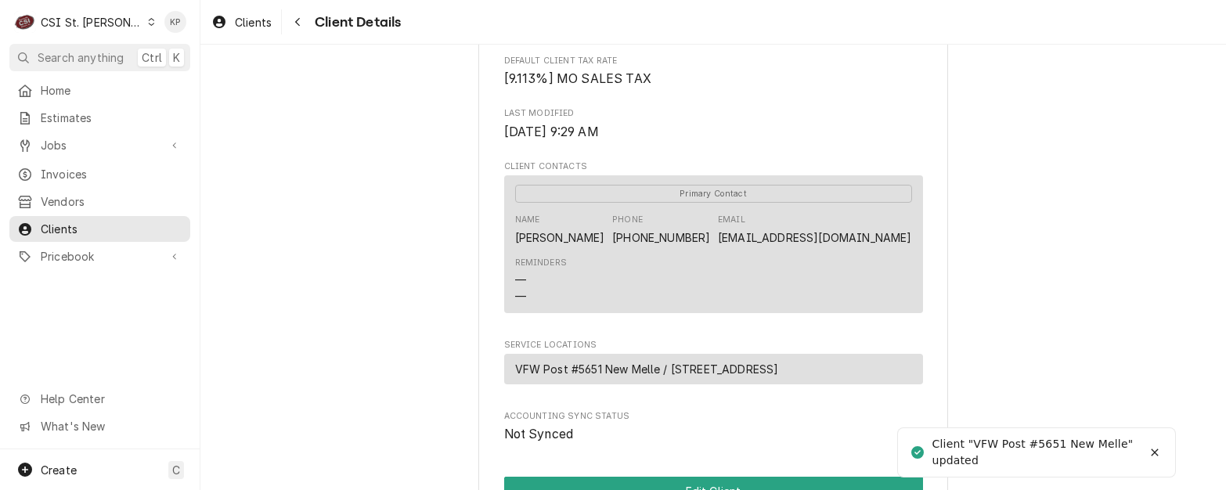
scroll to position [692, 0]
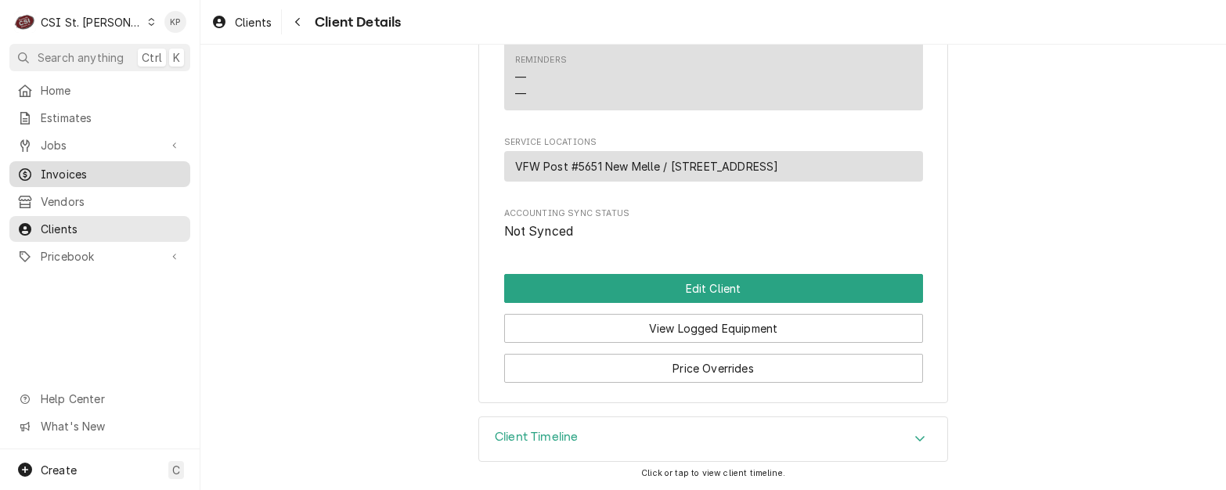
drag, startPoint x: 78, startPoint y: 169, endPoint x: 90, endPoint y: 168, distance: 11.9
click at [78, 169] on span "Invoices" at bounding box center [112, 174] width 142 height 16
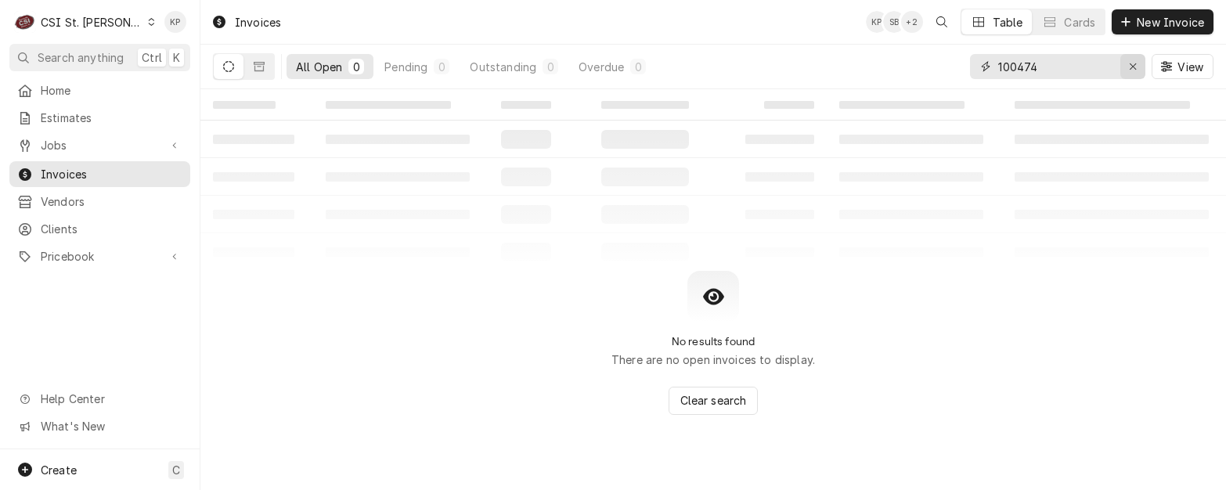
click at [1130, 67] on icon "Erase input" at bounding box center [1133, 66] width 9 height 11
type input "402136"
drag, startPoint x: 1139, startPoint y: 63, endPoint x: 1130, endPoint y: 60, distance: 9.2
click at [1136, 63] on div "Erase input" at bounding box center [1133, 67] width 16 height 16
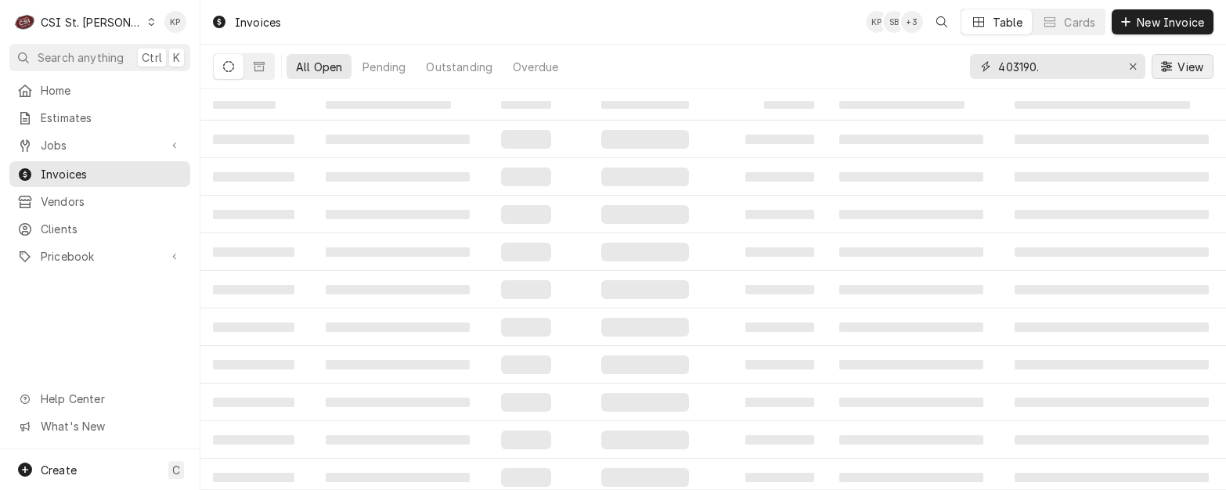
type input "403190"
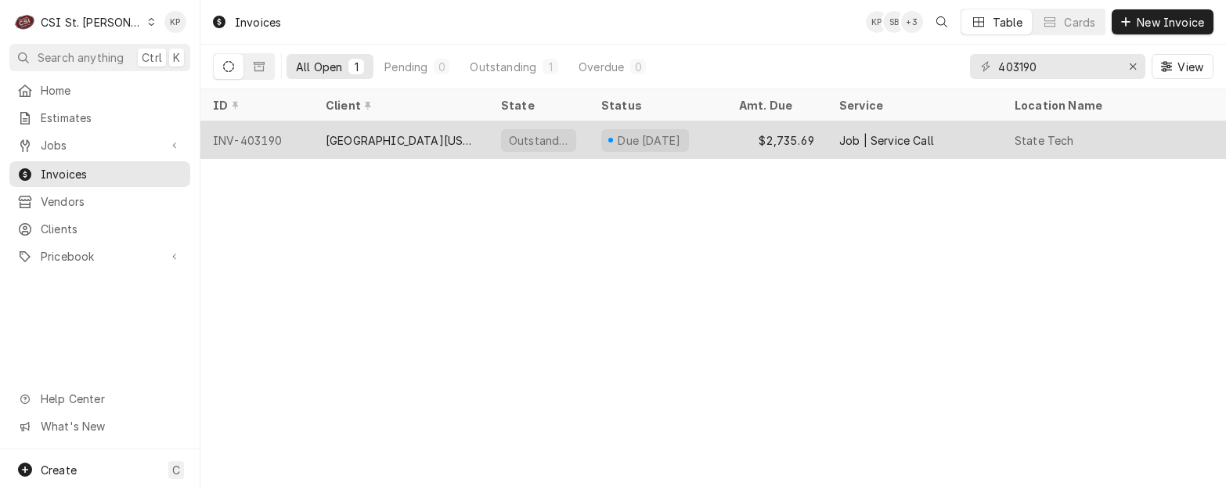
click at [273, 131] on div "INV-403190" at bounding box center [256, 140] width 113 height 38
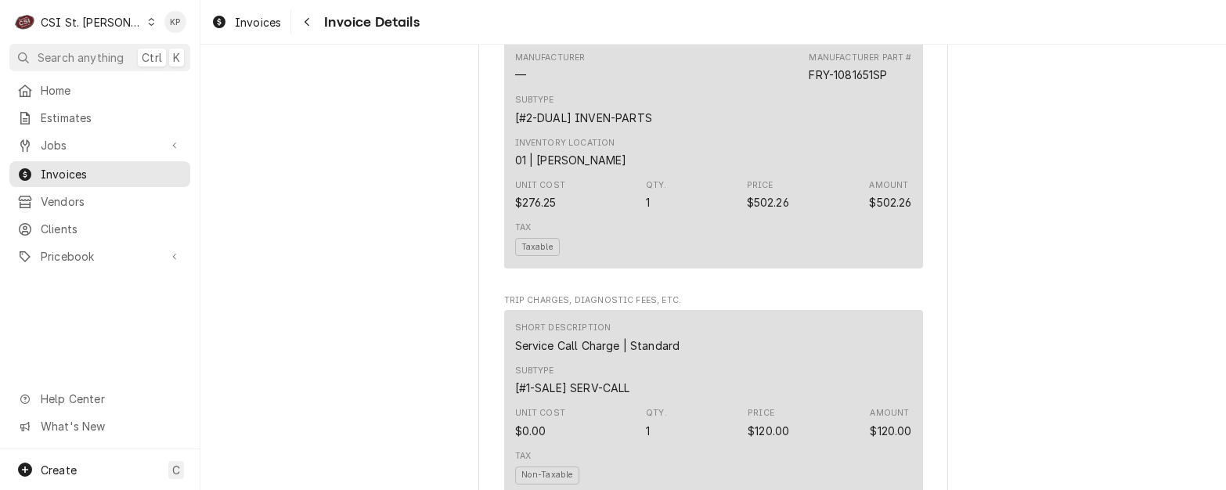
scroll to position [1566, 0]
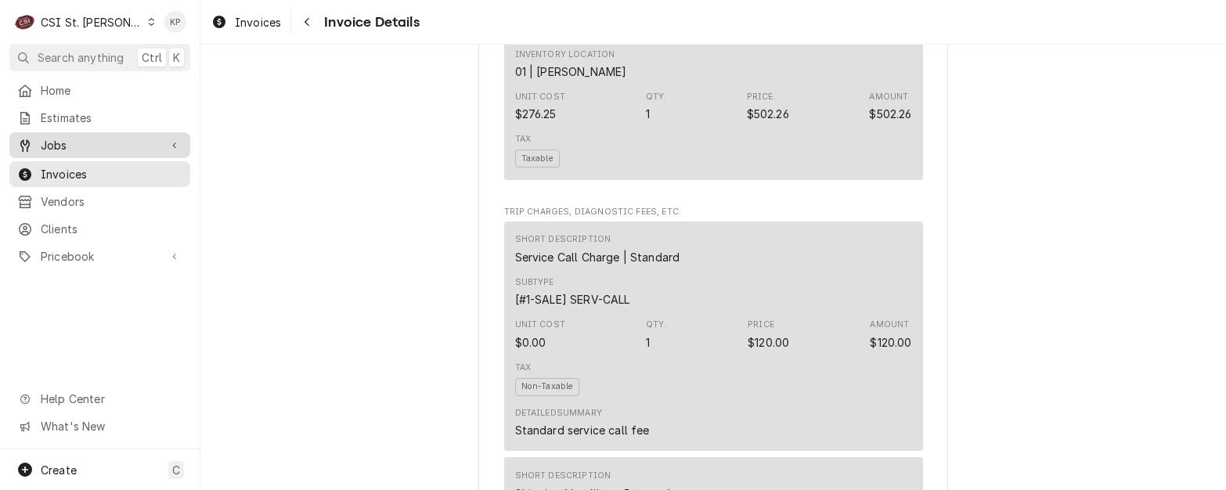
click at [64, 147] on span "Jobs" at bounding box center [100, 145] width 118 height 16
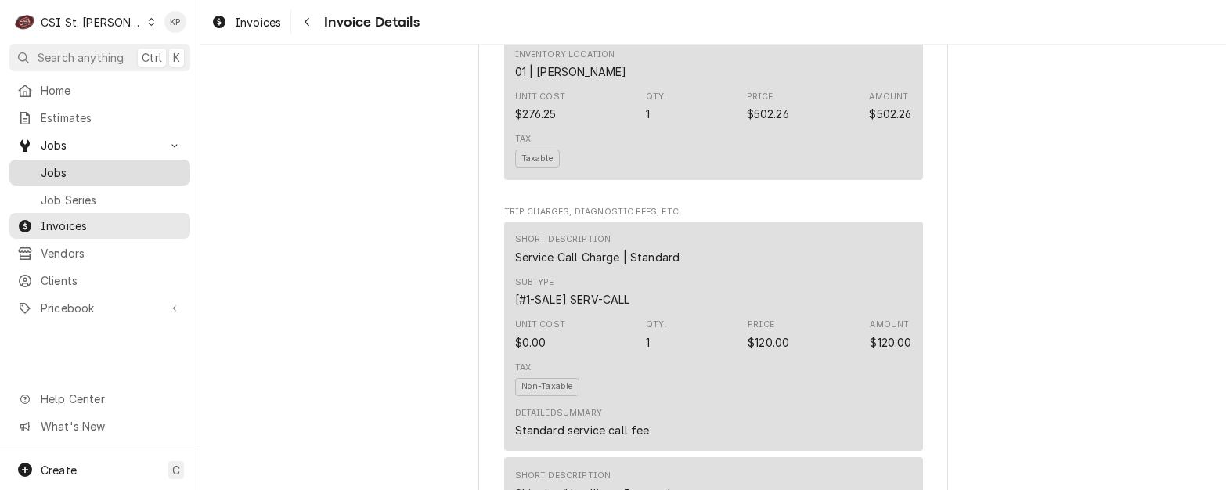
click at [60, 164] on span "Jobs" at bounding box center [112, 172] width 142 height 16
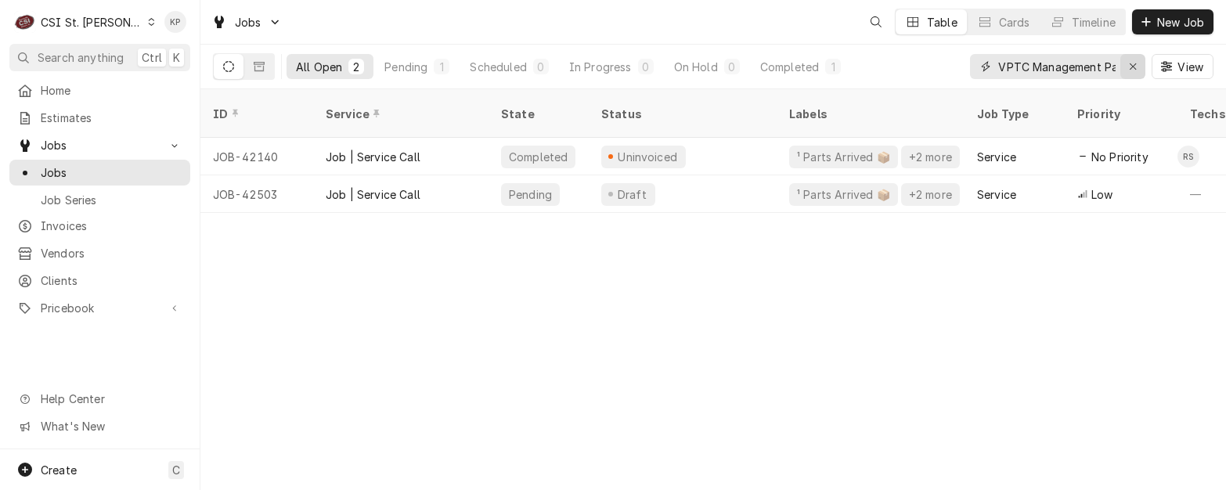
click at [1138, 62] on div "Erase input" at bounding box center [1133, 67] width 16 height 16
click at [1046, 67] on input "Dynamic Content Wrapper" at bounding box center [1072, 66] width 147 height 25
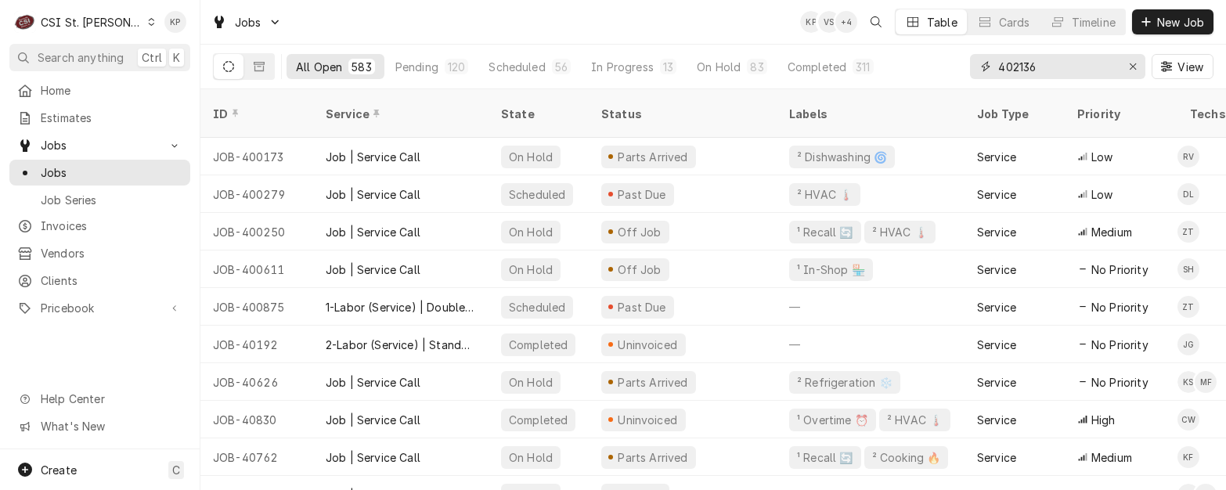
type input "402136"
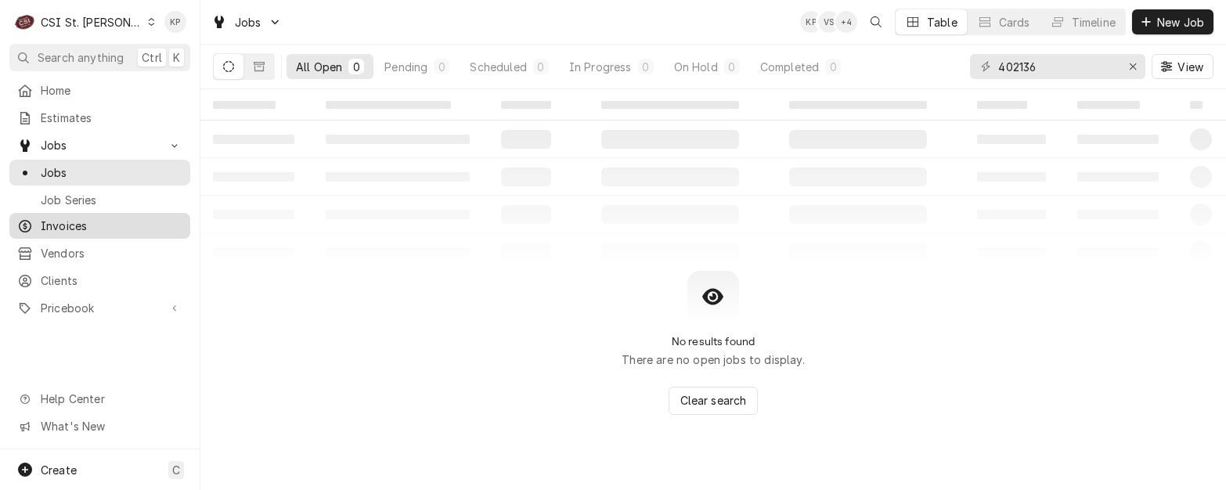
click at [82, 226] on span "Invoices" at bounding box center [112, 226] width 142 height 16
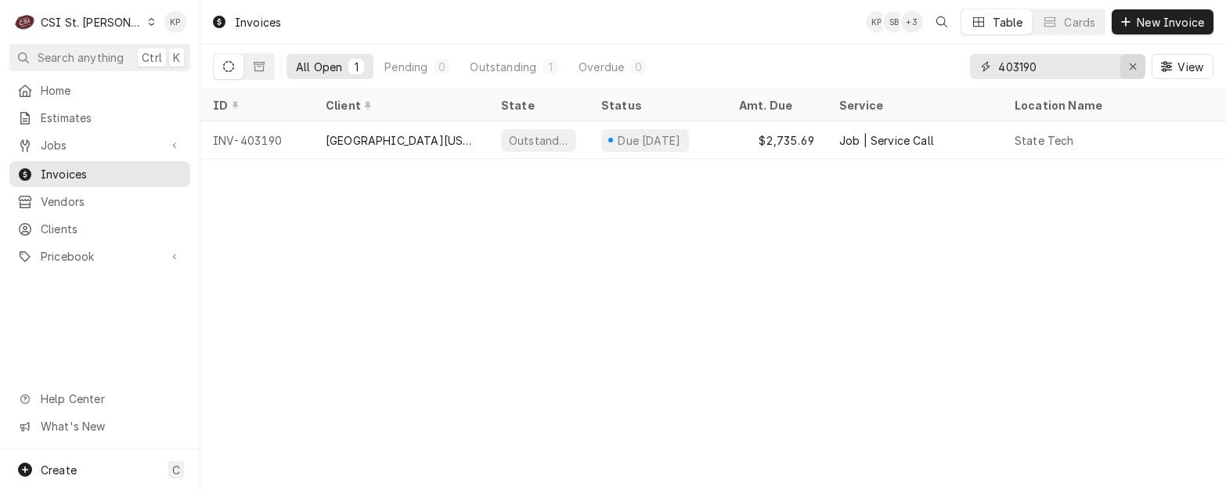
click at [1132, 65] on icon "Erase input" at bounding box center [1133, 66] width 9 height 11
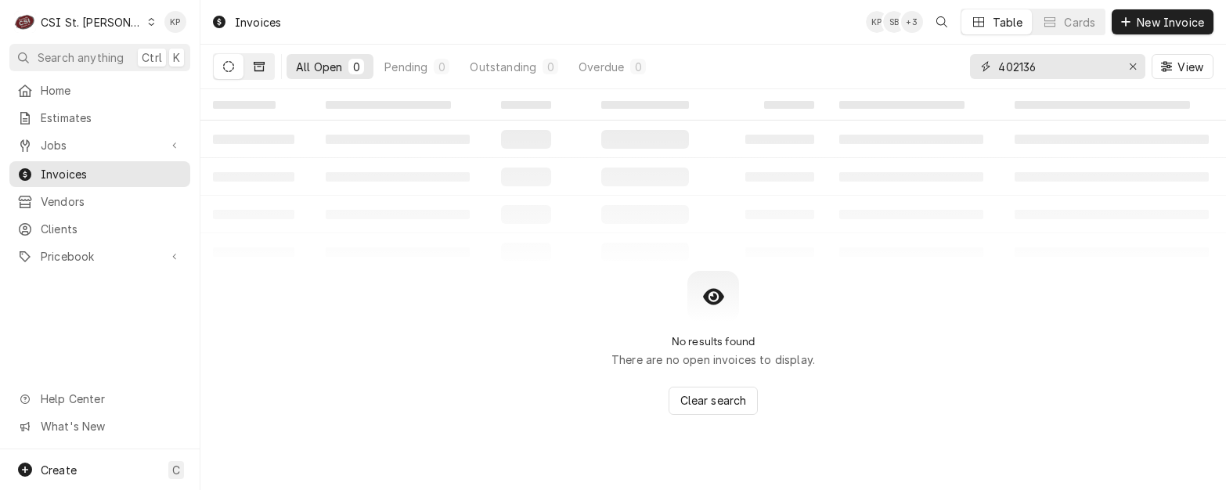
type input "402136"
click at [258, 69] on icon "Dynamic Content Wrapper" at bounding box center [259, 66] width 11 height 11
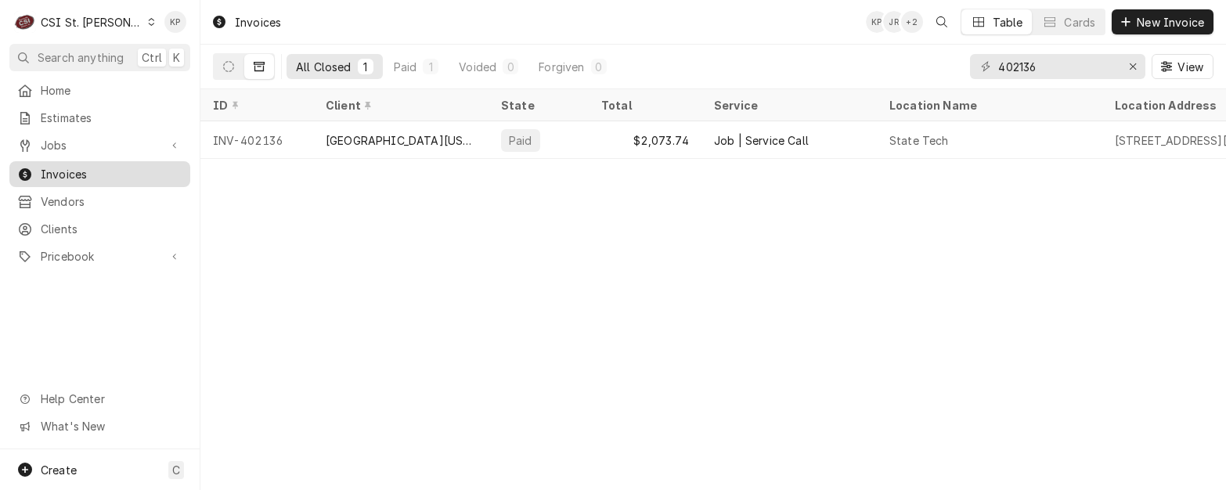
click at [65, 167] on span "Invoices" at bounding box center [112, 174] width 142 height 16
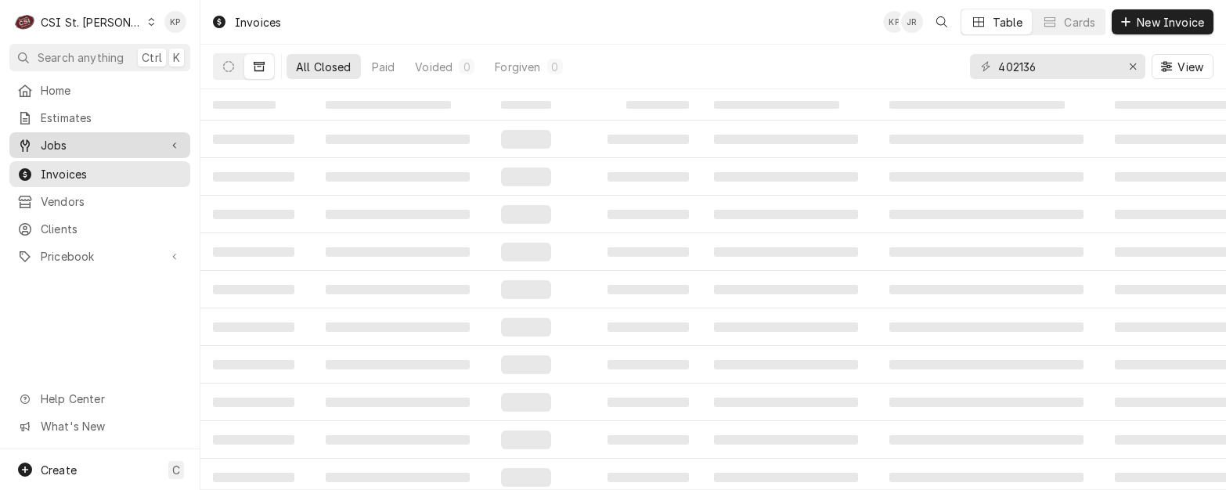
click at [44, 145] on span "Jobs" at bounding box center [100, 145] width 118 height 16
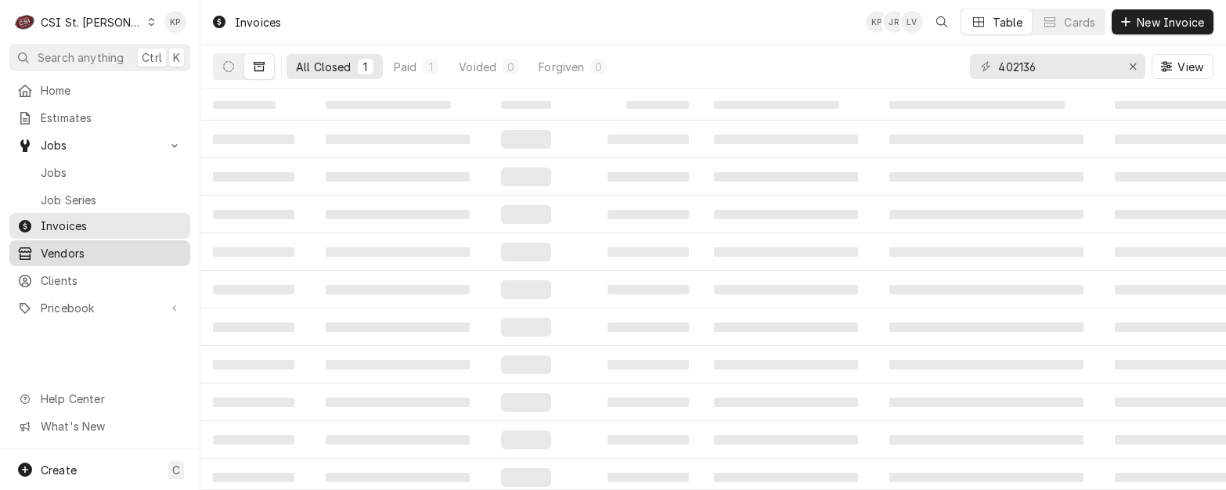
click at [61, 245] on span "Vendors" at bounding box center [112, 253] width 142 height 16
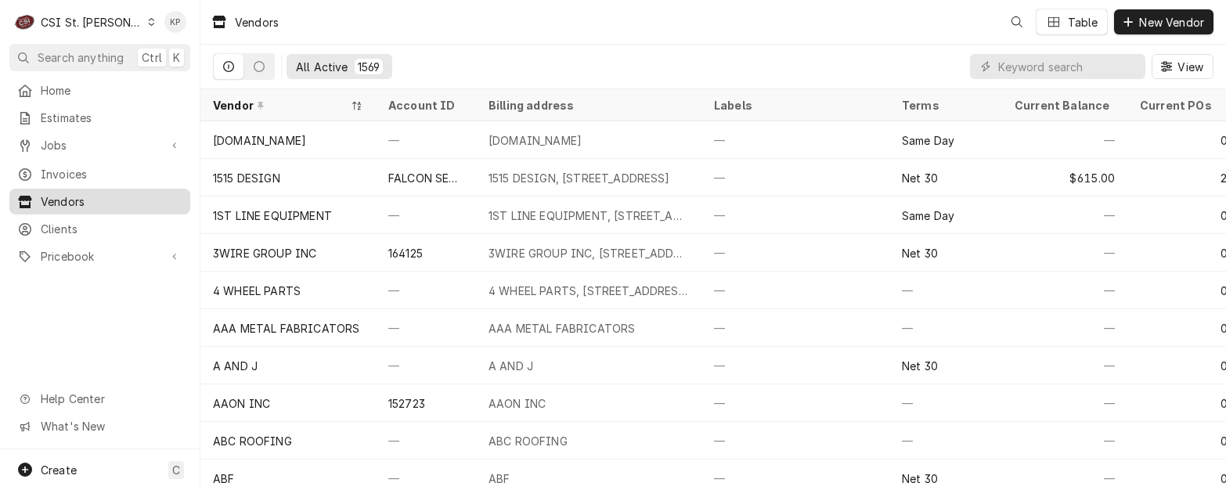
click at [67, 200] on span "Vendors" at bounding box center [112, 201] width 142 height 16
click at [85, 225] on span "Clients" at bounding box center [112, 229] width 142 height 16
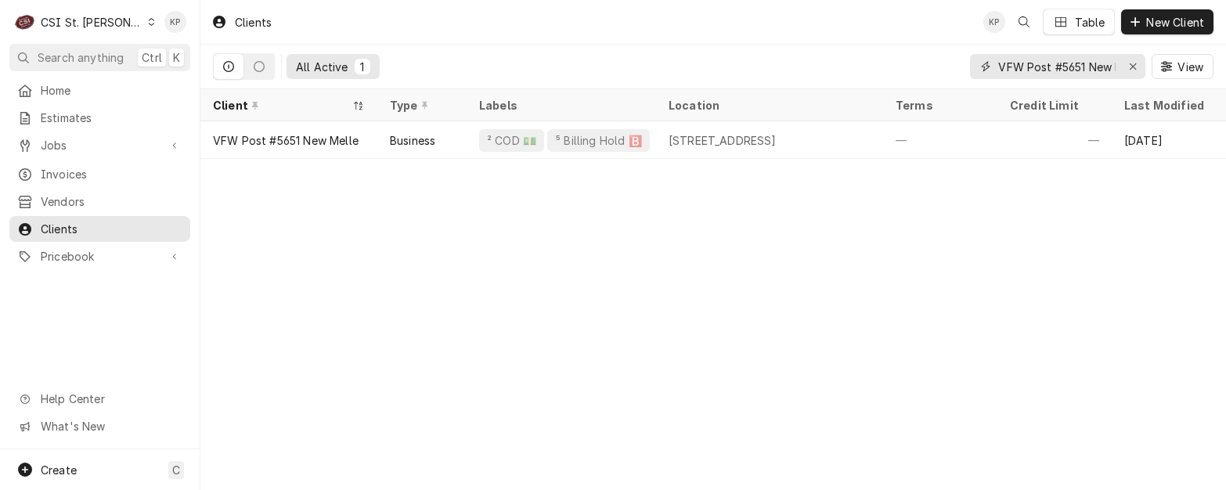
drag, startPoint x: 1134, startPoint y: 65, endPoint x: 1049, endPoint y: 68, distance: 85.4
click at [1132, 65] on icon "Erase input" at bounding box center [1133, 66] width 9 height 11
click at [1042, 68] on input "Dynamic Content Wrapper" at bounding box center [1072, 66] width 147 height 25
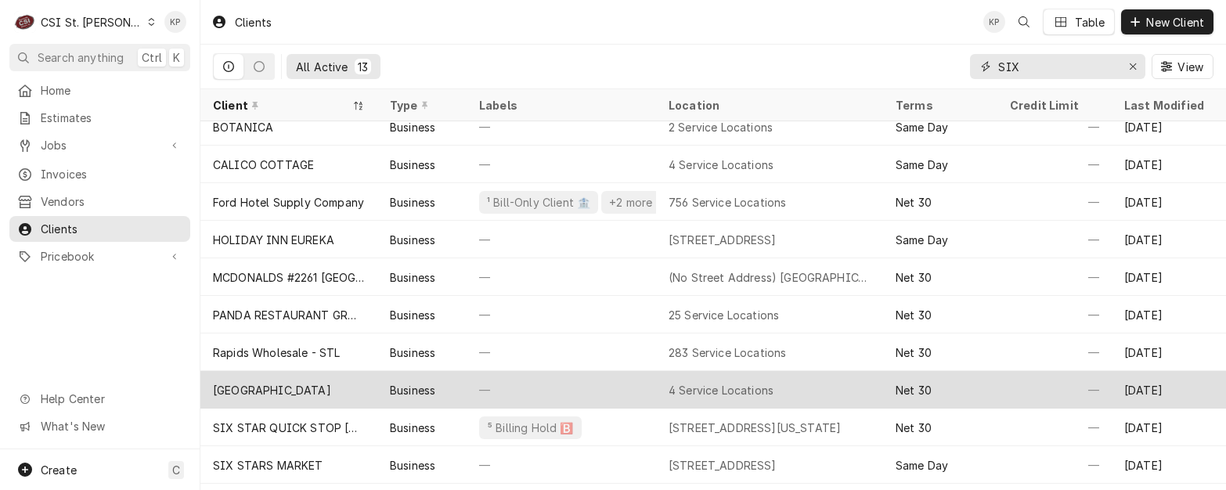
scroll to position [78, 0]
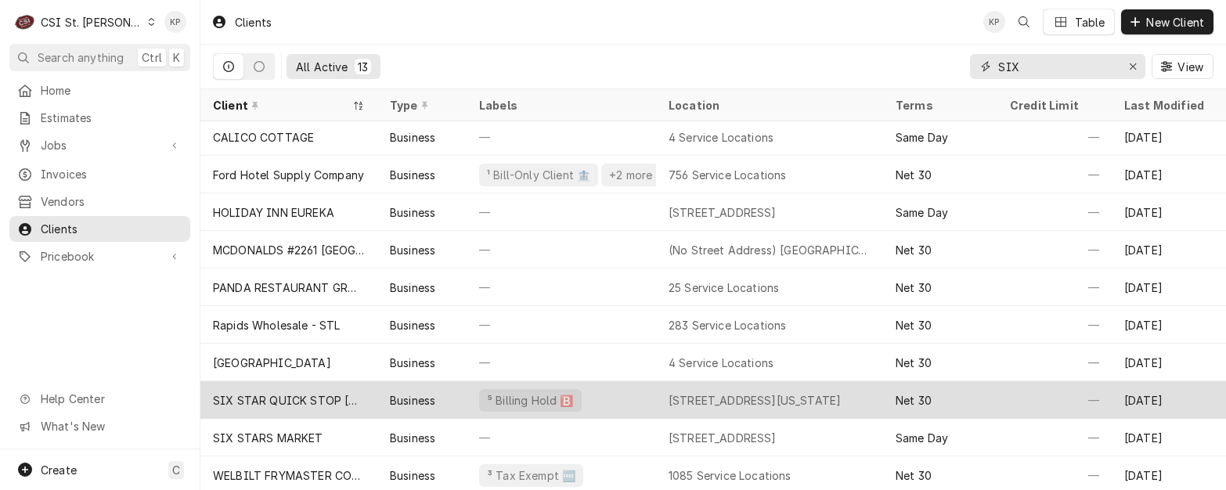
type input "SIX"
click at [310, 403] on div "SIX STAR QUICK STOP [GEOGRAPHIC_DATA]" at bounding box center [289, 400] width 152 height 16
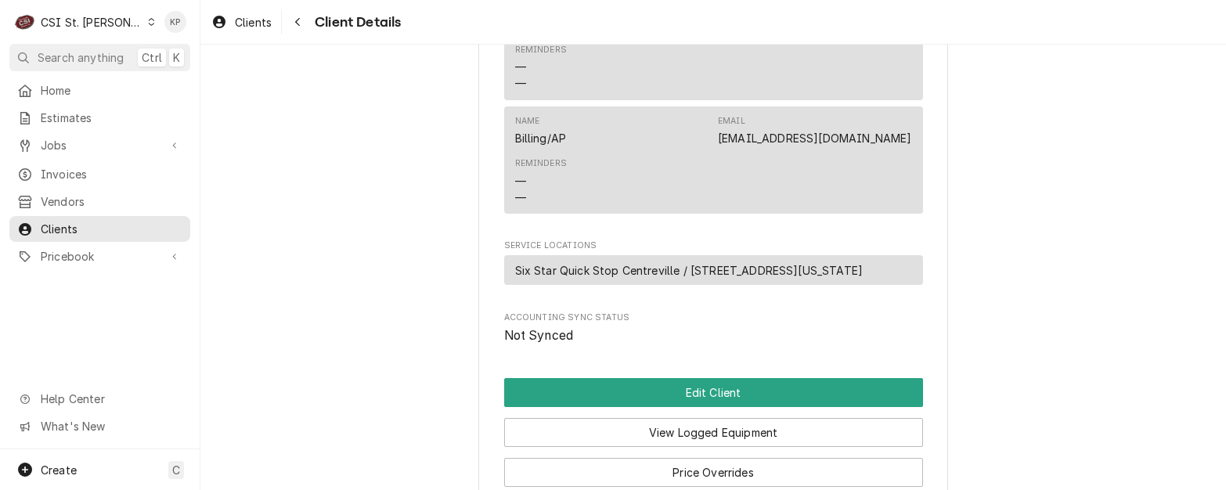
scroll to position [822, 0]
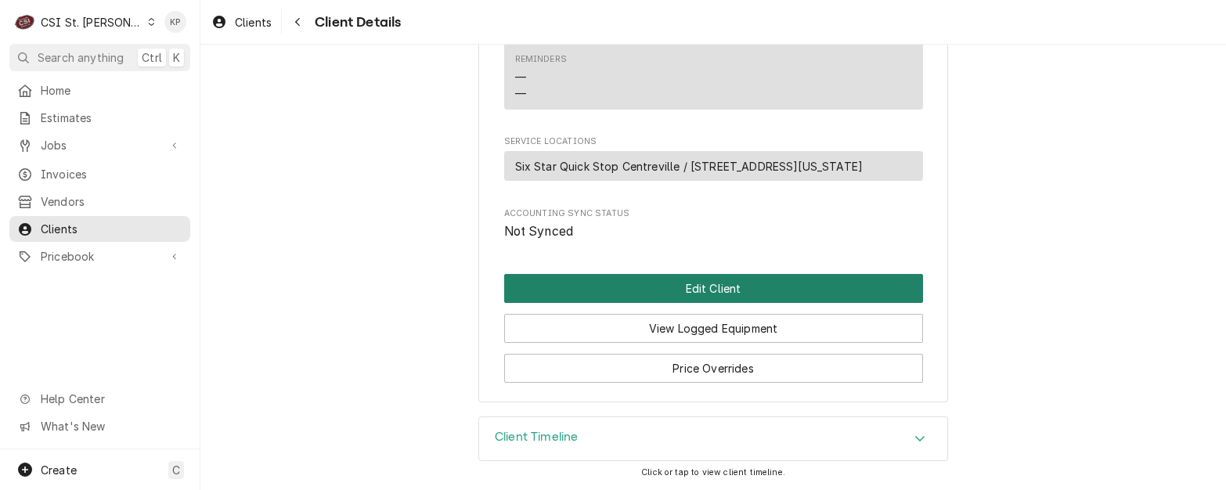
click at [688, 284] on button "Edit Client" at bounding box center [713, 288] width 419 height 29
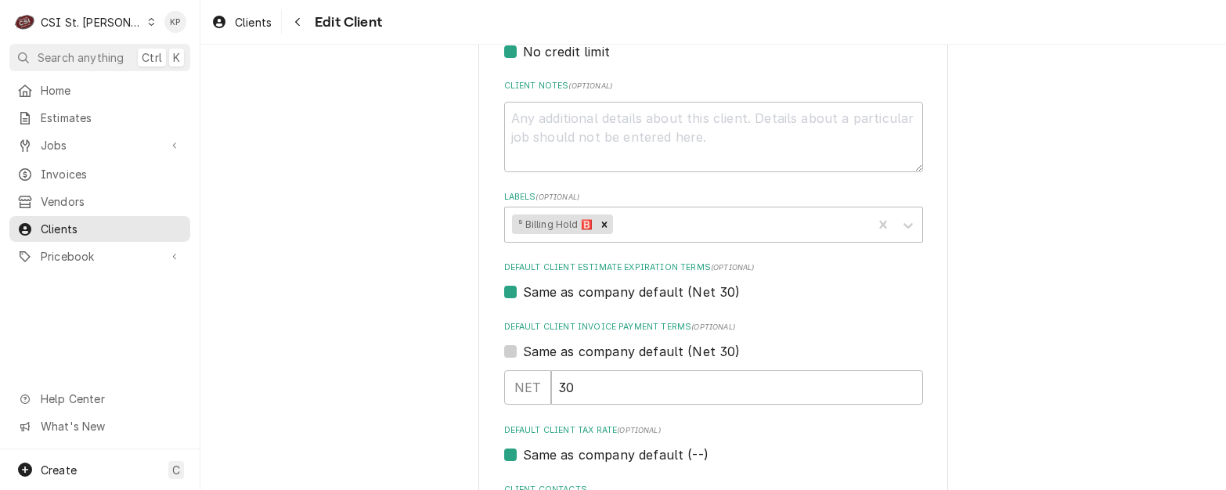
scroll to position [783, 0]
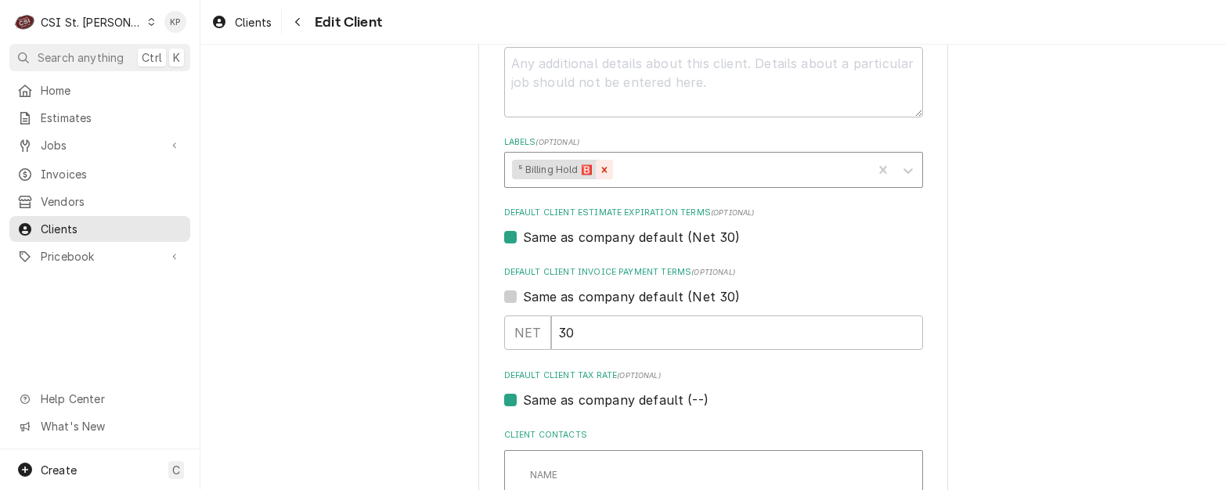
click at [602, 169] on icon "Remove ⁵ Billing Hold 🅱️" at bounding box center [604, 169] width 5 height 5
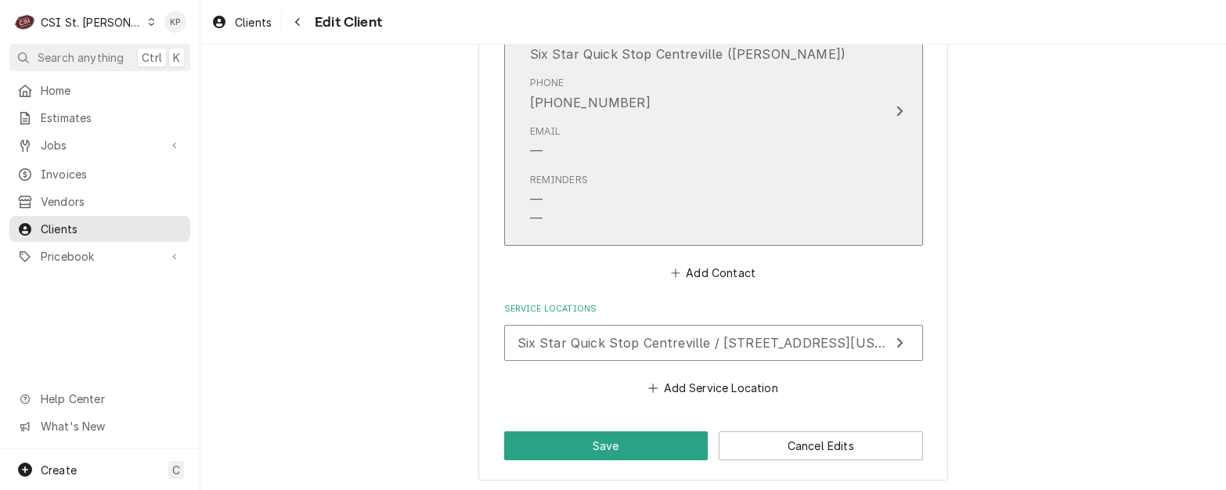
scroll to position [1506, 0]
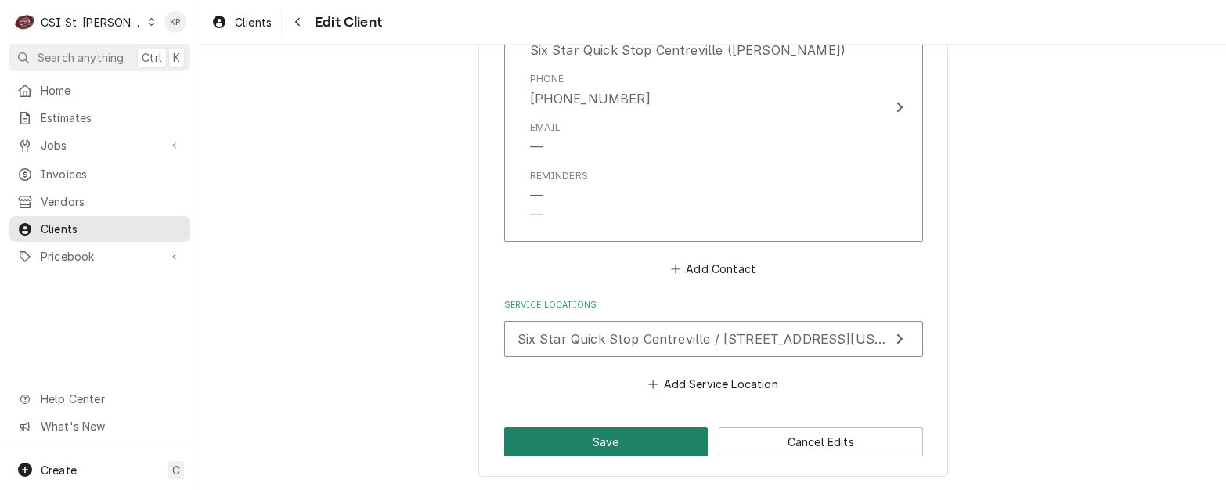
click at [565, 440] on button "Save" at bounding box center [606, 442] width 204 height 29
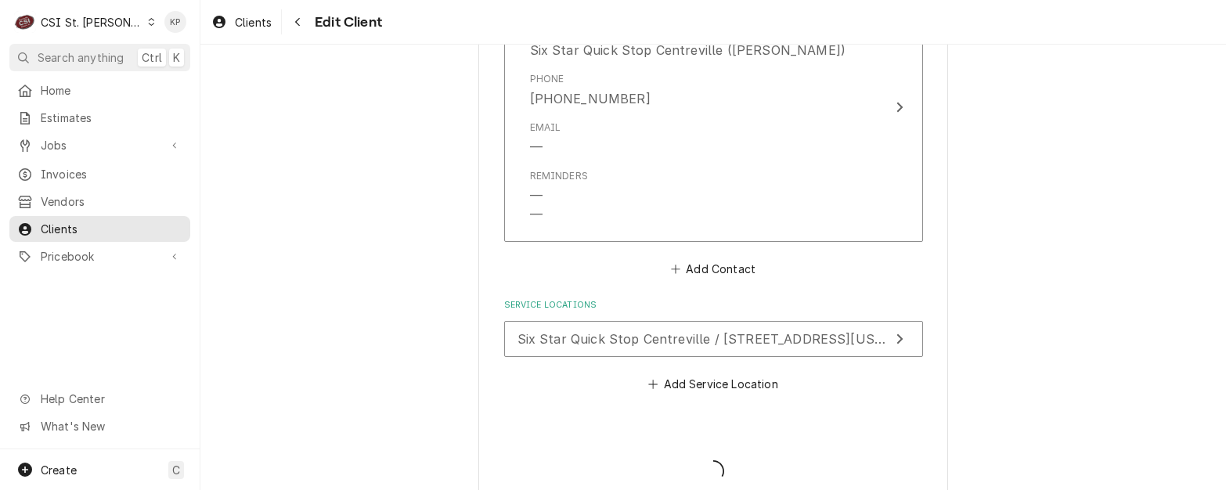
type textarea "x"
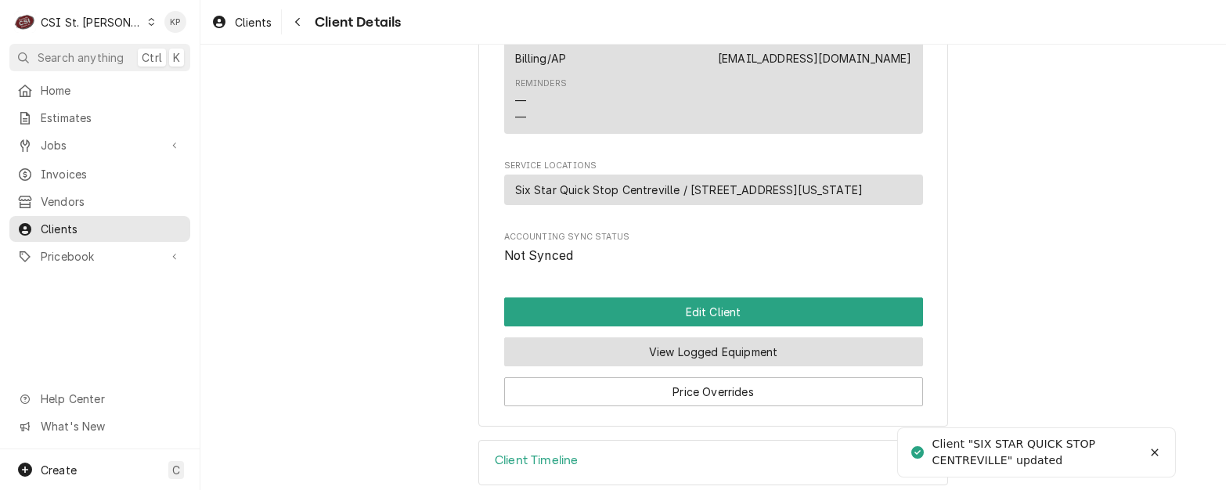
scroll to position [764, 0]
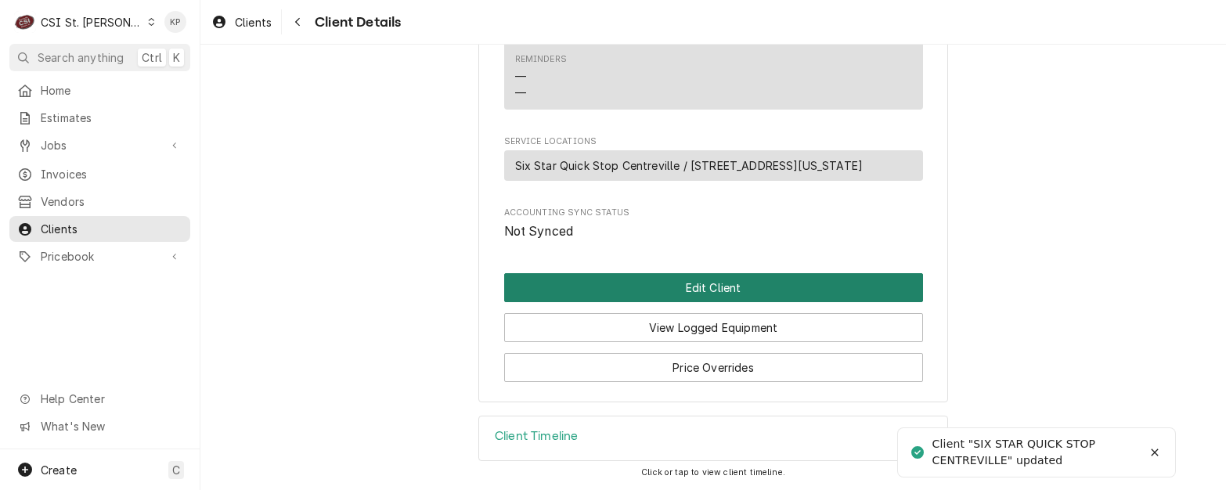
click at [594, 287] on button "Edit Client" at bounding box center [713, 287] width 419 height 29
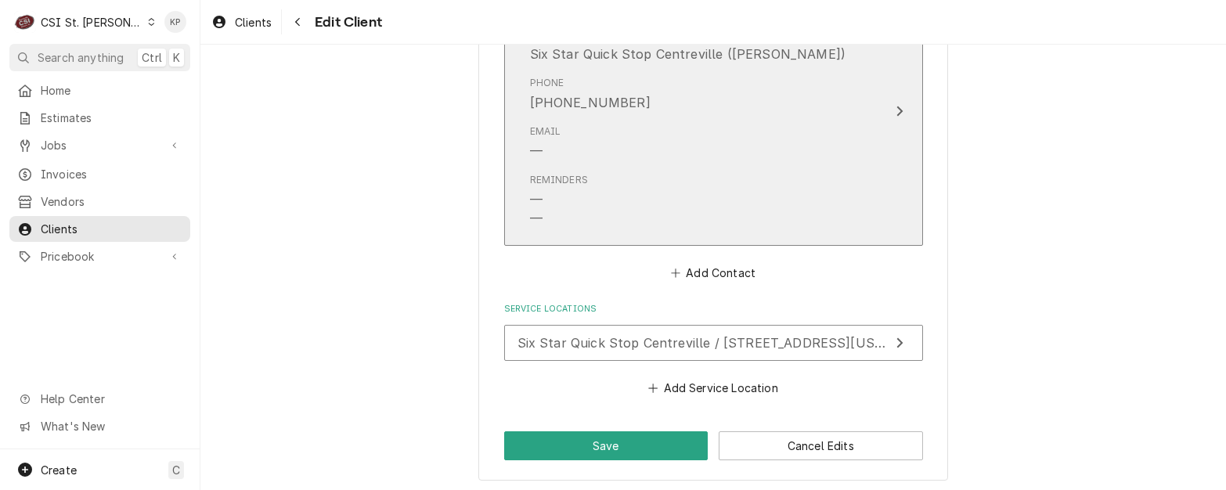
scroll to position [1506, 0]
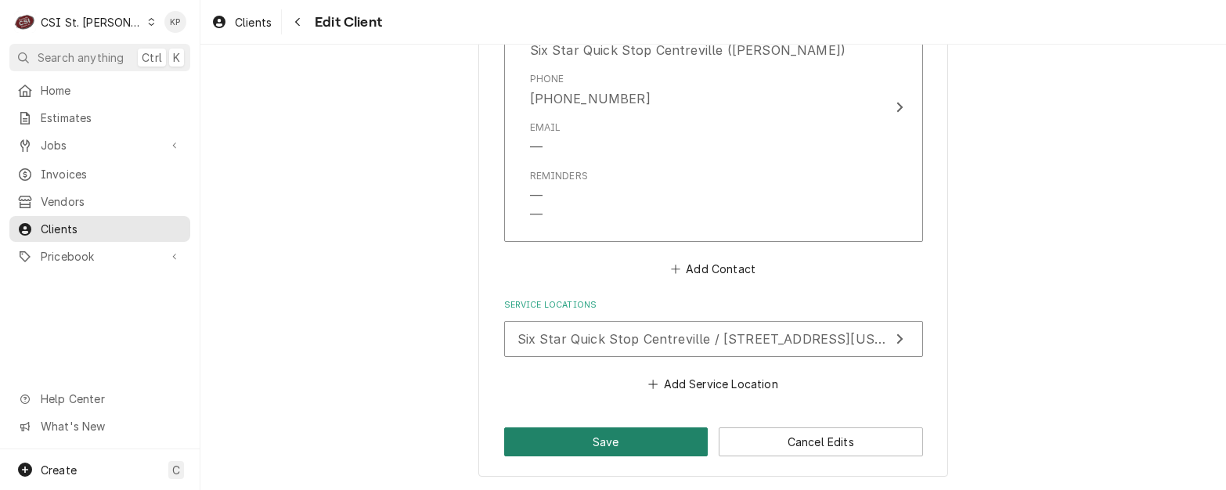
click at [578, 443] on button "Save" at bounding box center [606, 442] width 204 height 29
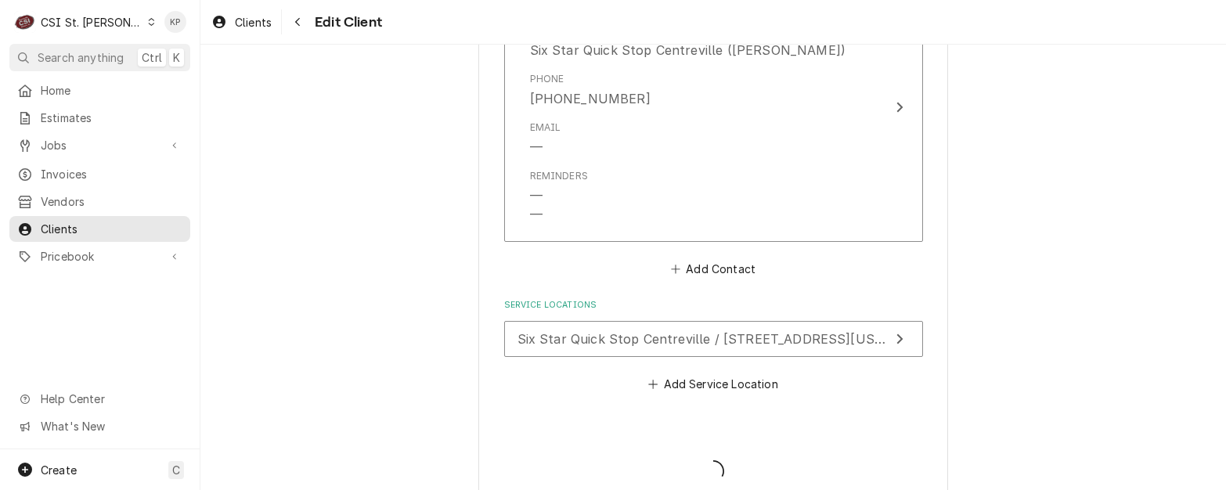
type textarea "x"
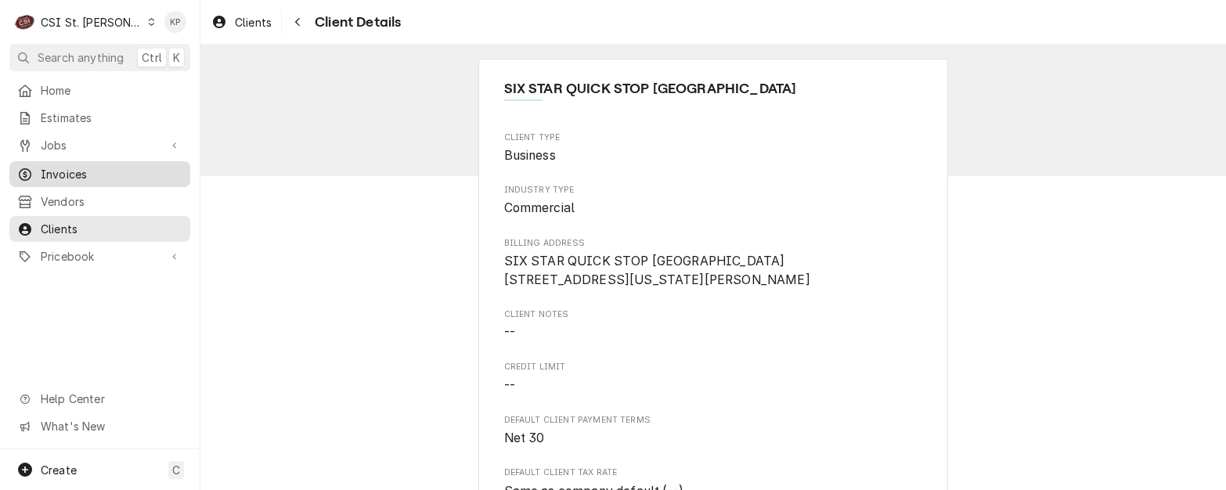
click at [72, 169] on span "Invoices" at bounding box center [112, 174] width 142 height 16
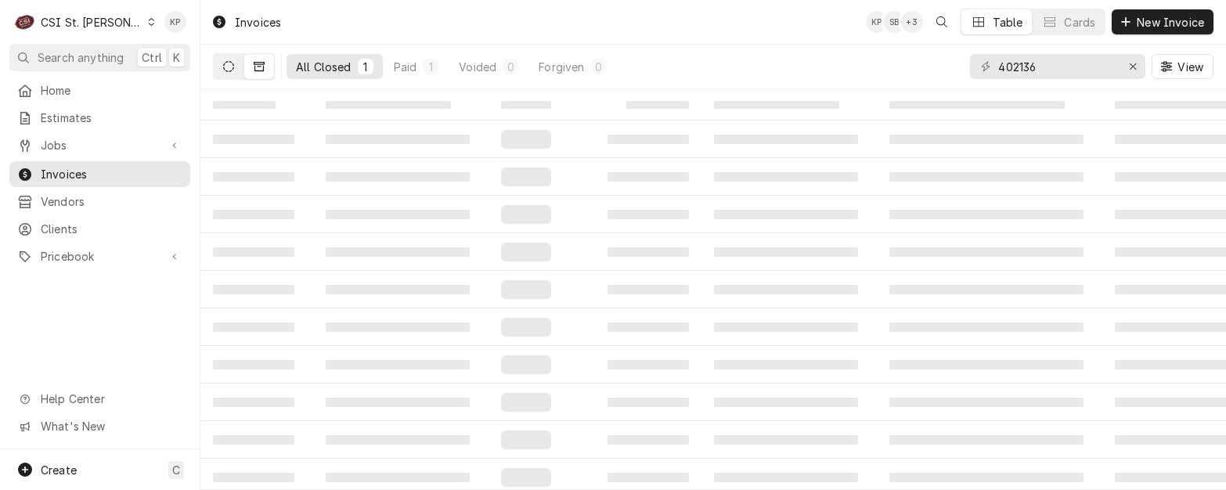
click at [229, 63] on icon "Dynamic Content Wrapper" at bounding box center [228, 66] width 11 height 11
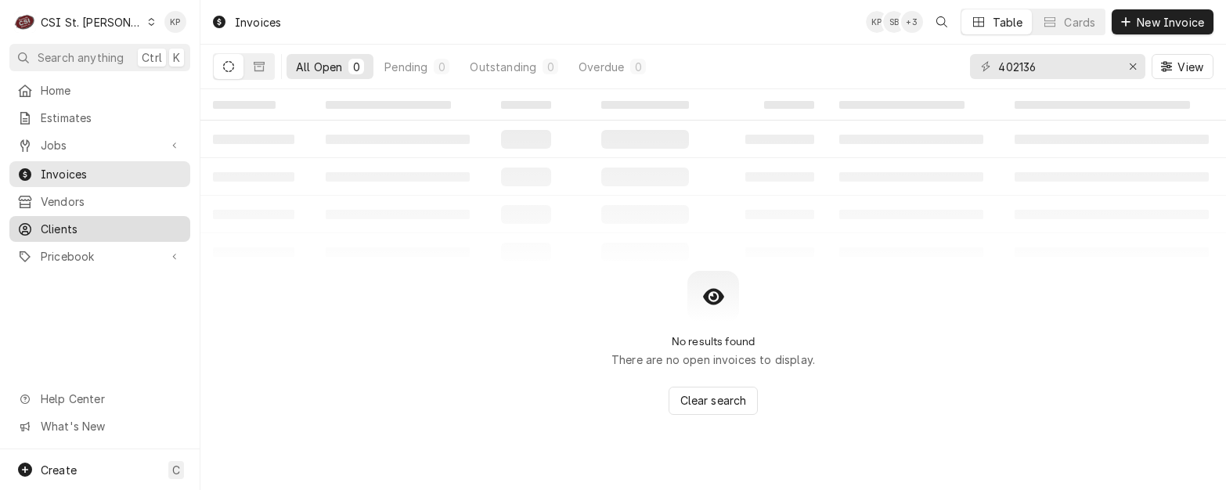
click at [70, 221] on span "Clients" at bounding box center [112, 229] width 142 height 16
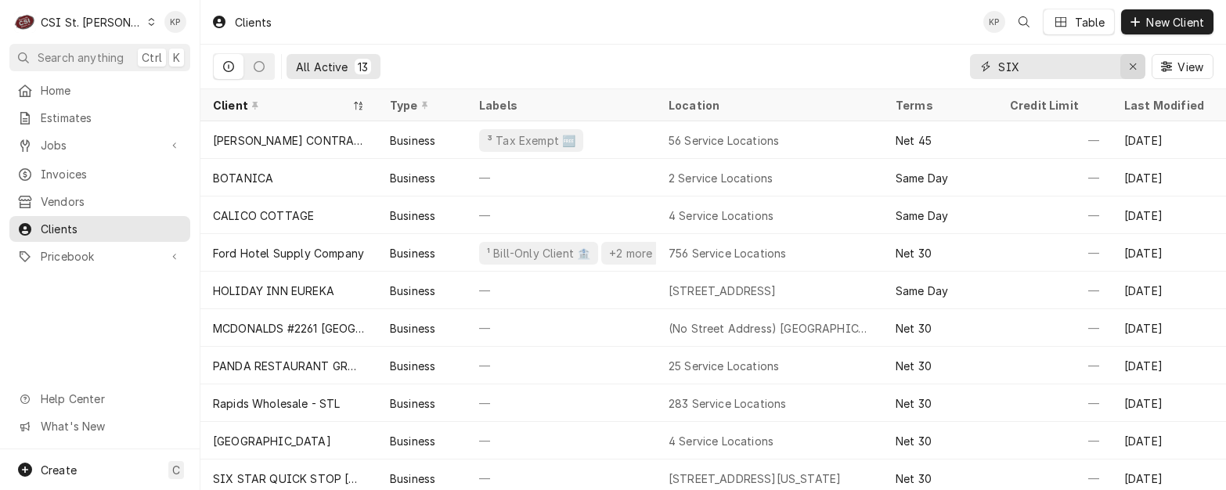
click at [1131, 66] on icon "Erase input" at bounding box center [1133, 66] width 9 height 11
